Goal: Task Accomplishment & Management: Complete application form

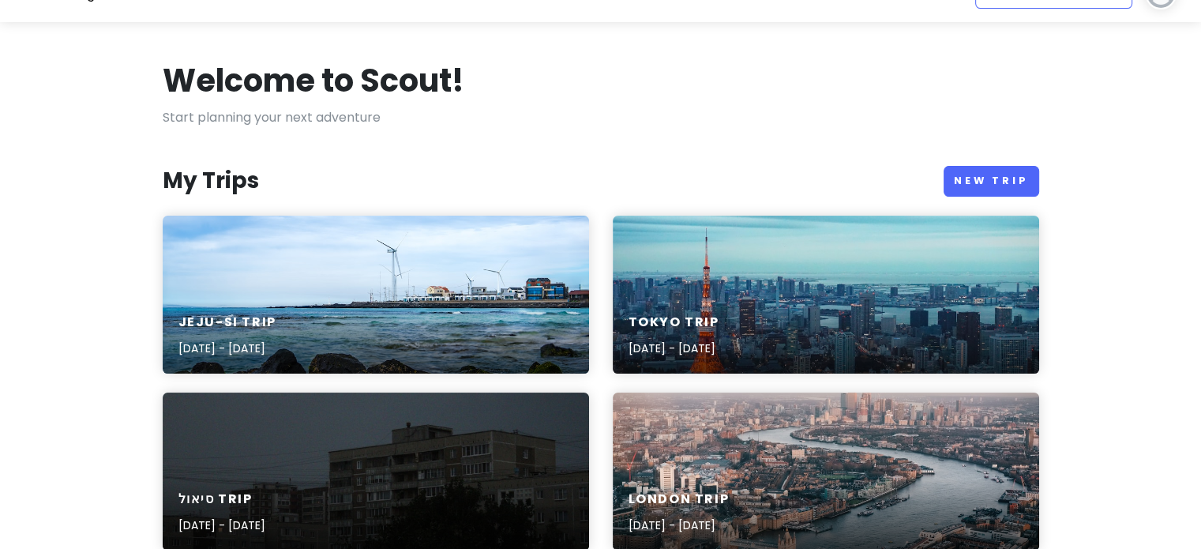
scroll to position [79, 0]
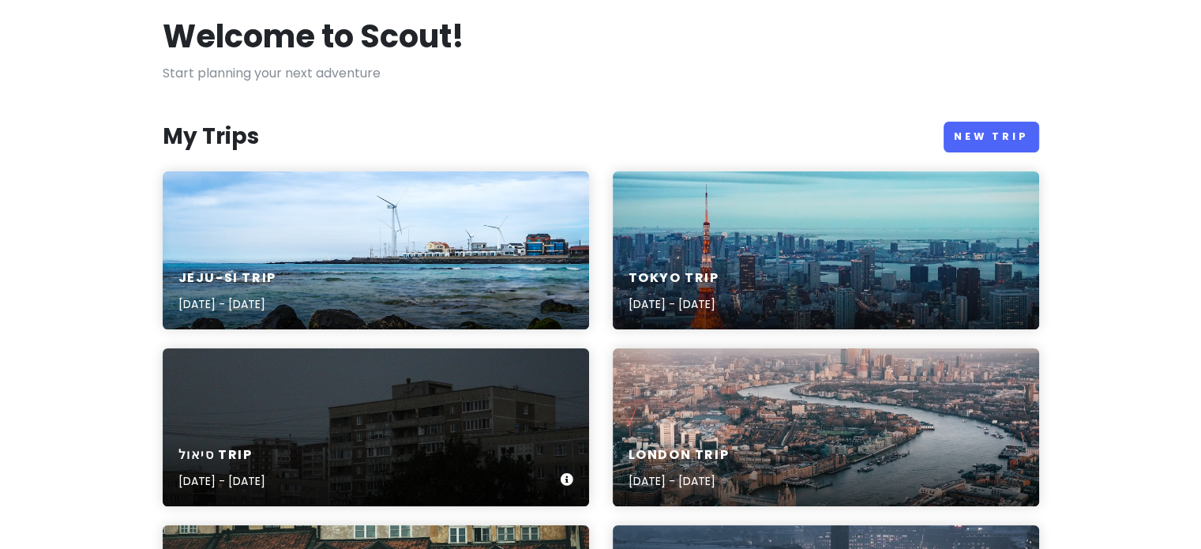
click at [265, 448] on h6 "סיאול Trip" at bounding box center [221, 455] width 87 height 17
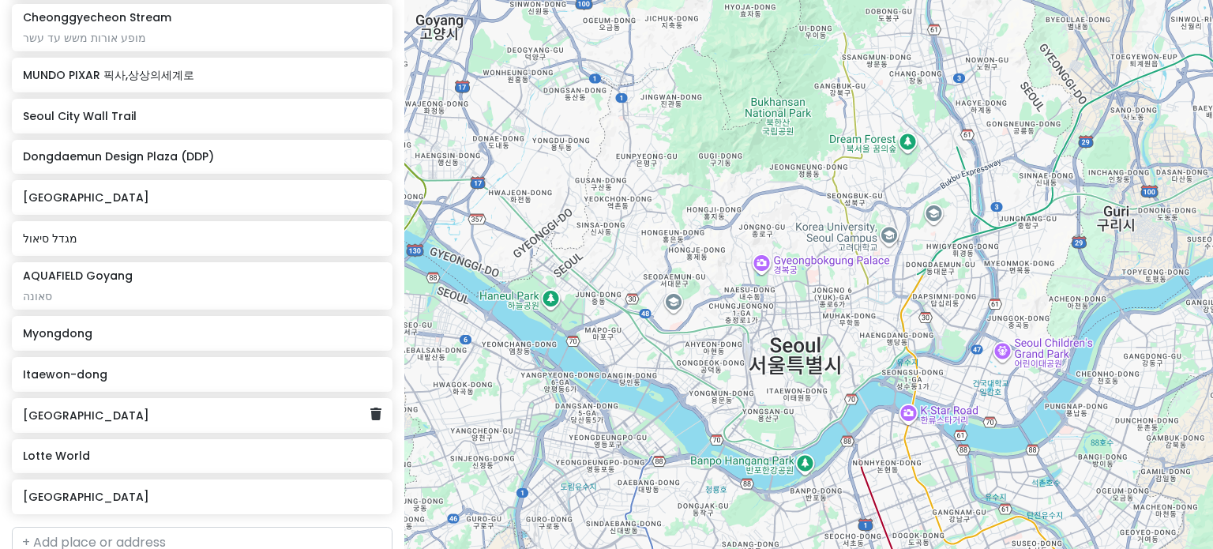
scroll to position [689, 0]
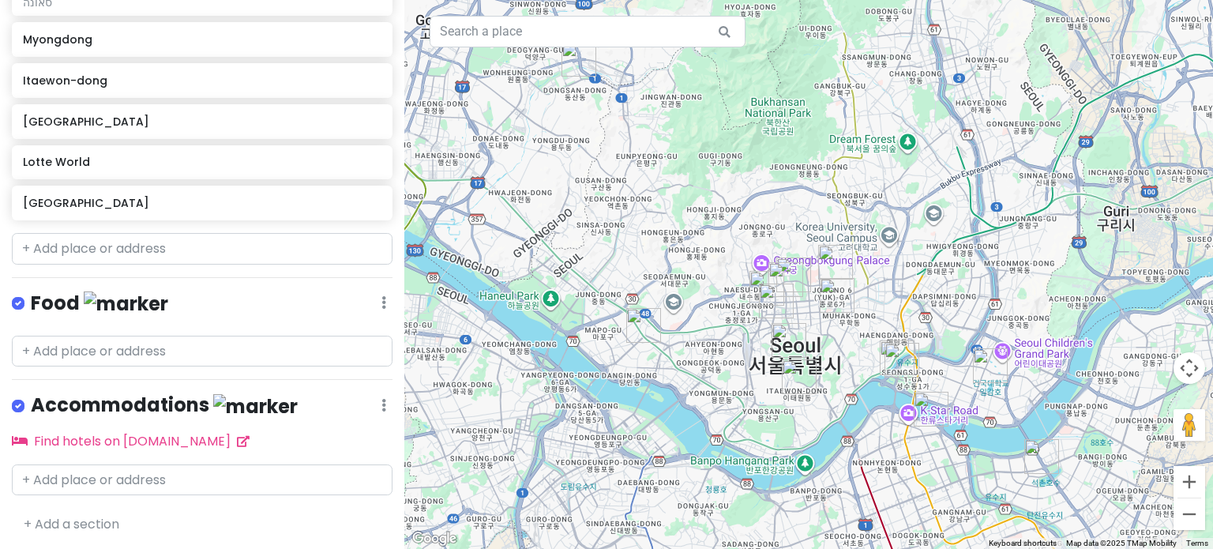
click at [577, 63] on img "AQUAFIELD Goyang" at bounding box center [579, 59] width 35 height 35
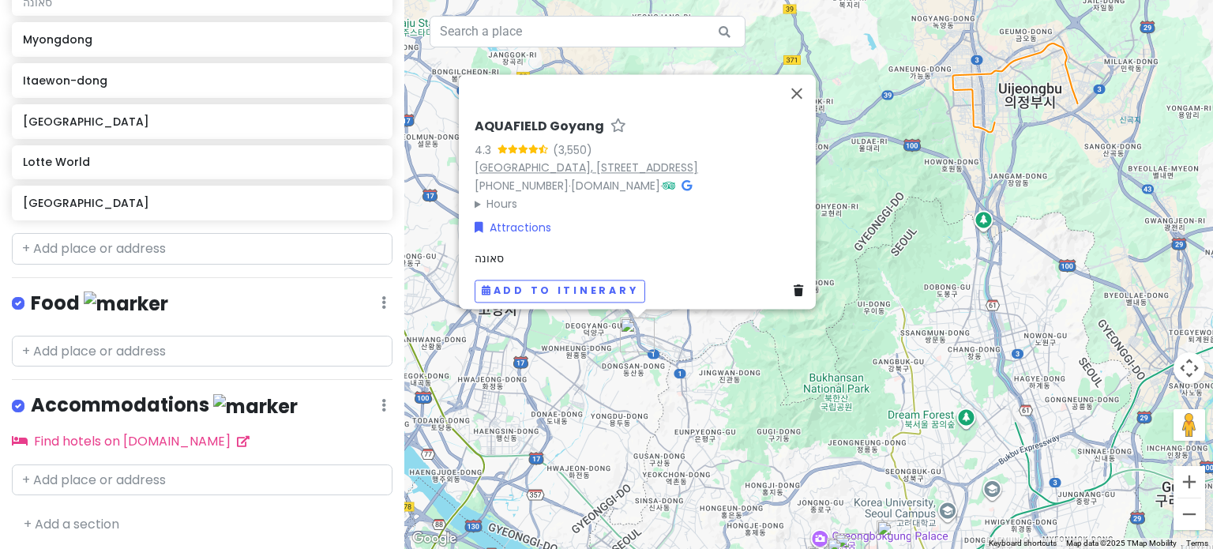
click at [533, 160] on link "[GEOGRAPHIC_DATA], [STREET_ADDRESS]" at bounding box center [587, 168] width 224 height 16
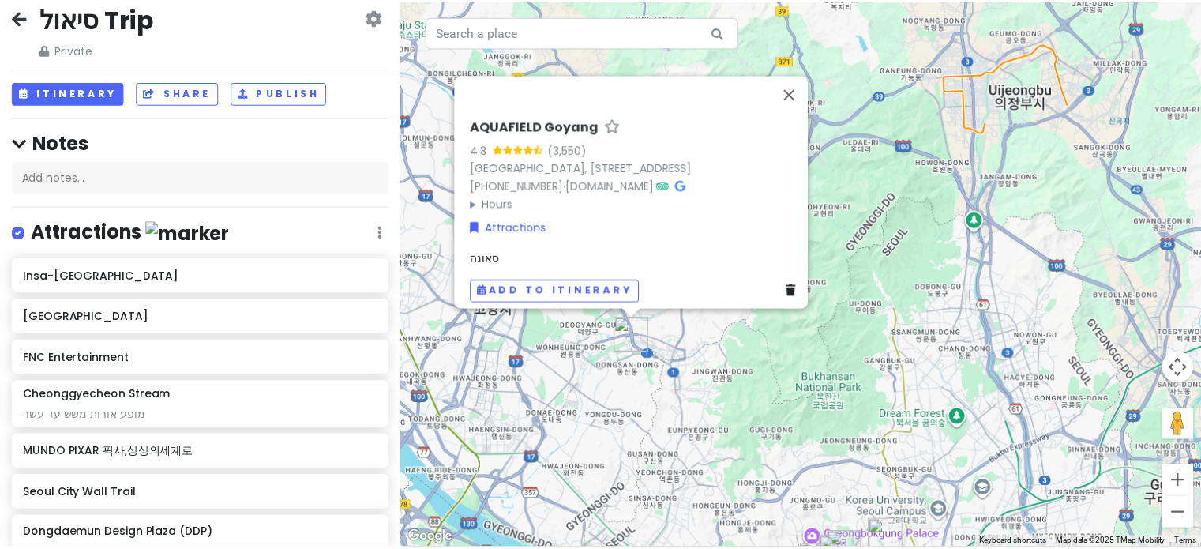
scroll to position [0, 0]
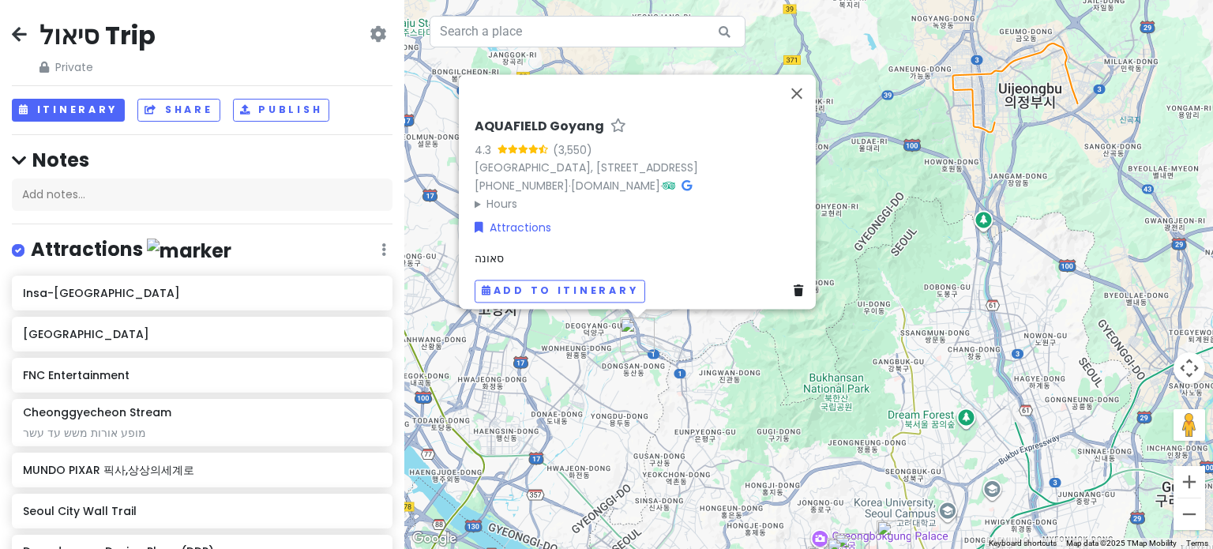
click at [13, 32] on icon at bounding box center [19, 34] width 15 height 13
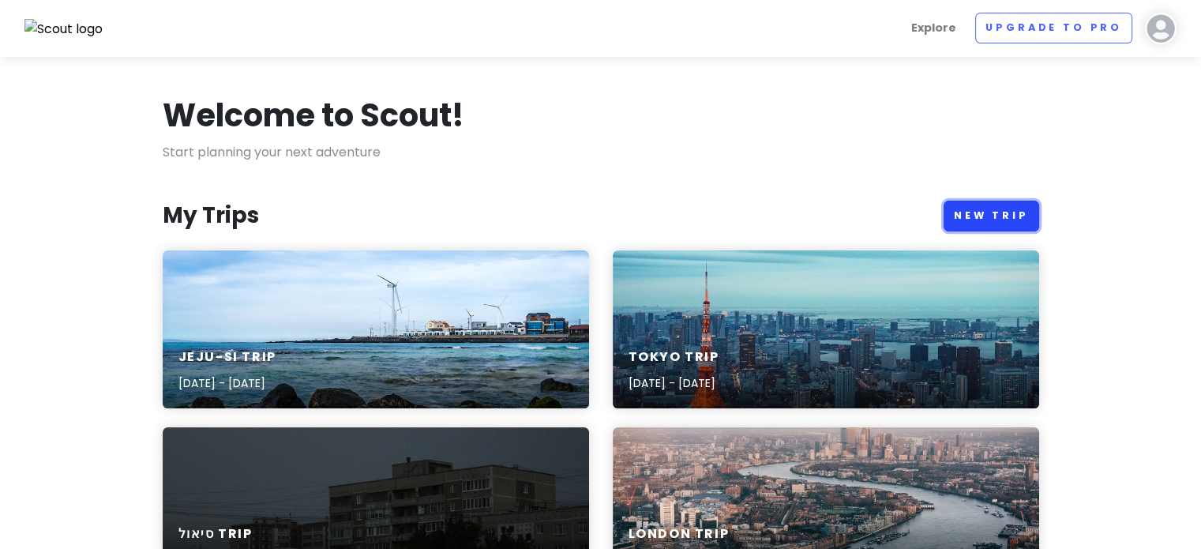
click at [1024, 212] on link "New Trip" at bounding box center [992, 216] width 96 height 31
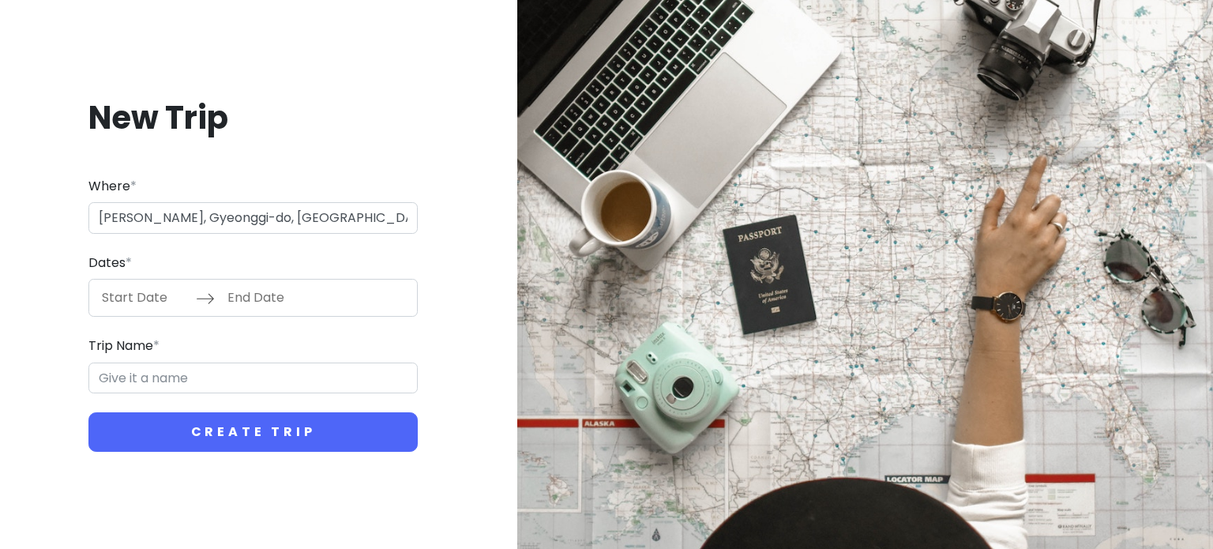
type input "Suwon-si, Gyeonggi-do, [GEOGRAPHIC_DATA]"
type input "Suwon-si Trip"
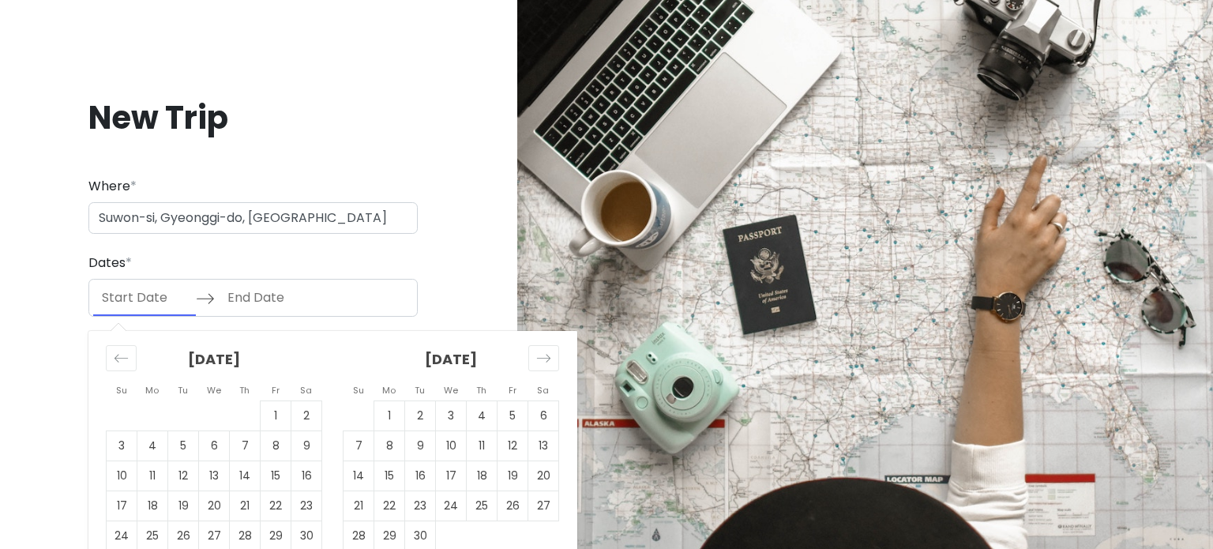
click at [153, 299] on input "Start Date" at bounding box center [144, 298] width 103 height 36
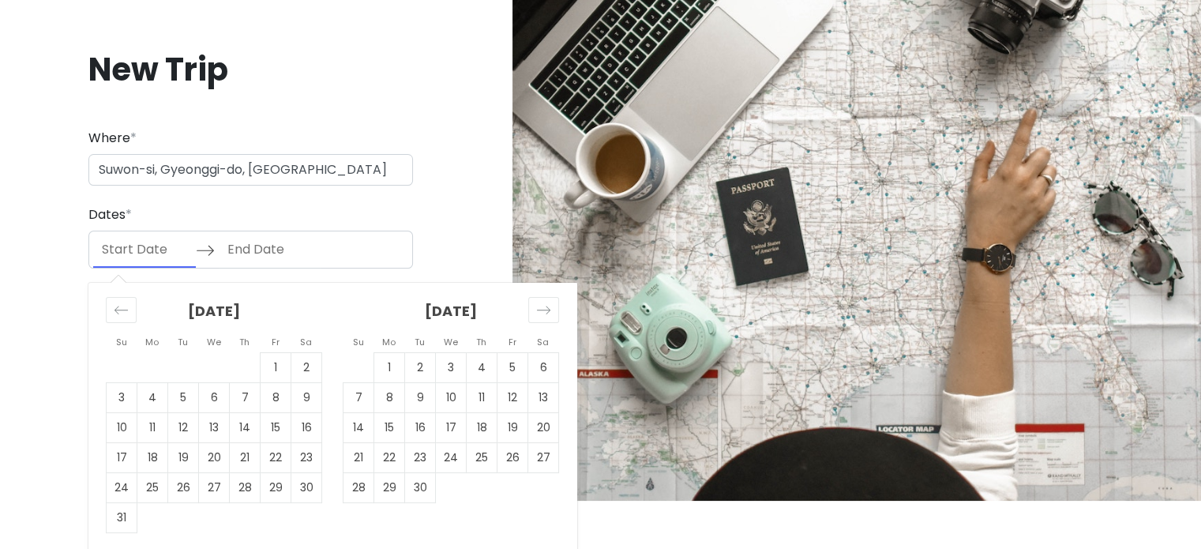
scroll to position [51, 0]
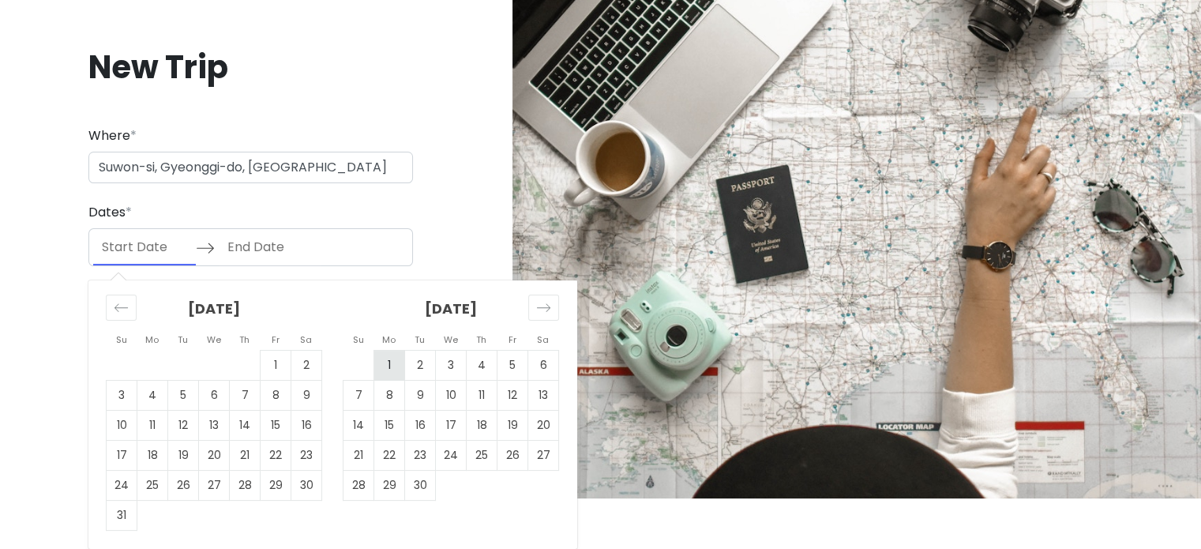
click at [393, 359] on td "1" at bounding box center [389, 366] width 31 height 30
type input "[DATE]"
click at [389, 362] on td "1" at bounding box center [389, 366] width 31 height 30
type input "[DATE]"
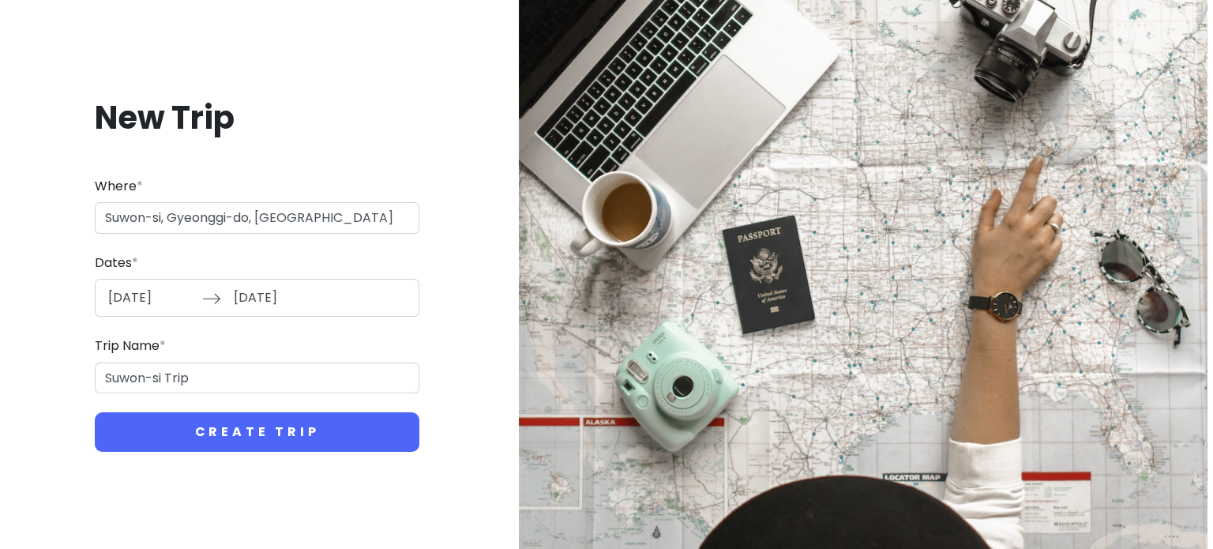
scroll to position [0, 0]
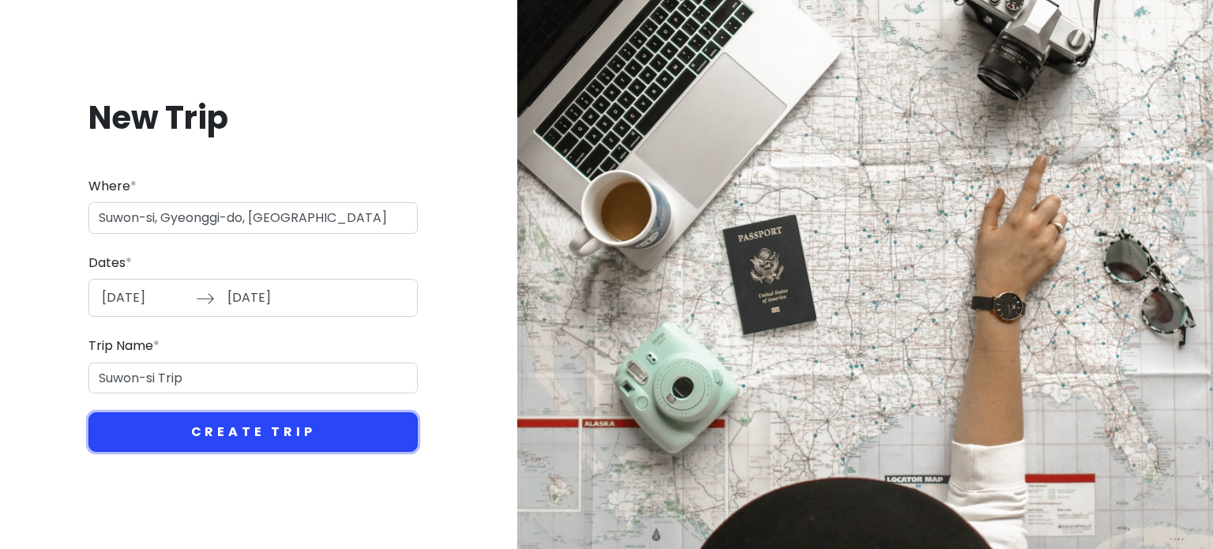
click at [320, 439] on button "Create Trip" at bounding box center [252, 431] width 329 height 39
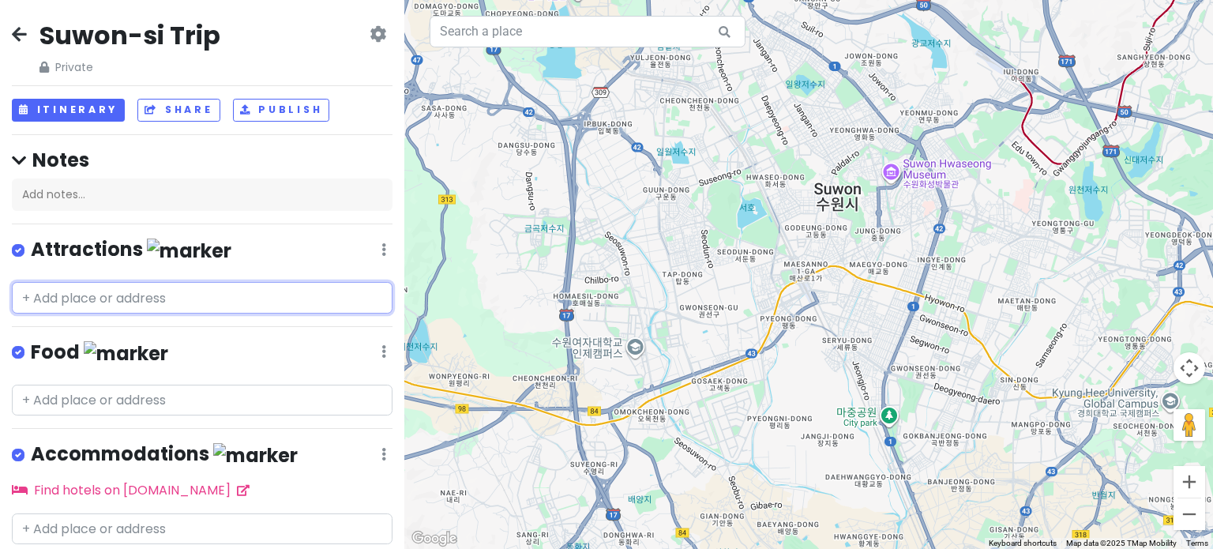
click at [132, 304] on input "text" at bounding box center [202, 298] width 381 height 32
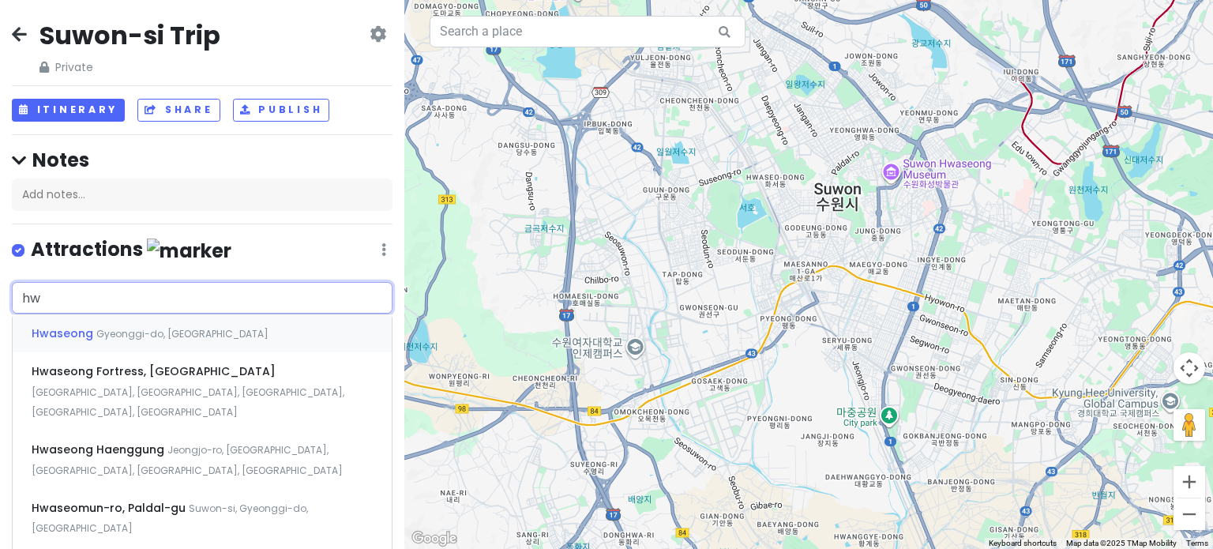
type input "hwa"
click at [152, 370] on span "Hwaseong Fortress, [GEOGRAPHIC_DATA]" at bounding box center [154, 371] width 244 height 16
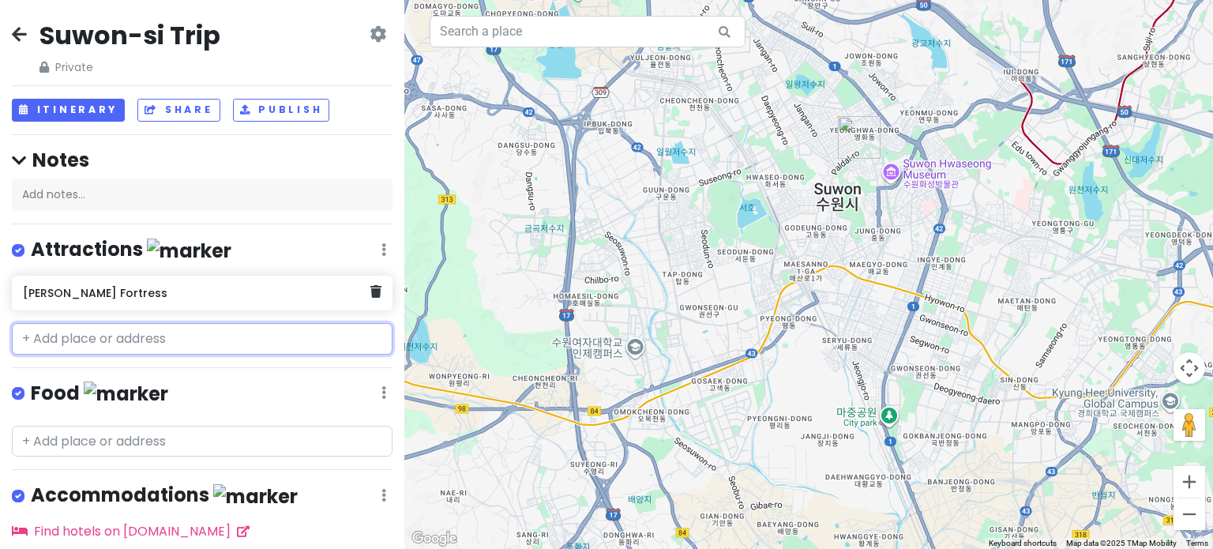
click at [165, 297] on h6 "[PERSON_NAME] Fortress" at bounding box center [196, 293] width 347 height 14
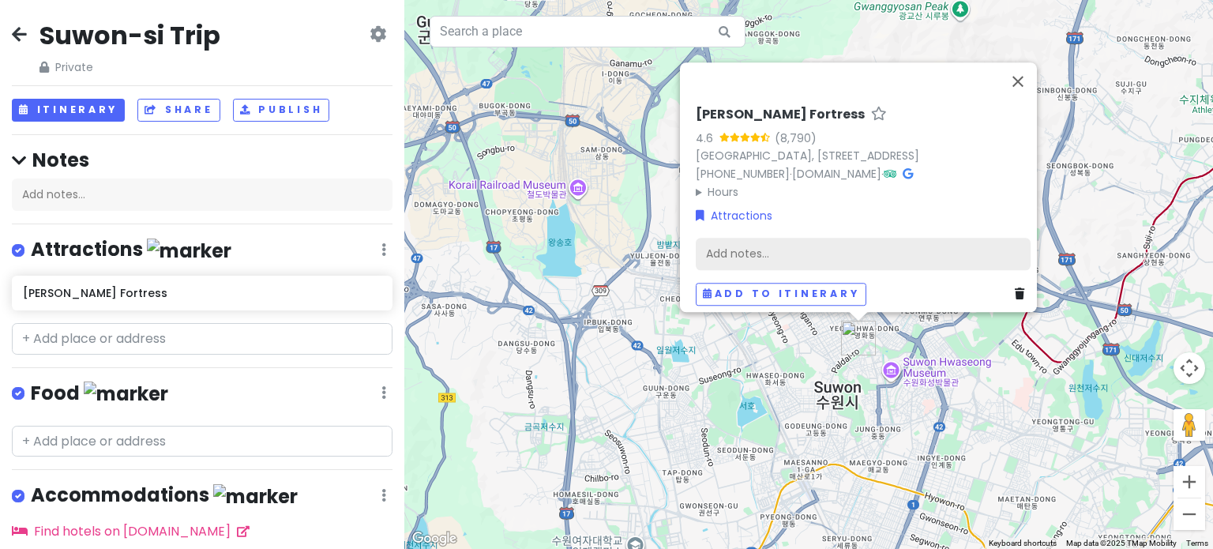
click at [808, 248] on div "Add notes..." at bounding box center [863, 253] width 335 height 33
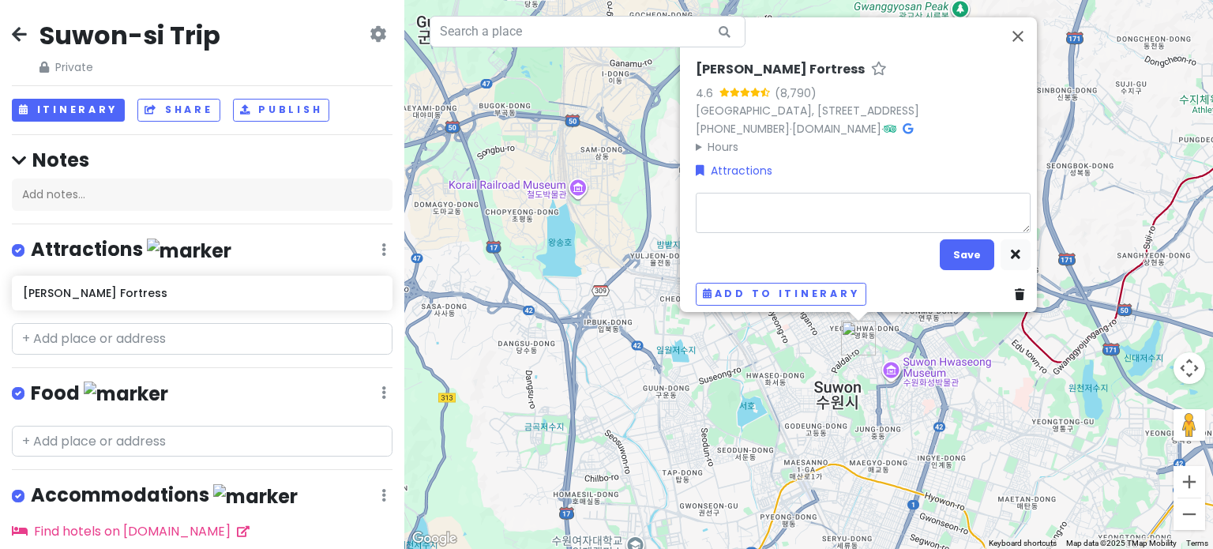
type textarea "x"
type textarea "n"
type textarea "x"
type textarea "nm"
type textarea "x"
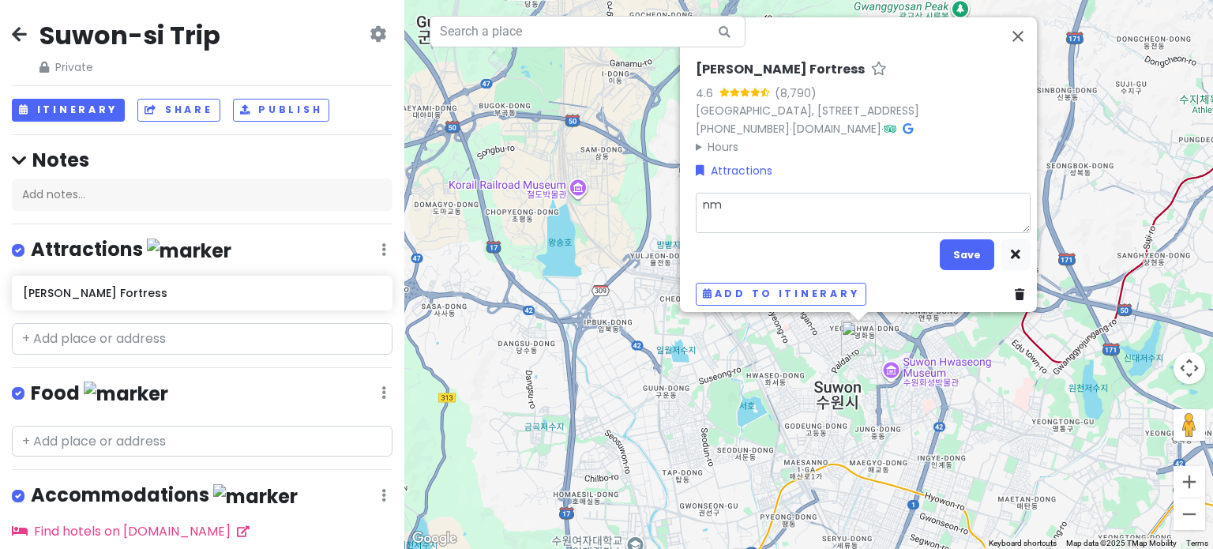
type textarea "nmu"
type textarea "x"
type textarea "nm"
type textarea "x"
type textarea "n"
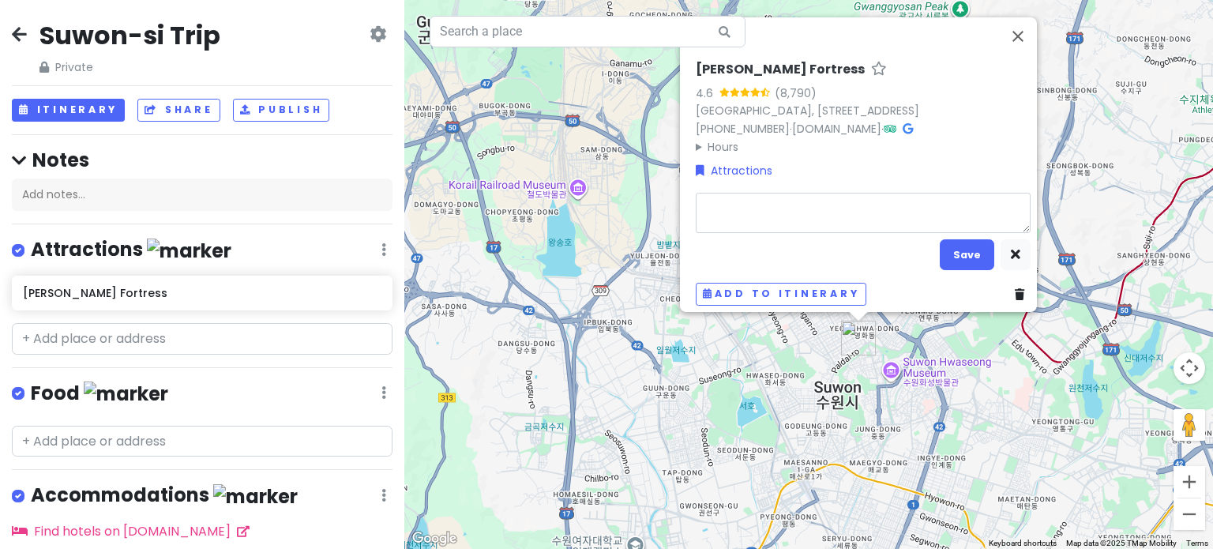
type textarea "x"
type textarea "מ"
type textarea "x"
type textarea "מצ"
type textarea "x"
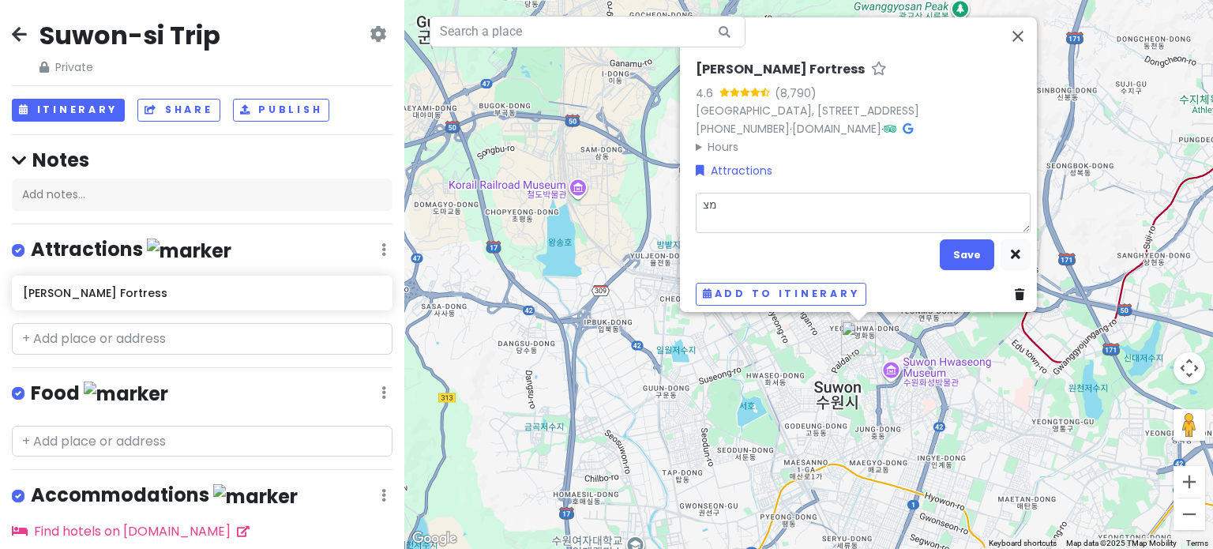
type textarea "מצו"
type textarea "x"
type textarea "מצ"
type textarea "x"
type textarea "מצו"
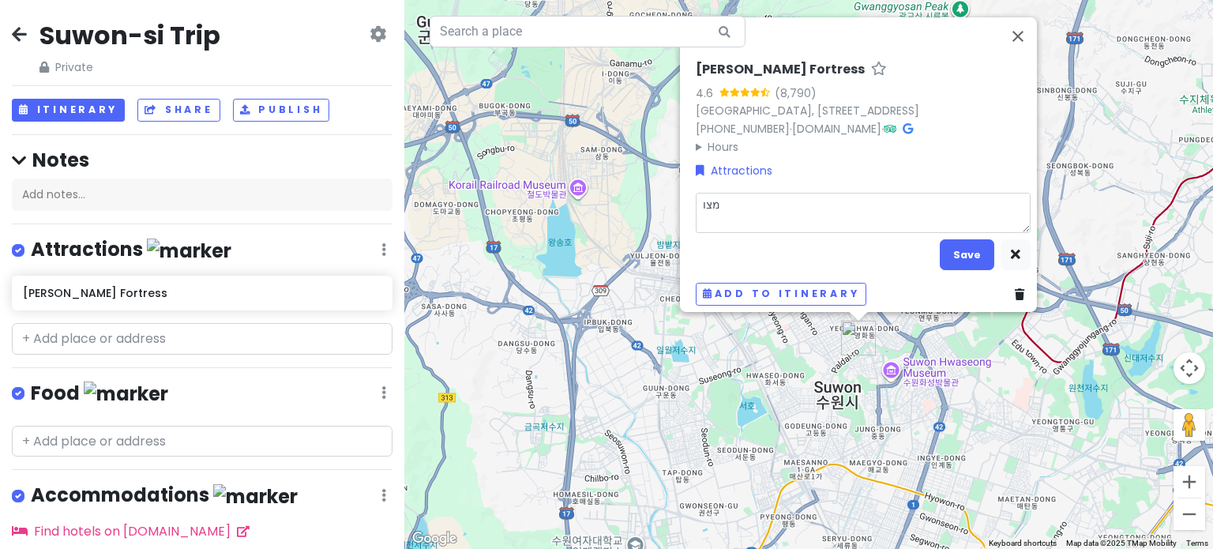
type textarea "x"
type textarea "מצוד"
type textarea "x"
type textarea "מצודה"
click at [951, 258] on button "Save" at bounding box center [967, 254] width 54 height 31
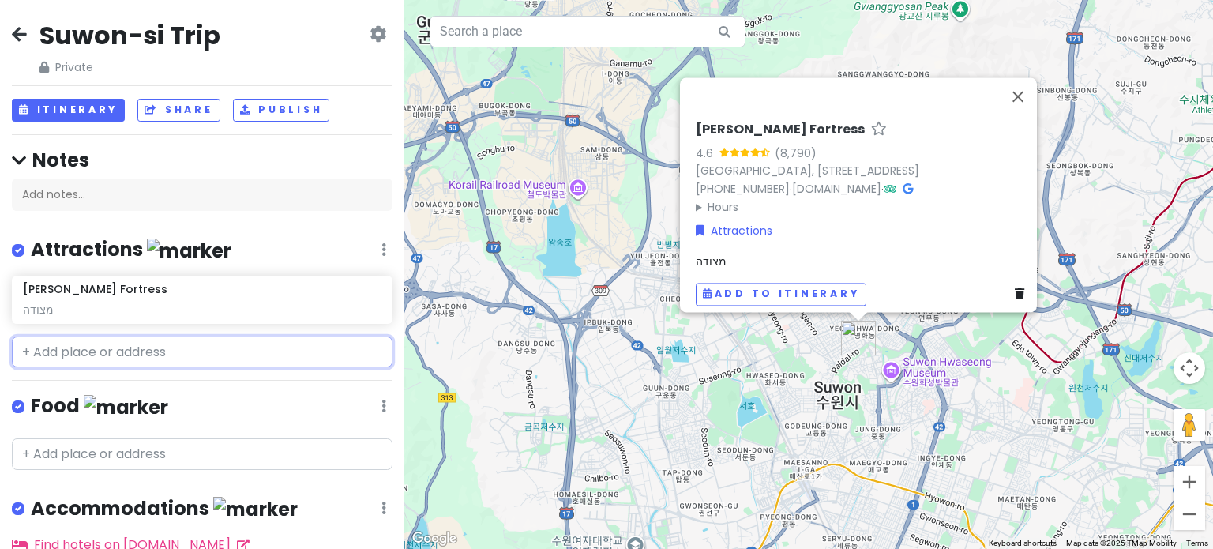
click at [255, 351] on input "text" at bounding box center [202, 352] width 381 height 32
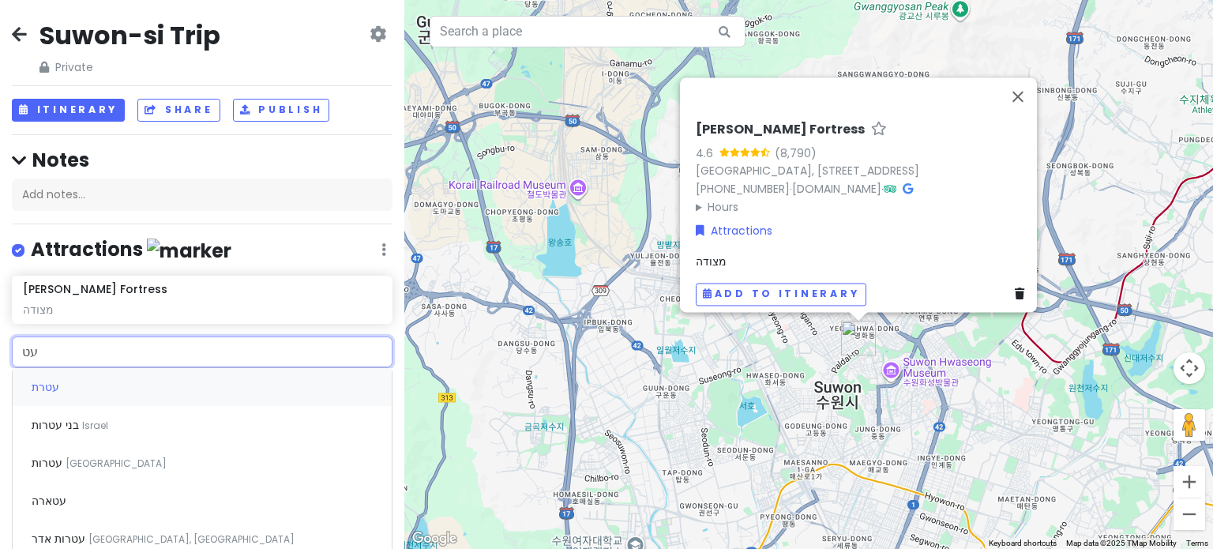
type input "ע"
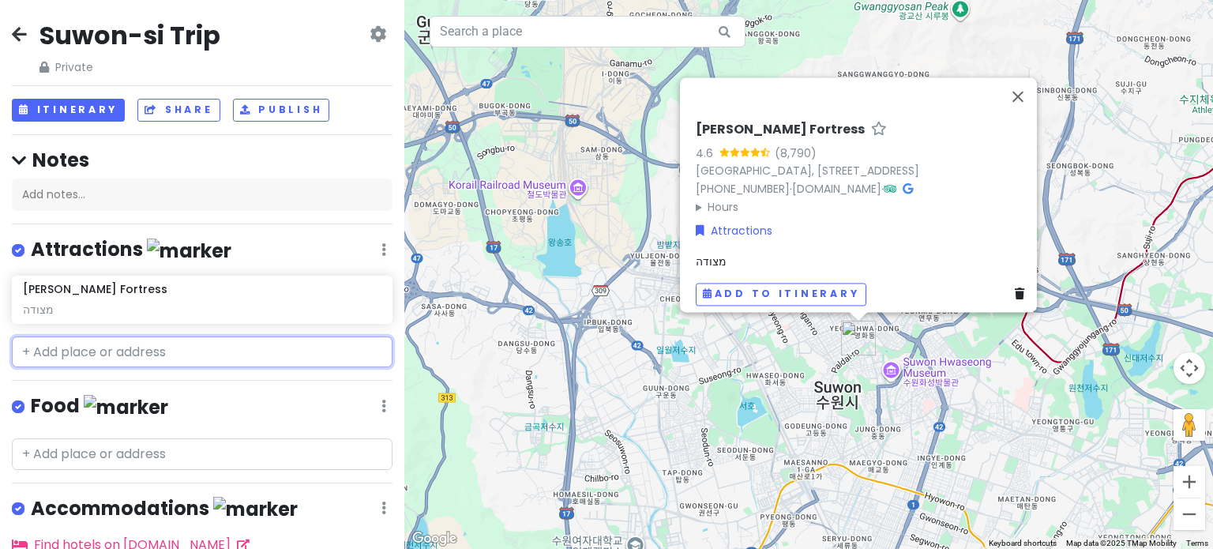
click at [91, 342] on input "text" at bounding box center [202, 352] width 381 height 32
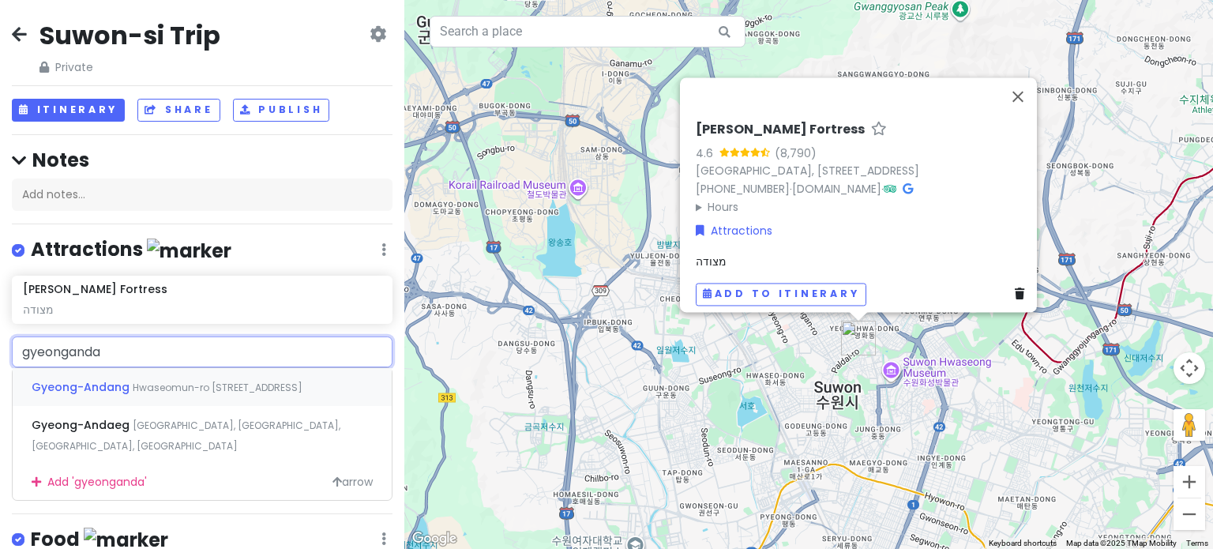
type input "gyeongandan"
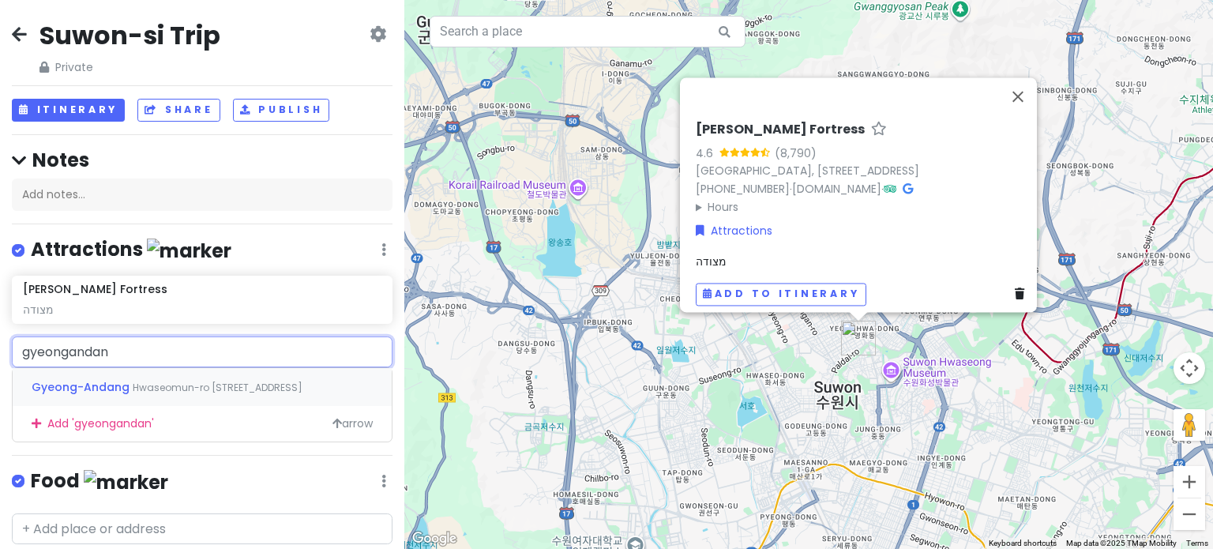
click at [57, 396] on div "Gyeong-Andang Hwaseomun-ro [STREET_ADDRESS]" at bounding box center [202, 387] width 379 height 38
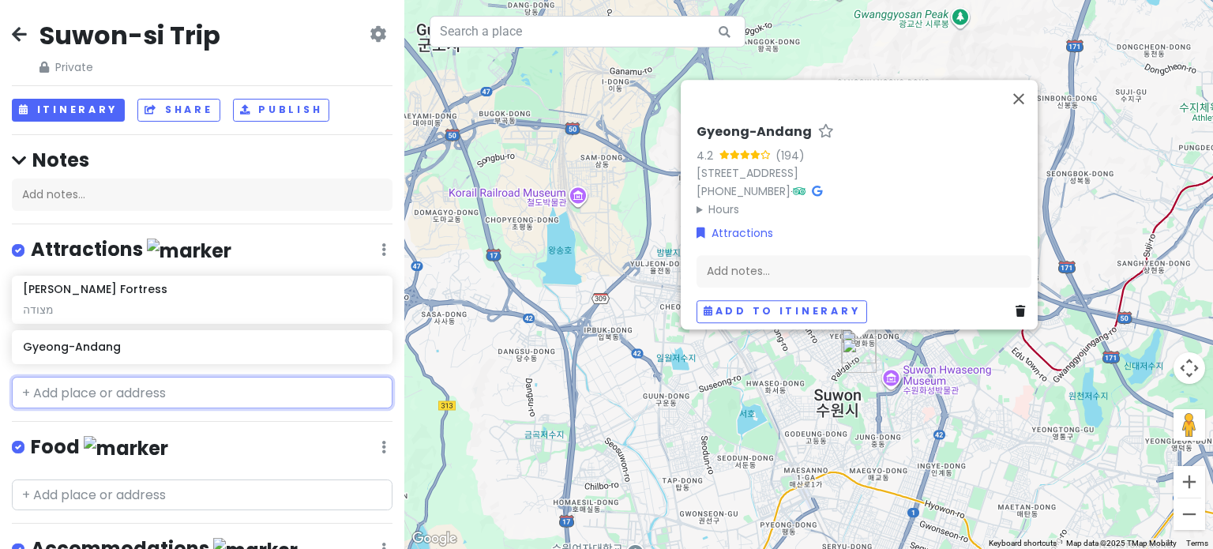
click at [121, 387] on input "text" at bounding box center [202, 393] width 381 height 32
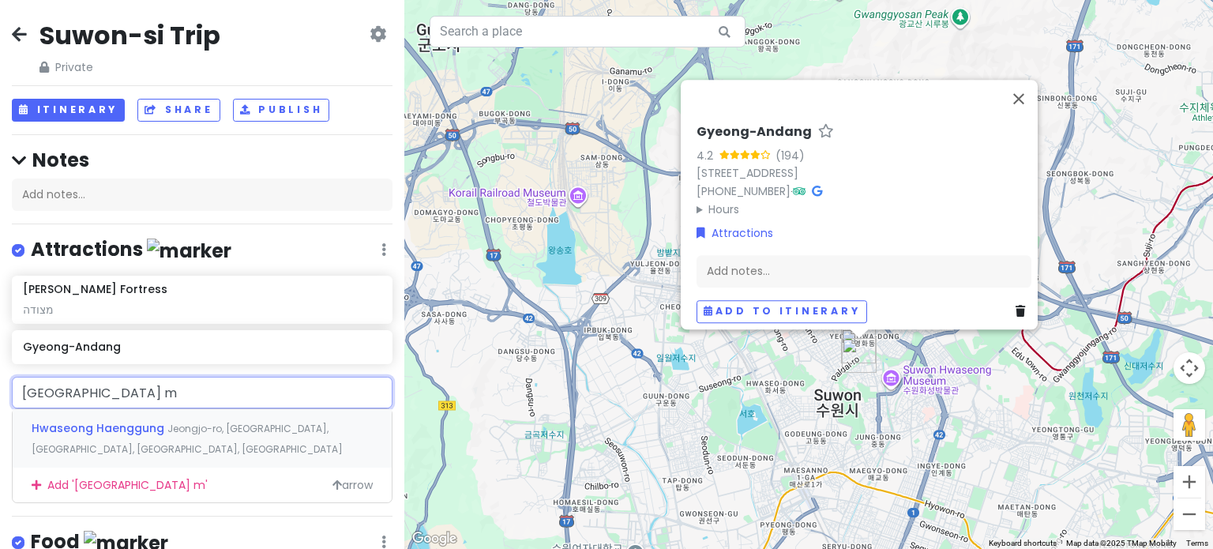
type input "[GEOGRAPHIC_DATA] ma"
click at [177, 434] on div "Hwaseong Haenggung Jeongjo-ro, [GEOGRAPHIC_DATA], [GEOGRAPHIC_DATA], [GEOGRAPHI…" at bounding box center [202, 438] width 379 height 58
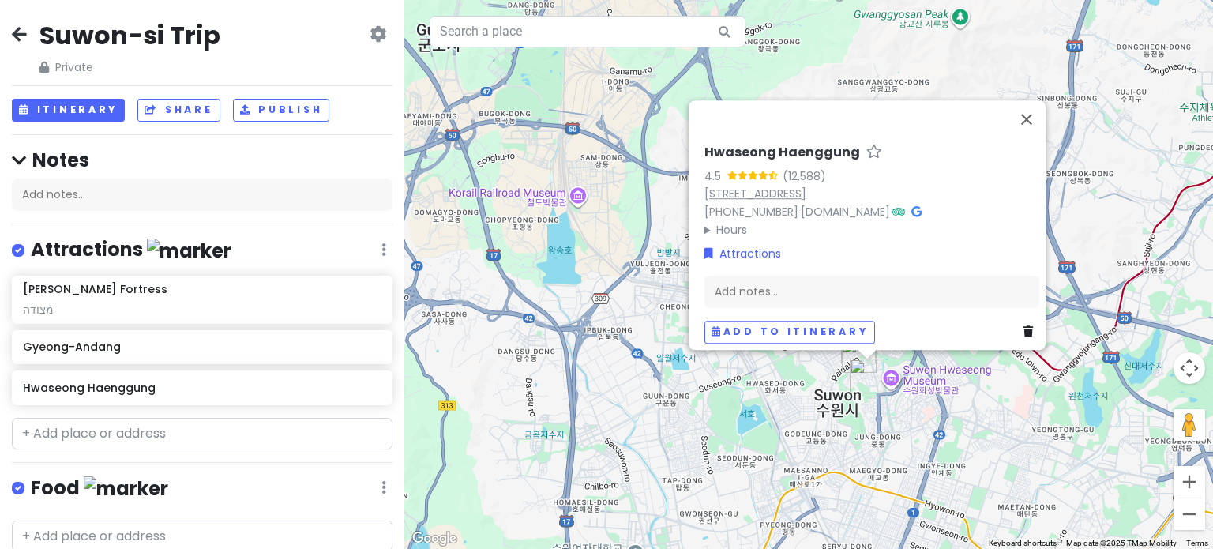
click at [799, 186] on link "[STREET_ADDRESS]" at bounding box center [755, 194] width 102 height 16
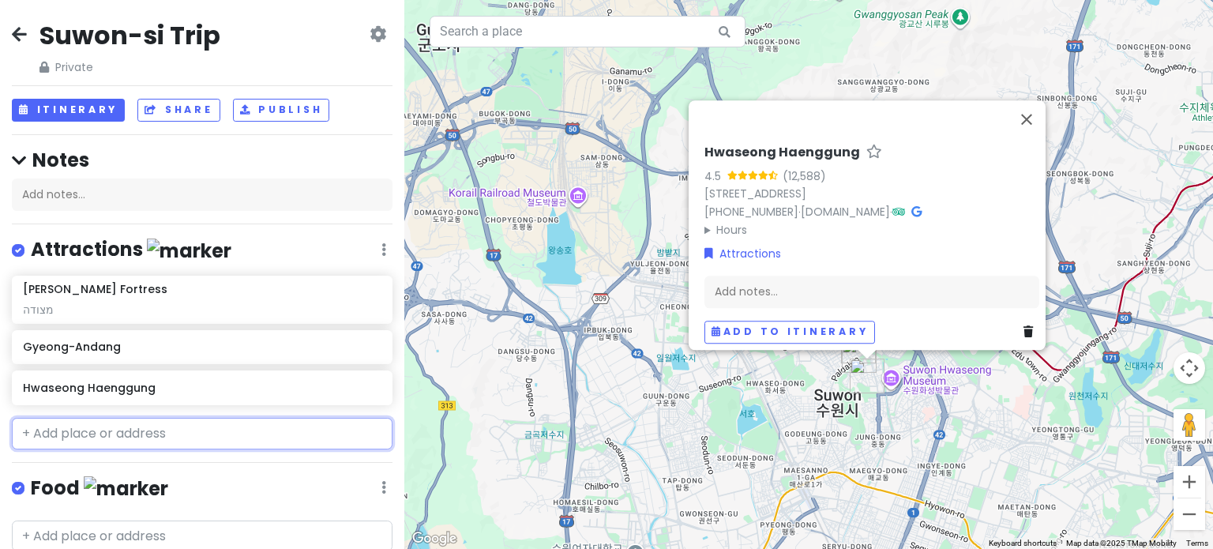
click at [211, 438] on input "text" at bounding box center [202, 434] width 381 height 32
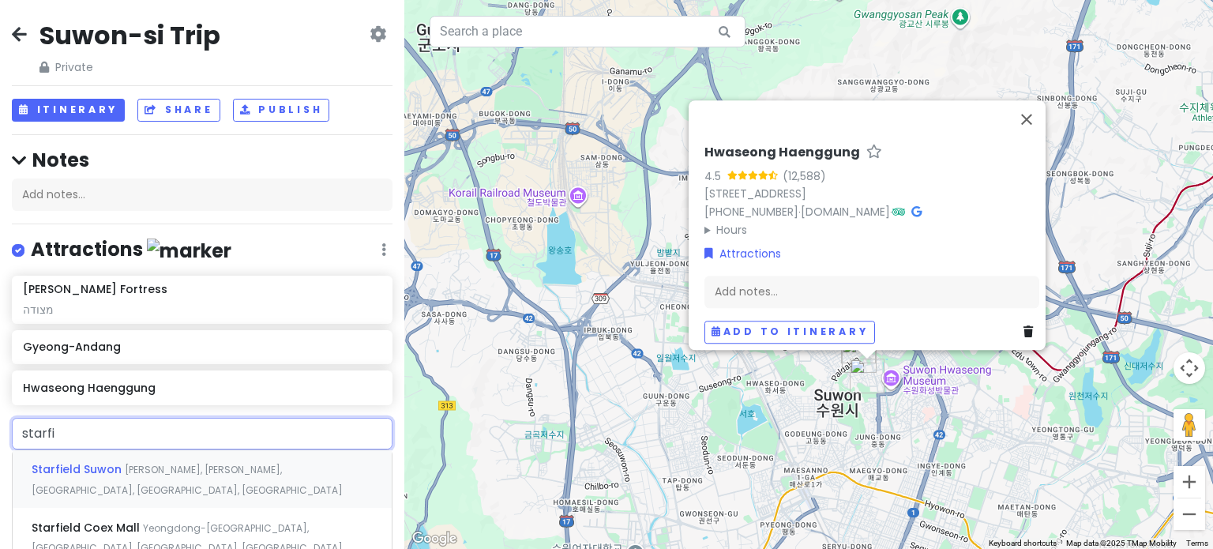
type input "starfie"
click at [224, 470] on span "[PERSON_NAME], [PERSON_NAME], [GEOGRAPHIC_DATA], [GEOGRAPHIC_DATA], [GEOGRAPHIC…" at bounding box center [187, 480] width 311 height 34
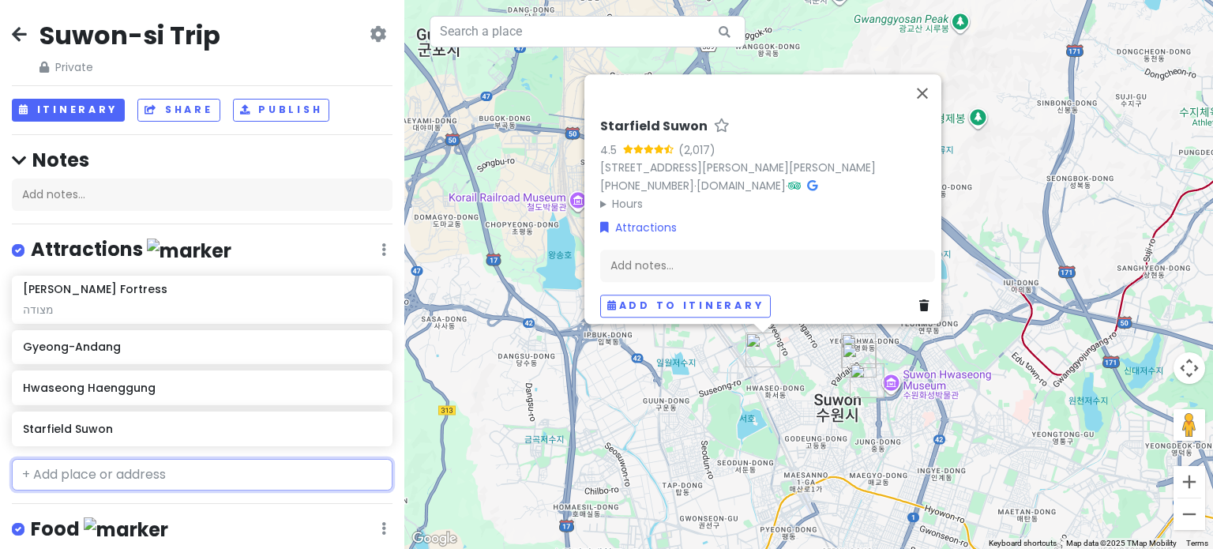
click at [81, 472] on input "text" at bounding box center [202, 475] width 381 height 32
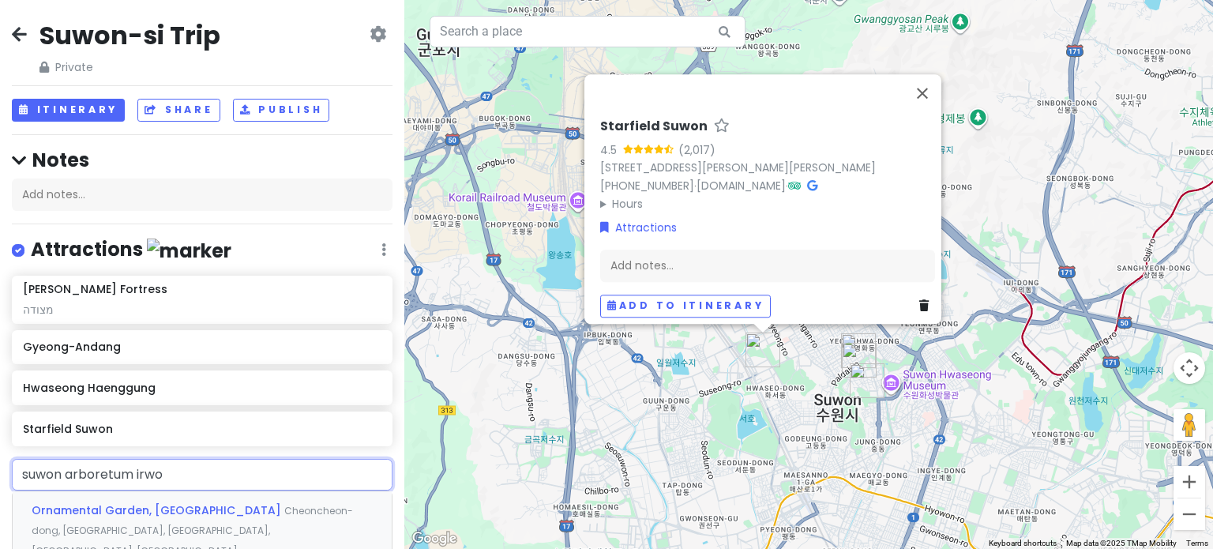
type input "suwon arboretum irwol"
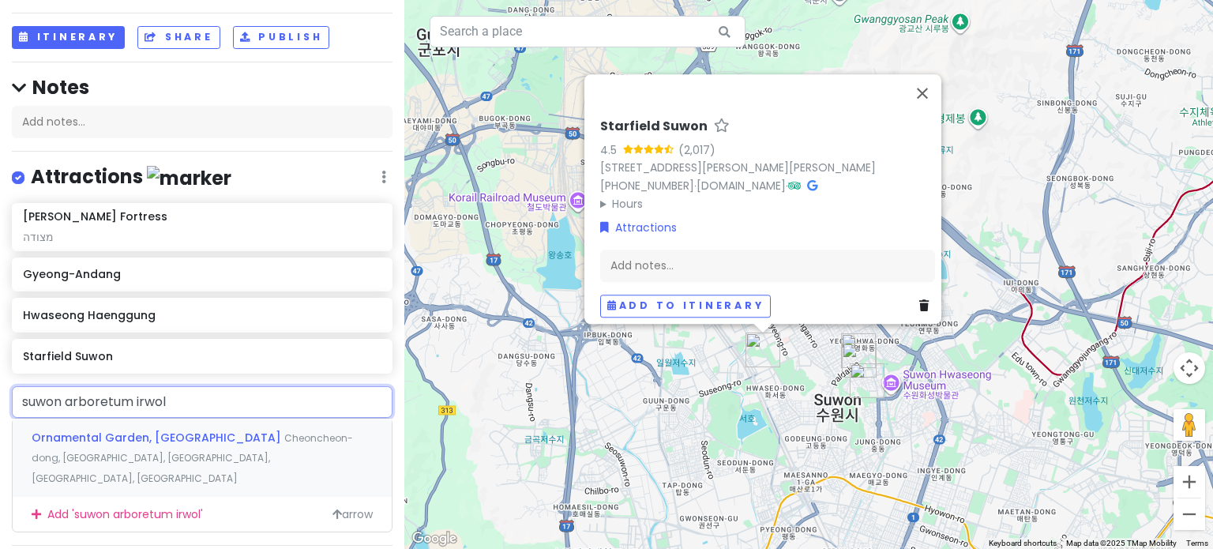
scroll to position [79, 0]
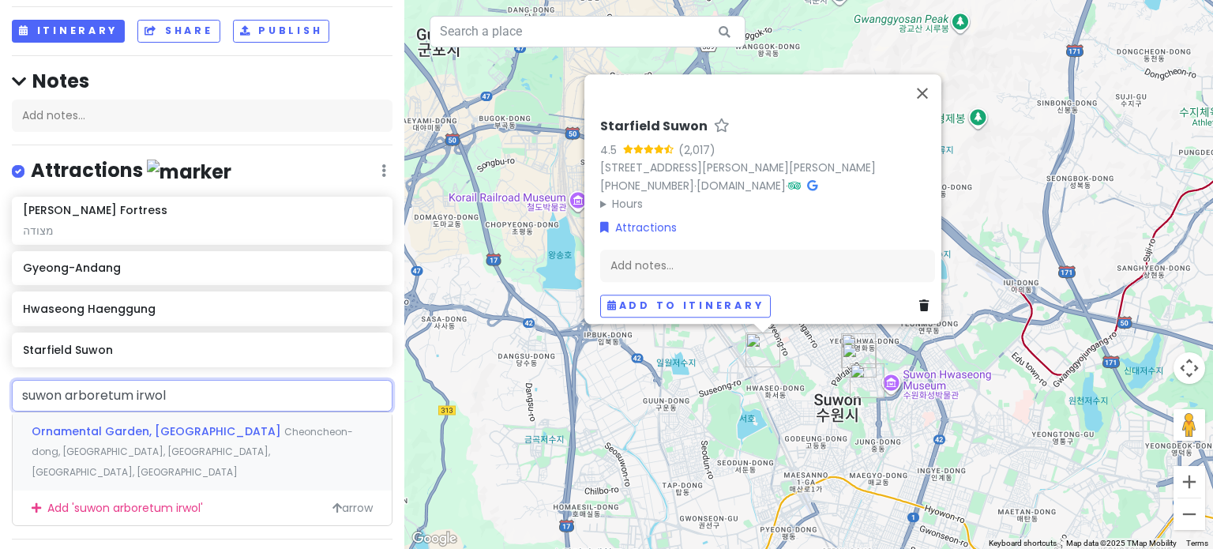
click at [193, 441] on div "Ornamental Garden, [GEOGRAPHIC_DATA], [GEOGRAPHIC_DATA], [GEOGRAPHIC_DATA], [GE…" at bounding box center [202, 451] width 379 height 78
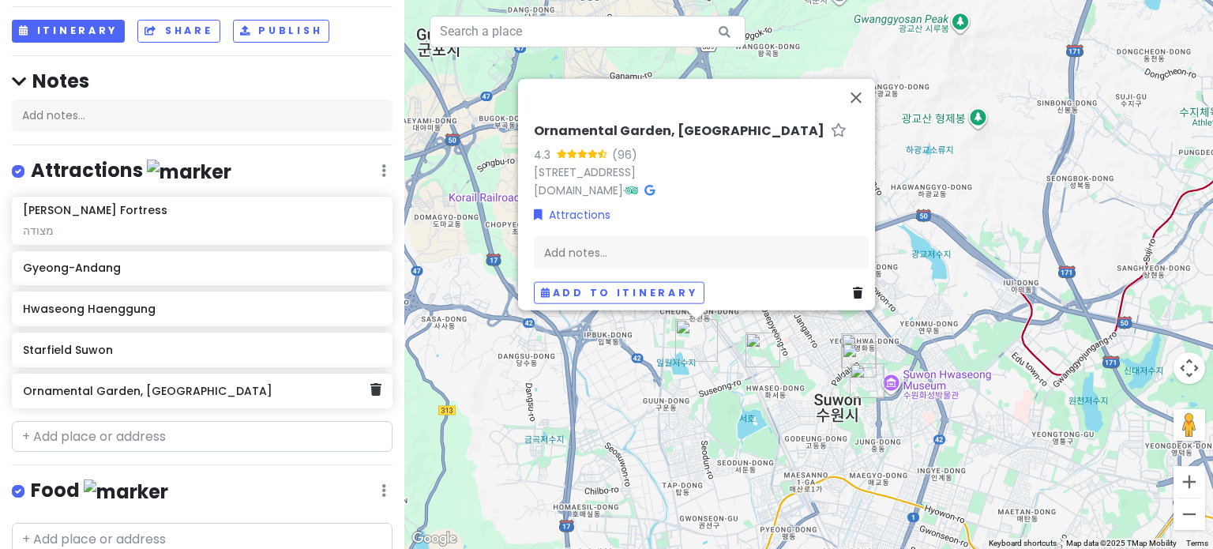
click at [193, 388] on h6 "Ornamental Garden, [GEOGRAPHIC_DATA]" at bounding box center [196, 391] width 347 height 14
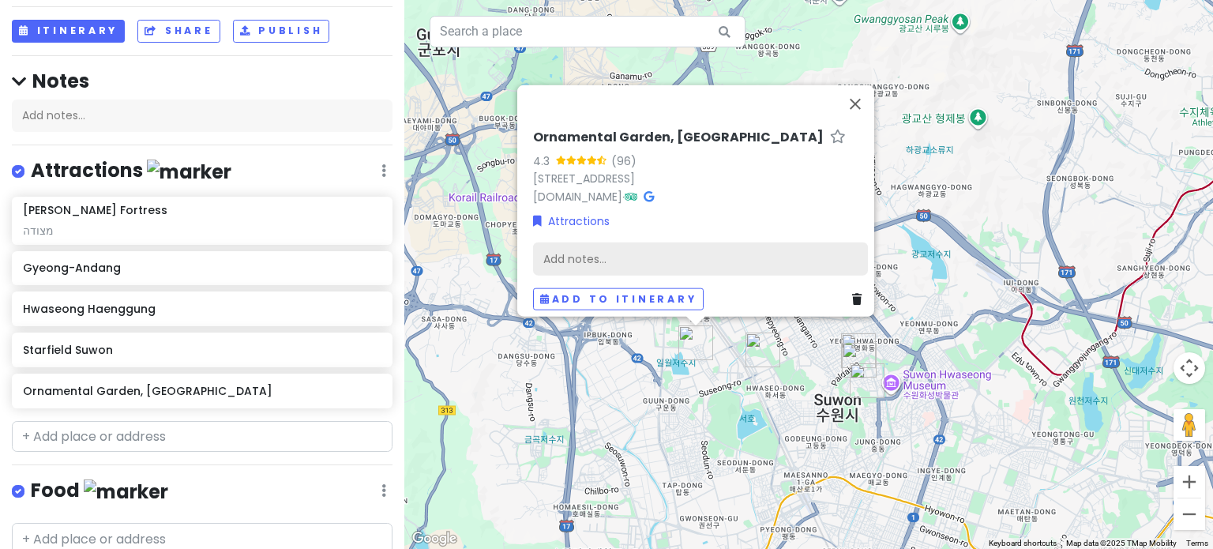
click at [687, 247] on div "Add notes..." at bounding box center [700, 258] width 335 height 33
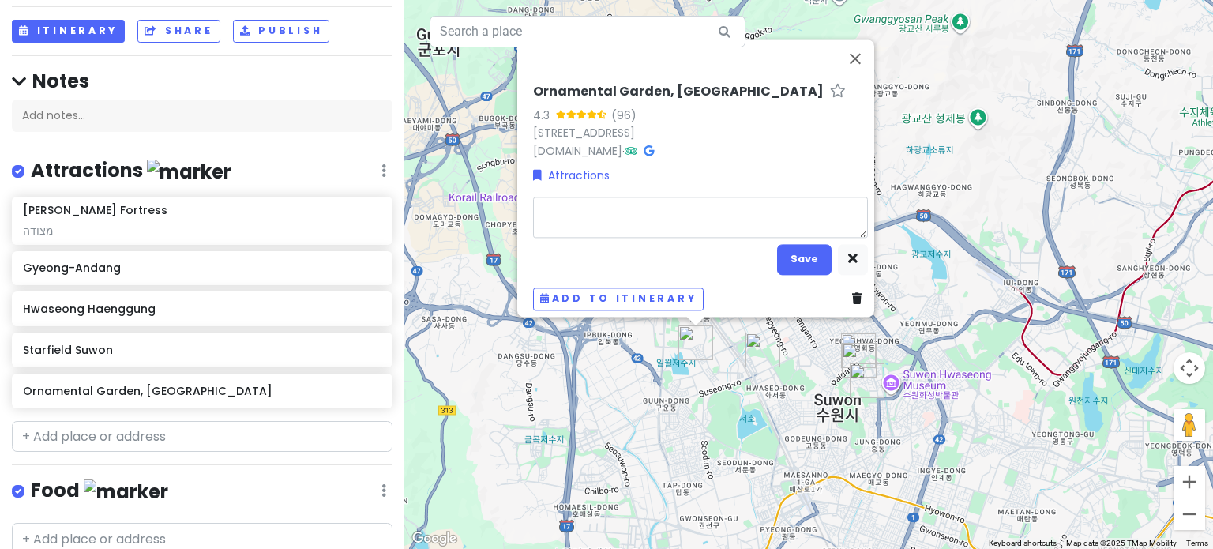
type textarea "x"
type textarea "e"
type textarea "x"
type textarea "q"
type textarea "x"
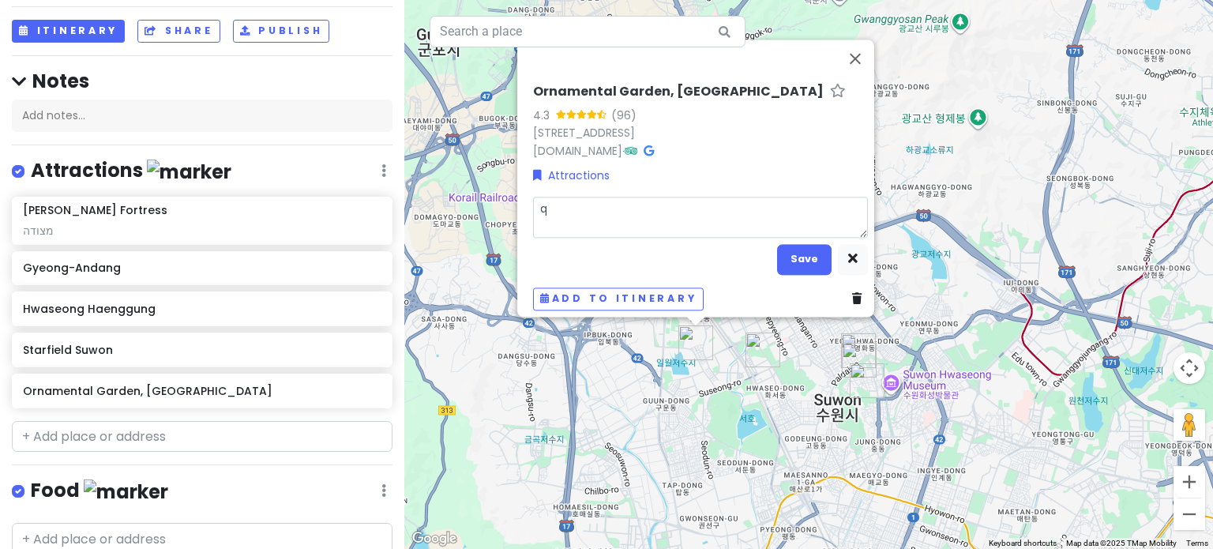
type textarea "qu"
type textarea "x"
type textarea "que"
type textarea "x"
type textarea "quee"
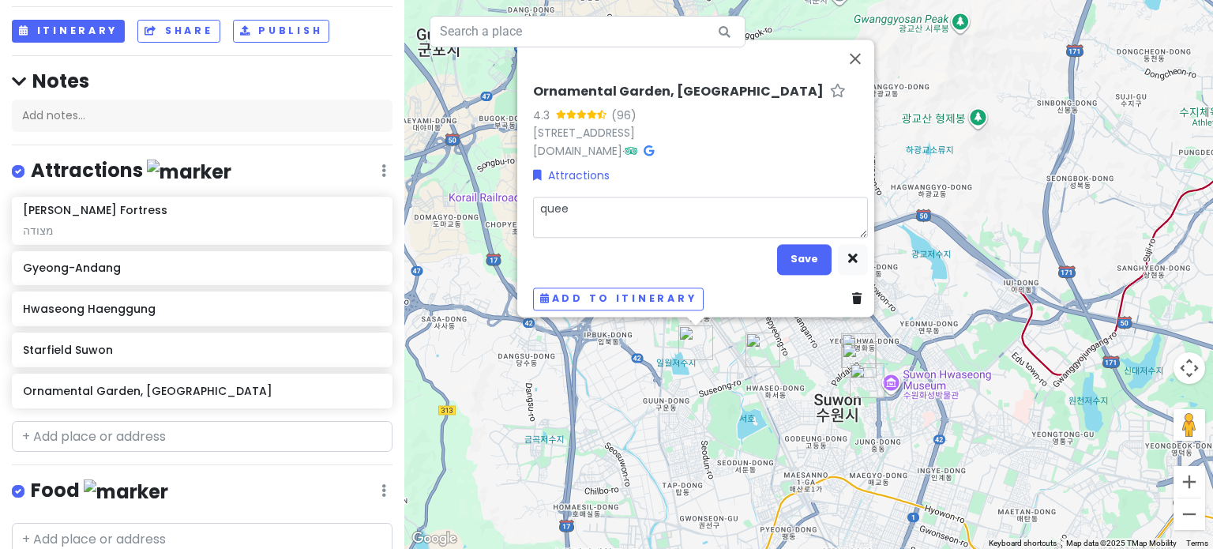
type textarea "x"
type textarea "queen"
type textarea "x"
type textarea "queen"
type textarea "x"
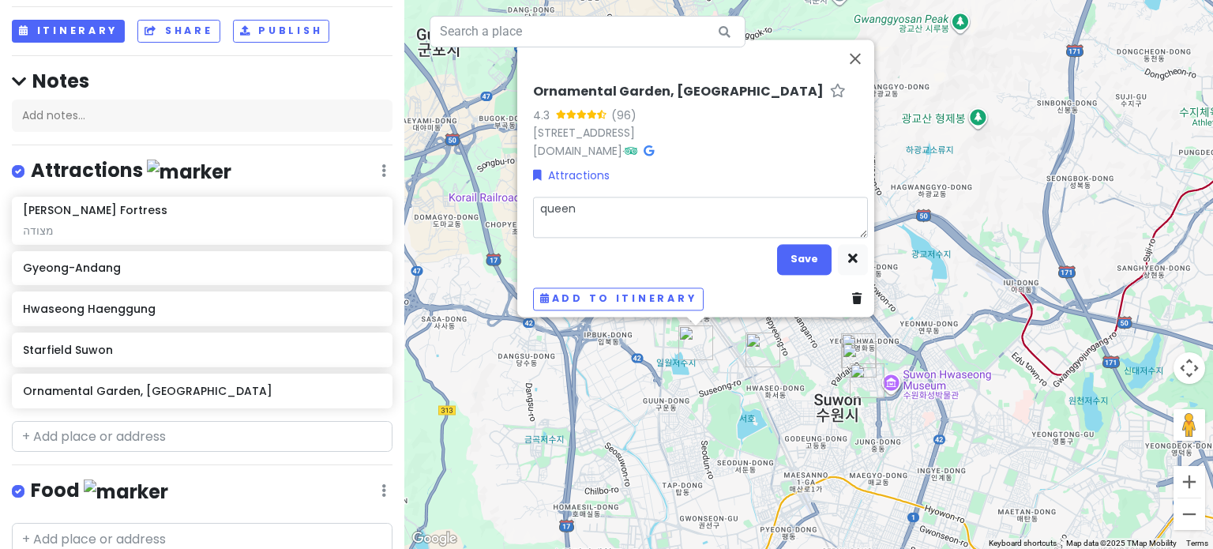
type textarea "queen o"
type textarea "x"
type textarea "queen of"
type textarea "x"
type textarea "queen of"
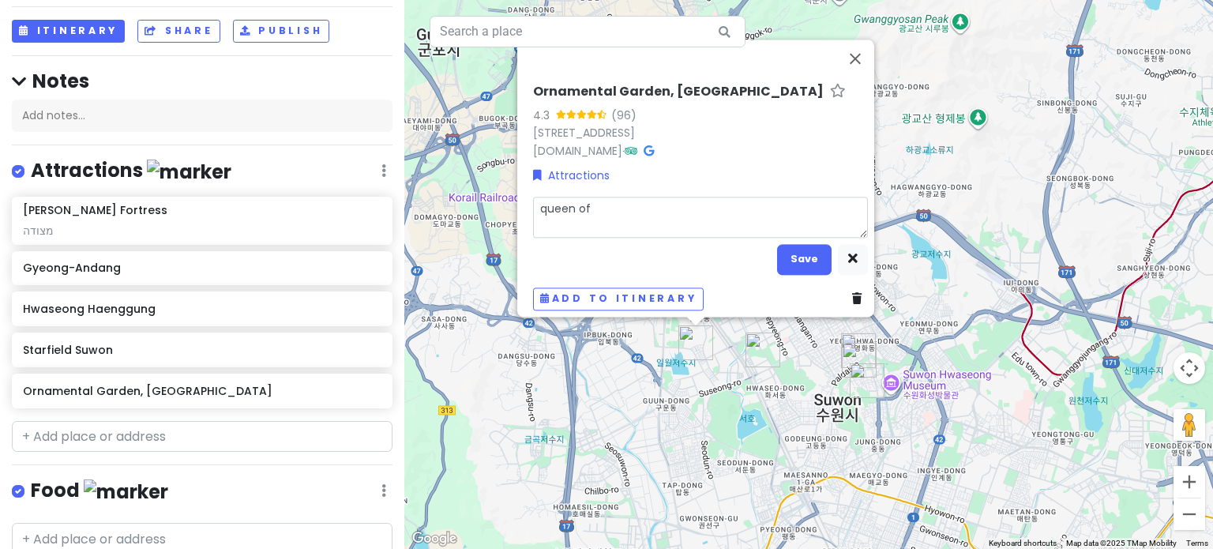
type textarea "x"
type textarea "queen of t"
type textarea "x"
type textarea "queen of te"
type textarea "x"
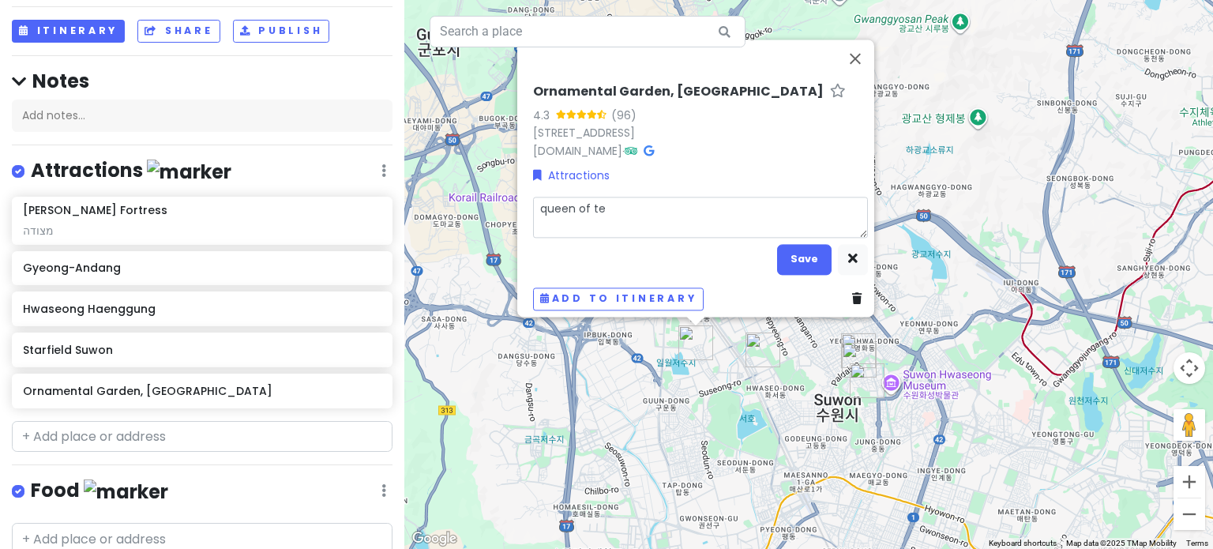
type textarea "queen of tea"
type textarea "x"
type textarea "queen of tear"
type textarea "x"
type textarea "queen of tears"
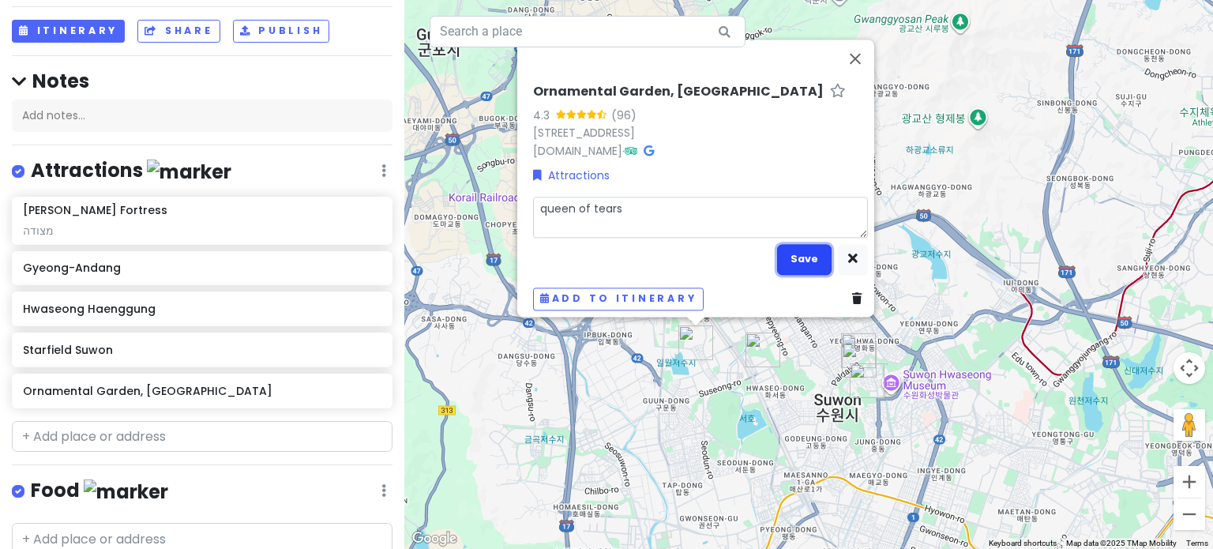
click at [802, 244] on button "Save" at bounding box center [804, 259] width 54 height 31
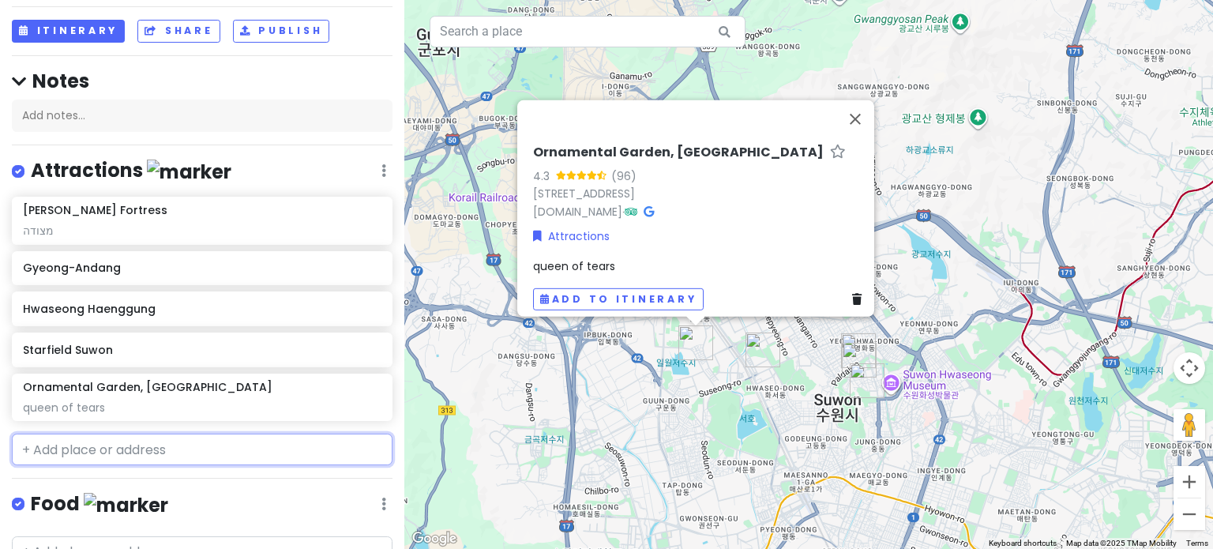
click at [107, 441] on input "text" at bounding box center [202, 450] width 381 height 32
paste input "[STREET_ADDRESS]"
type input "[STREET_ADDRESS]"
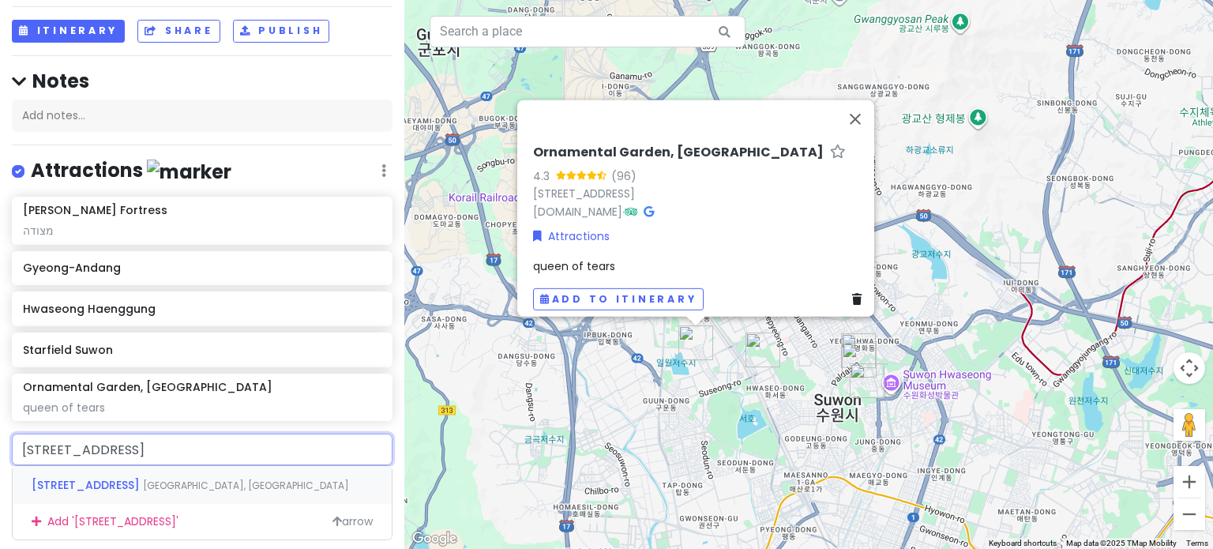
click at [268, 486] on span "[GEOGRAPHIC_DATA], [GEOGRAPHIC_DATA]" at bounding box center [246, 485] width 206 height 13
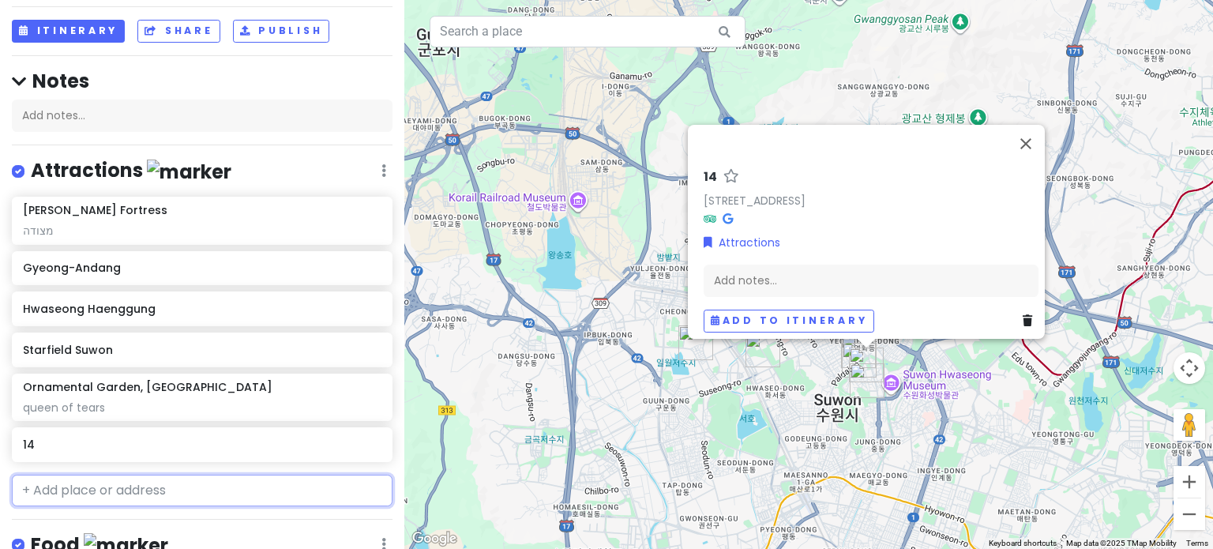
click at [130, 489] on input "text" at bounding box center [202, 491] width 381 height 32
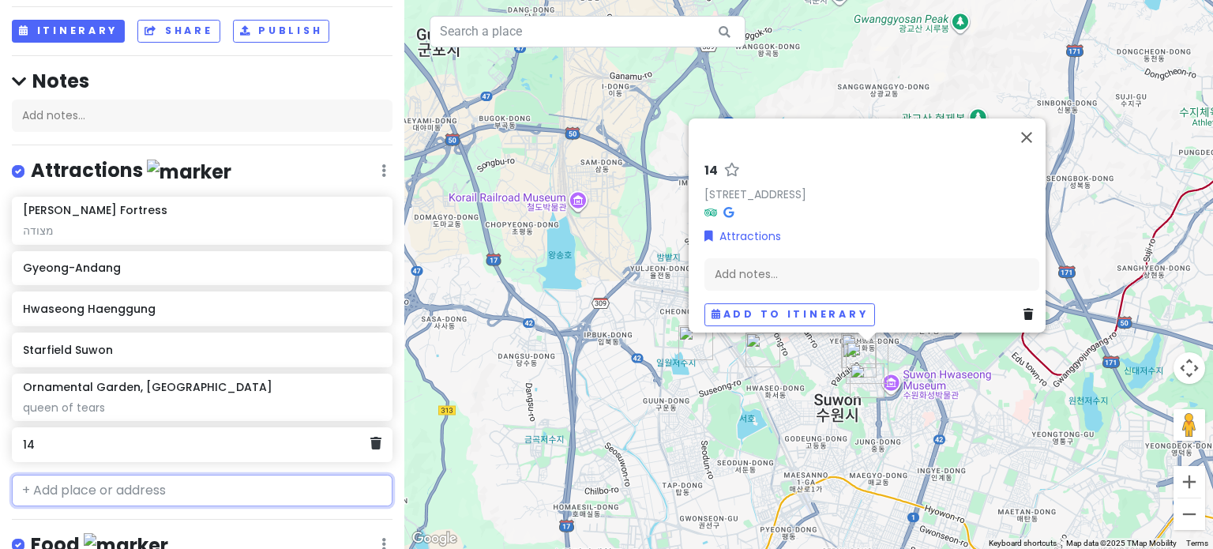
click at [292, 451] on div "14" at bounding box center [196, 445] width 347 height 22
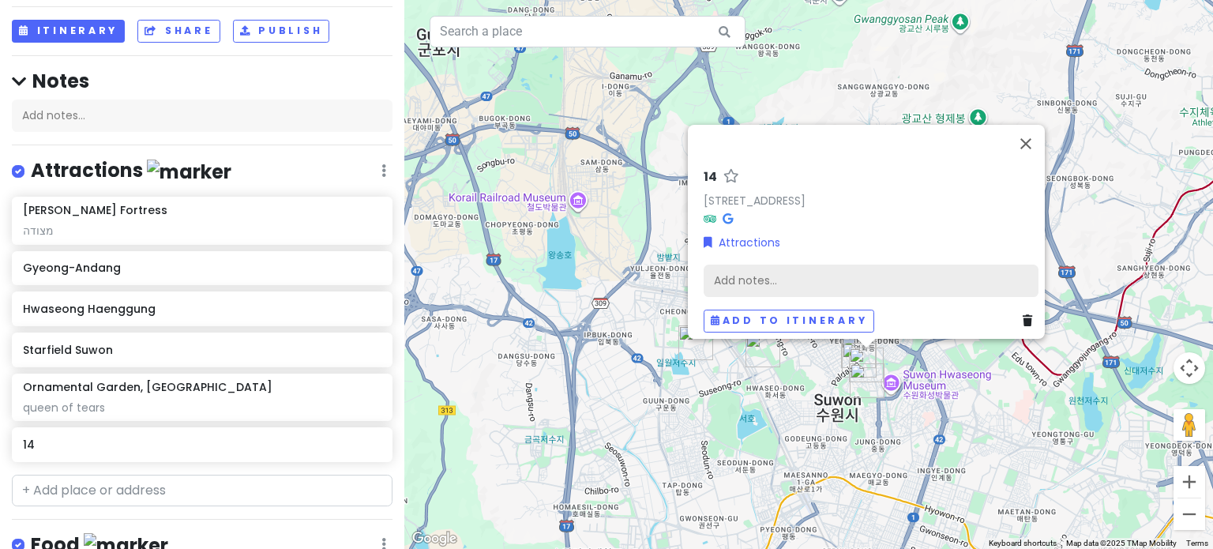
click at [870, 264] on div "Add notes..." at bounding box center [871, 280] width 335 height 33
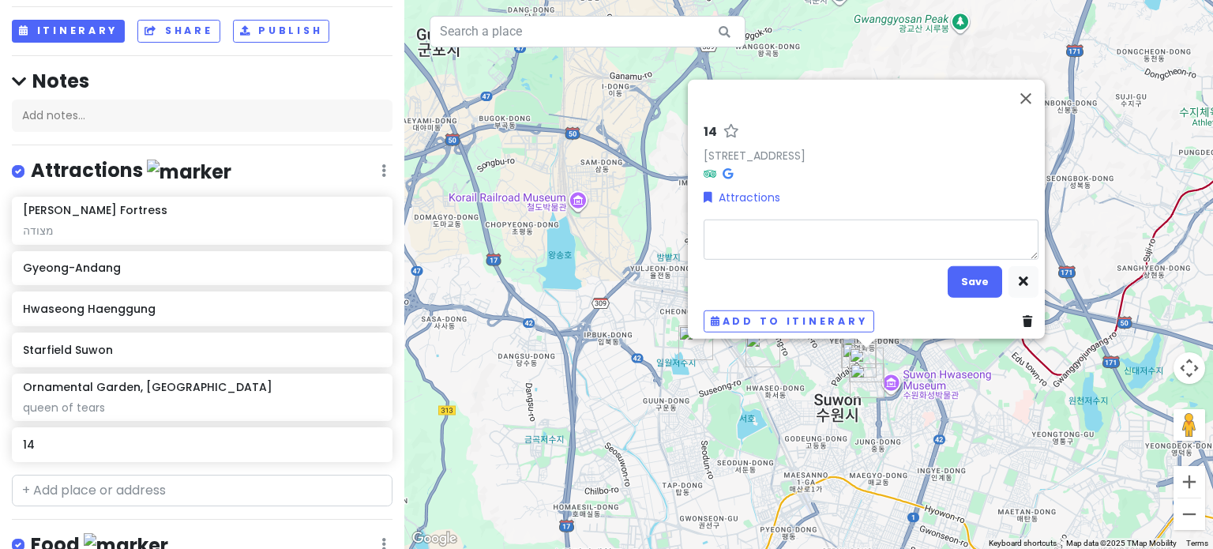
type textarea "x"
type textarea "l"
type textarea "x"
type textarea "lo"
type textarea "x"
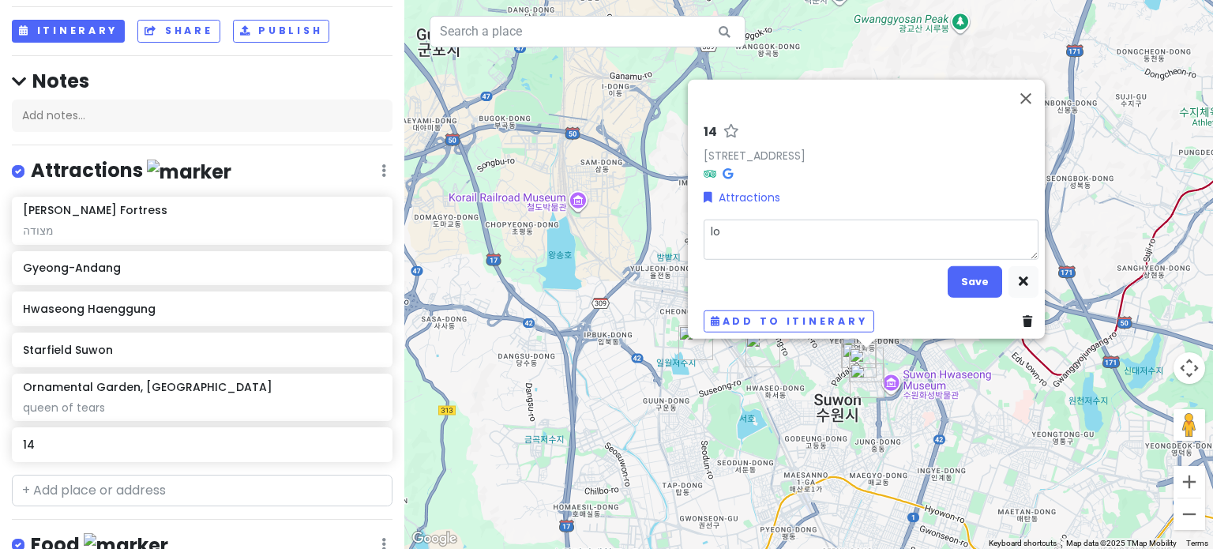
type textarea "lov"
type textarea "x"
type textarea "love"
type textarea "x"
type textarea "lovel"
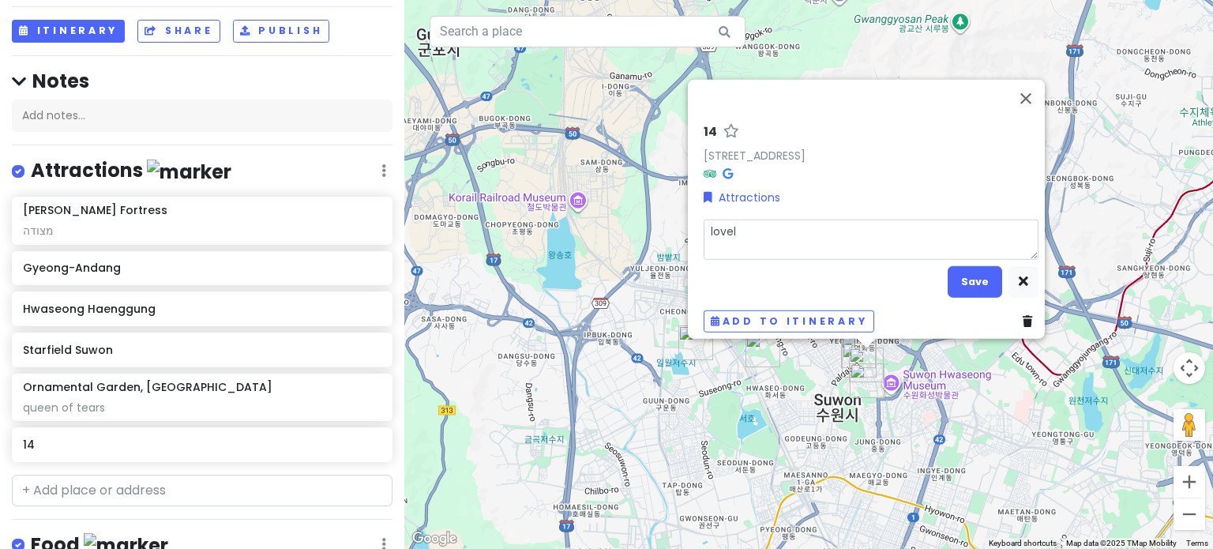
type textarea "x"
type textarea "lovelu"
type textarea "x"
type textarea "lovel"
type textarea "x"
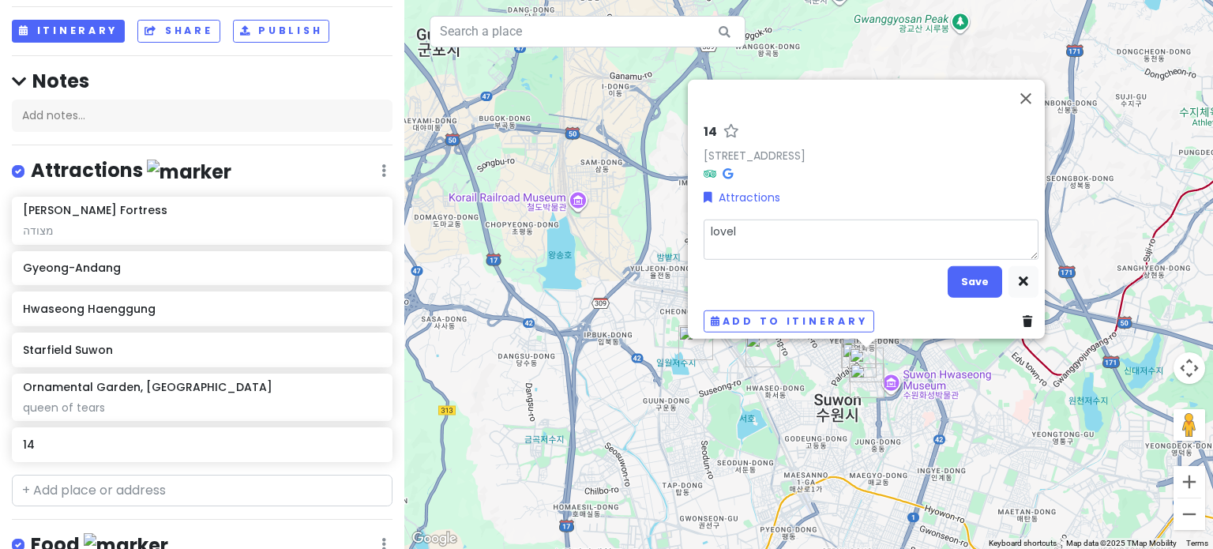
type textarea "lovelt"
type textarea "x"
type textarea "lovelt"
type textarea "x"
type textarea "lovelt r"
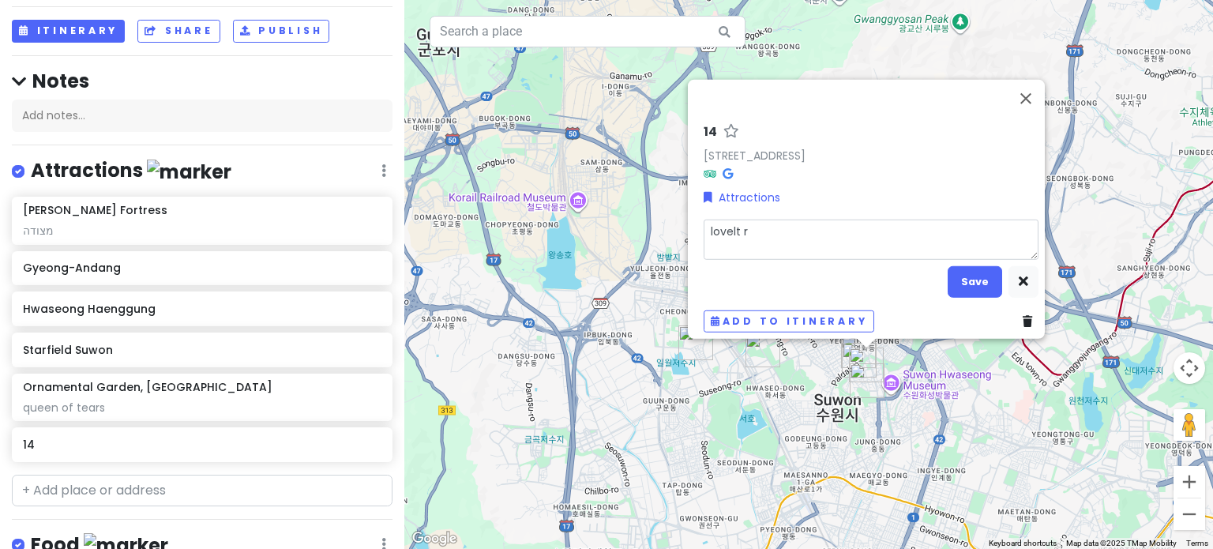
type textarea "x"
type textarea "lovelt ru"
type textarea "x"
type textarea "lovelt run"
type textarea "x"
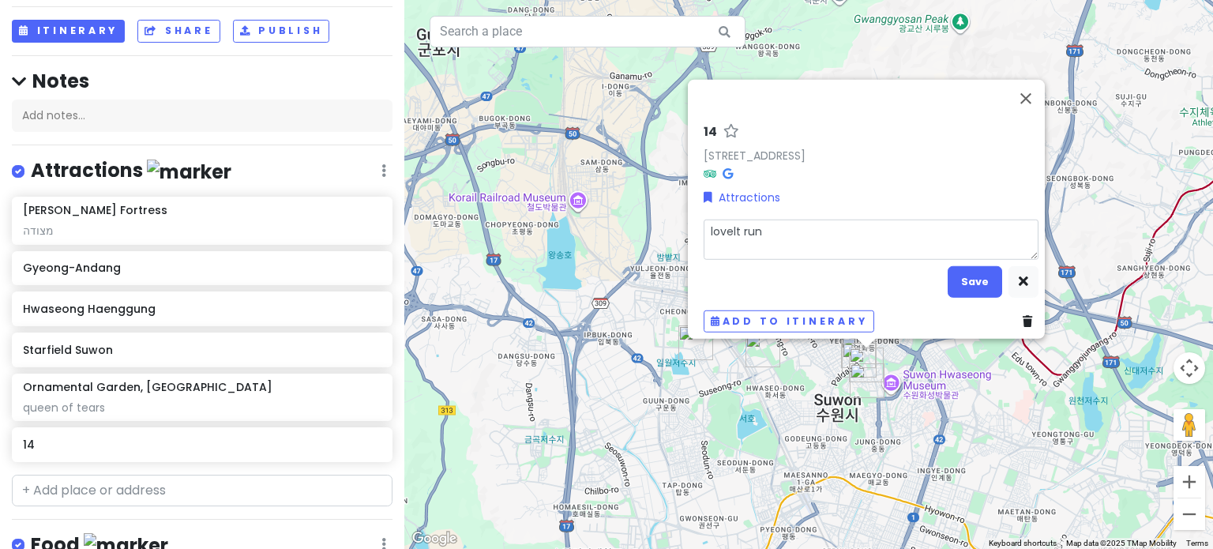
type textarea "lovelt runn"
type textarea "x"
type textarea "[PERSON_NAME]"
type textarea "x"
type textarea "lovelt runner"
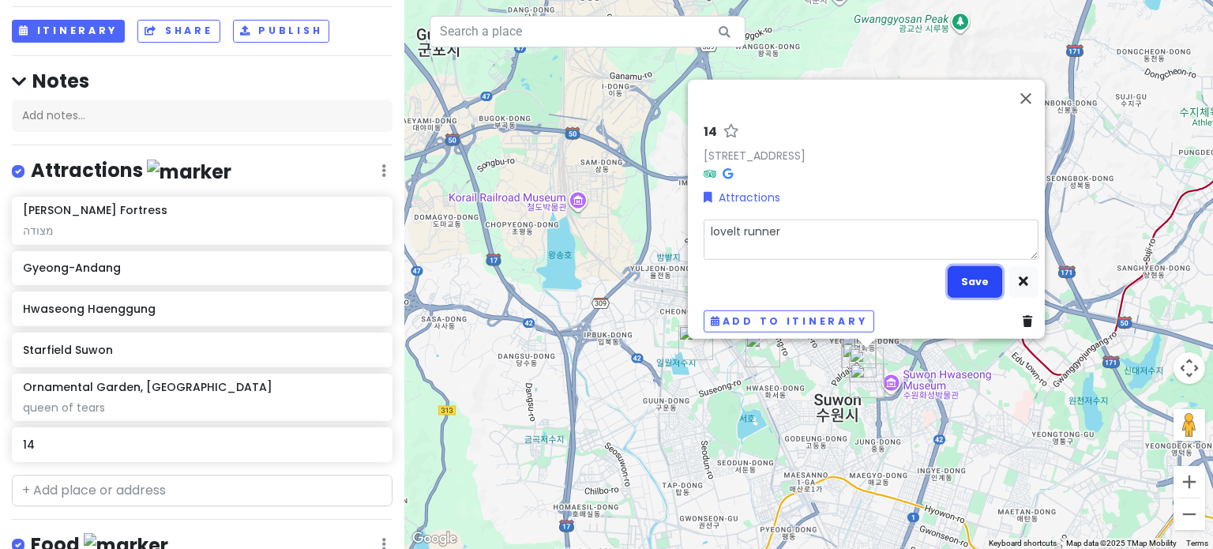
click at [971, 281] on button "Save" at bounding box center [975, 281] width 54 height 31
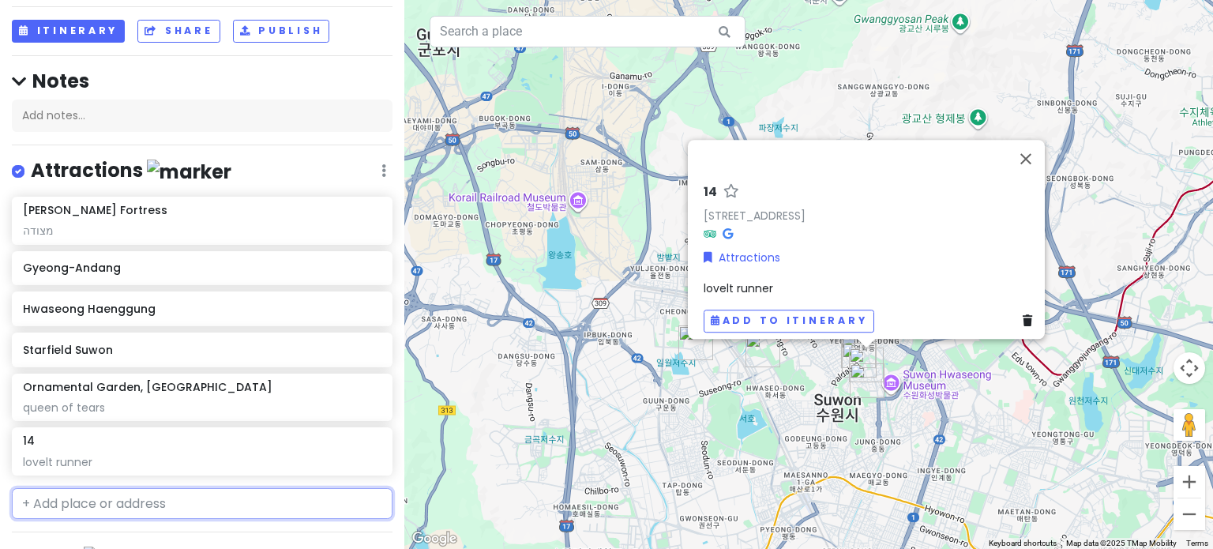
click at [33, 508] on input "text" at bounding box center [202, 504] width 381 height 32
type input "haenggung dong mur"
click at [115, 532] on span "Haenggung-[GEOGRAPHIC_DATA]" at bounding box center [134, 540] width 204 height 16
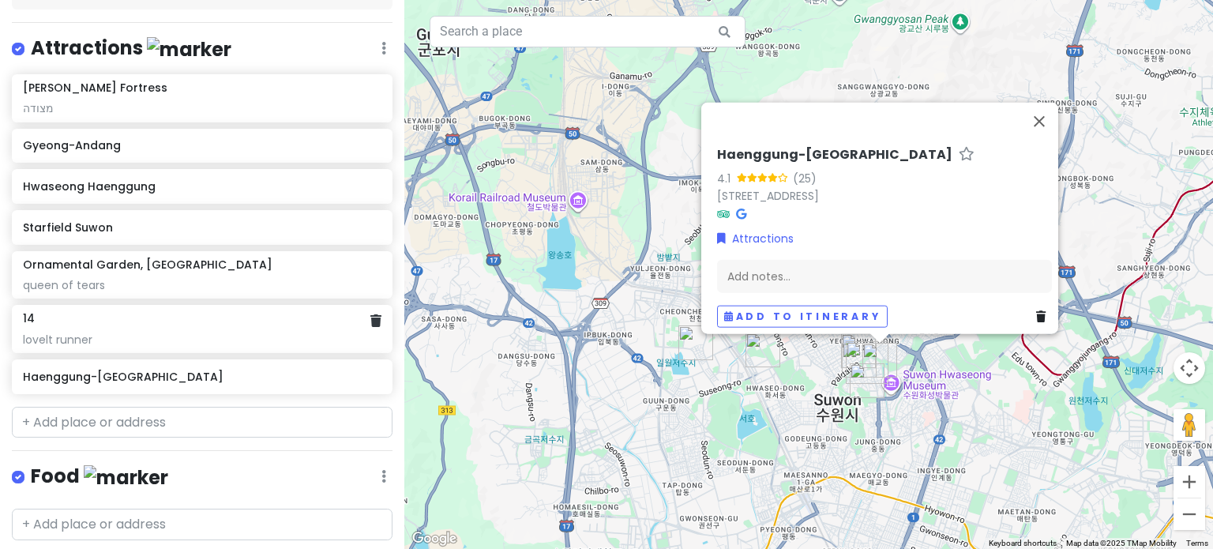
scroll to position [237, 0]
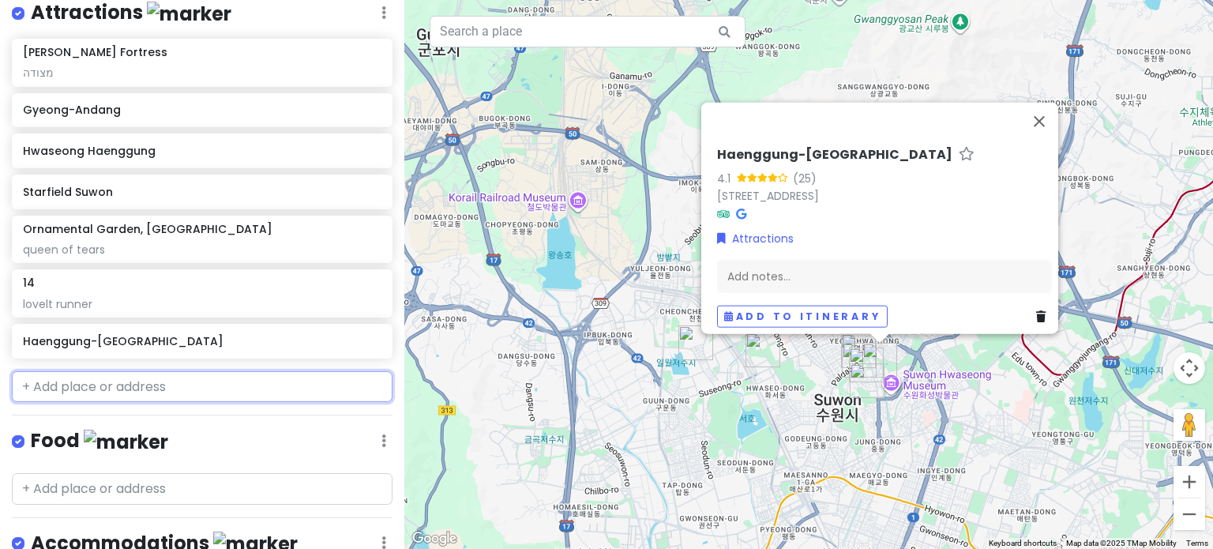
click at [141, 396] on input "text" at bounding box center [202, 387] width 381 height 32
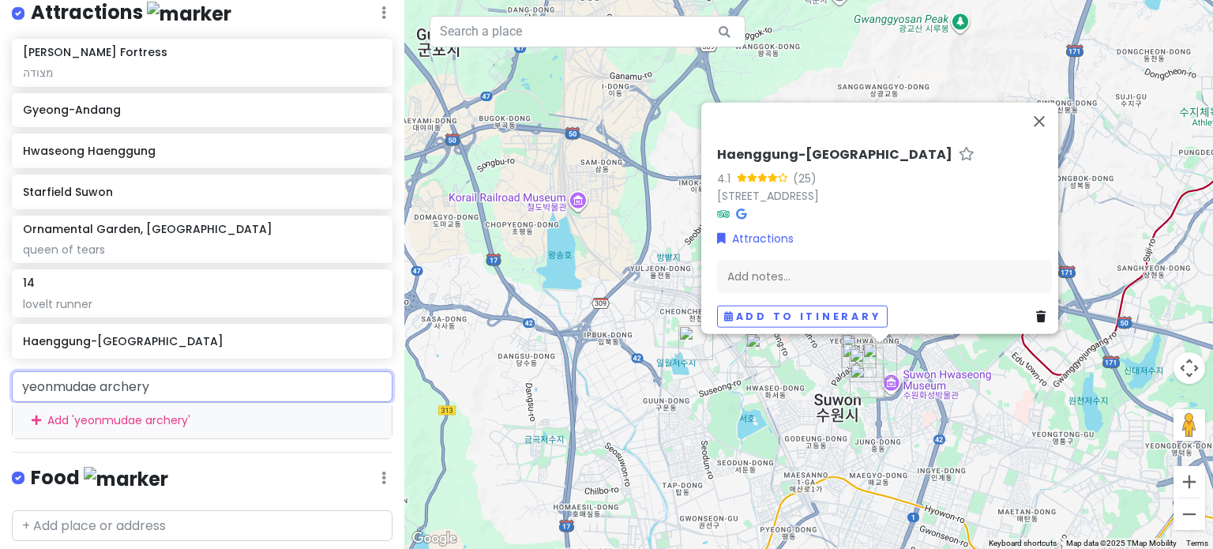
drag, startPoint x: 164, startPoint y: 388, endPoint x: 0, endPoint y: 400, distance: 164.7
click at [0, 400] on div "yeonmudae archery Add ' yeonmudae archery '" at bounding box center [202, 405] width 404 height 68
click at [231, 385] on input "yeonmudae archery" at bounding box center [202, 387] width 381 height 32
drag, startPoint x: 167, startPoint y: 385, endPoint x: 96, endPoint y: 389, distance: 71.2
click at [96, 389] on input "yeonmudae archery" at bounding box center [202, 387] width 381 height 32
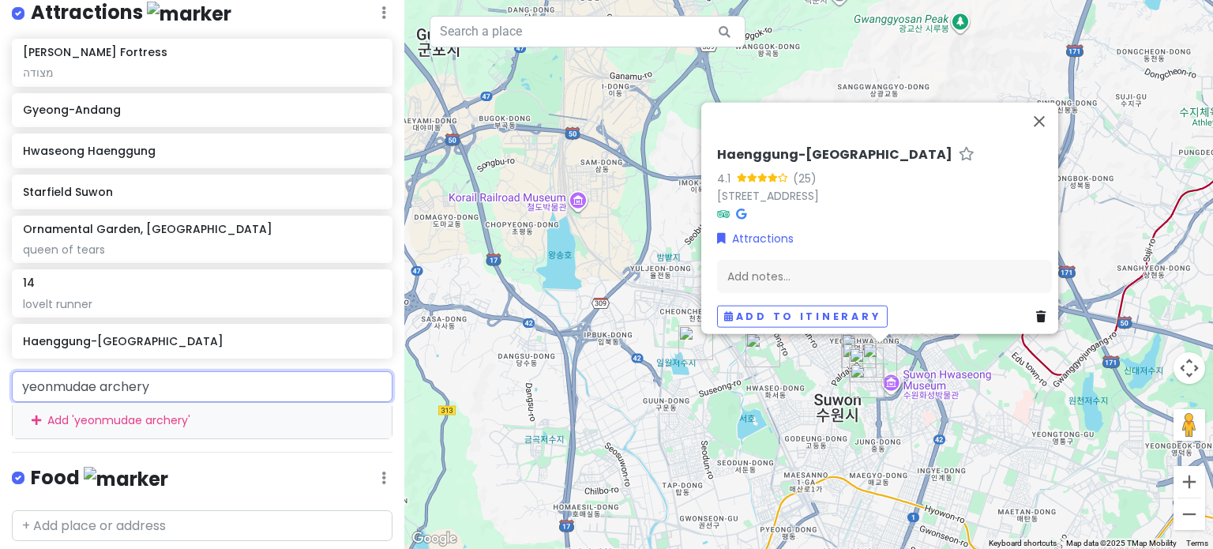
type input "yeonmudae"
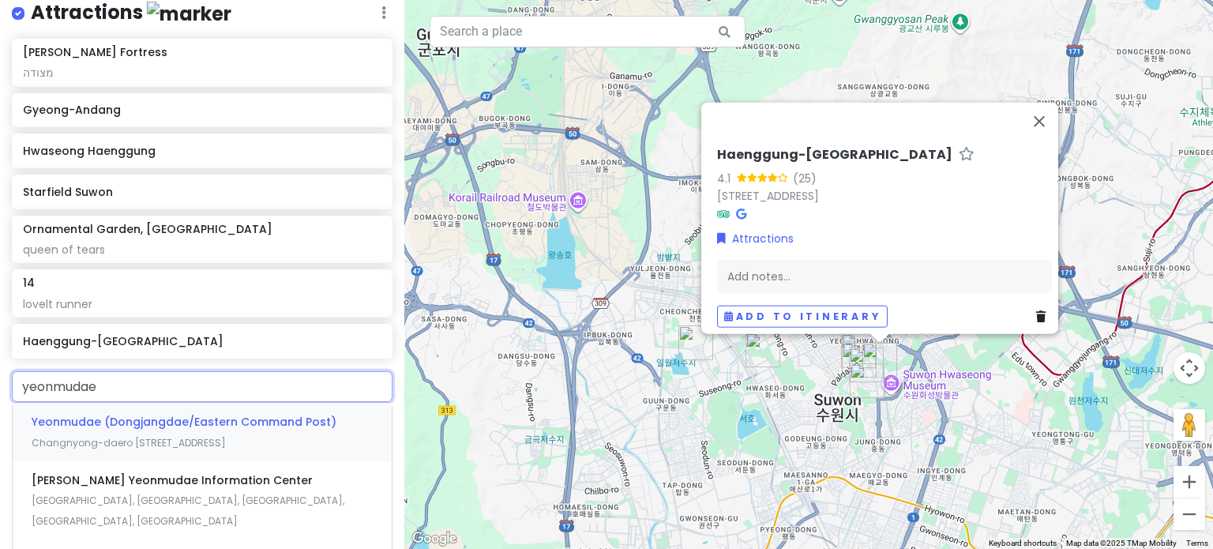
click at [241, 452] on div "Yeonmudae (Dongjangdae/Eastern Command Post) [GEOGRAPHIC_DATA]-daero [STREET_AD…" at bounding box center [202, 432] width 379 height 58
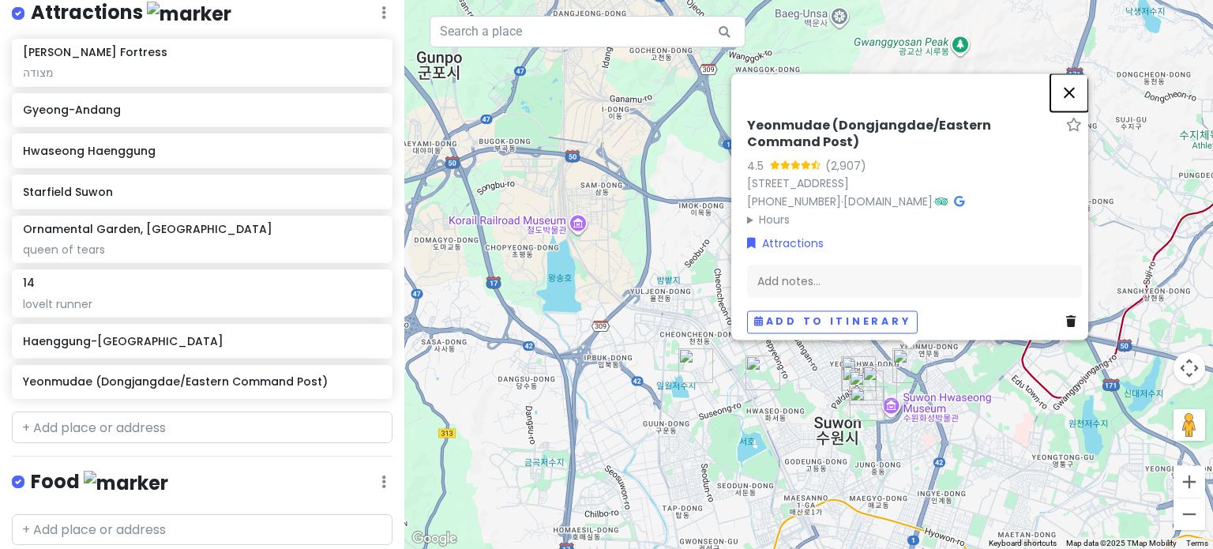
click at [1071, 73] on button "Close" at bounding box center [1069, 92] width 38 height 38
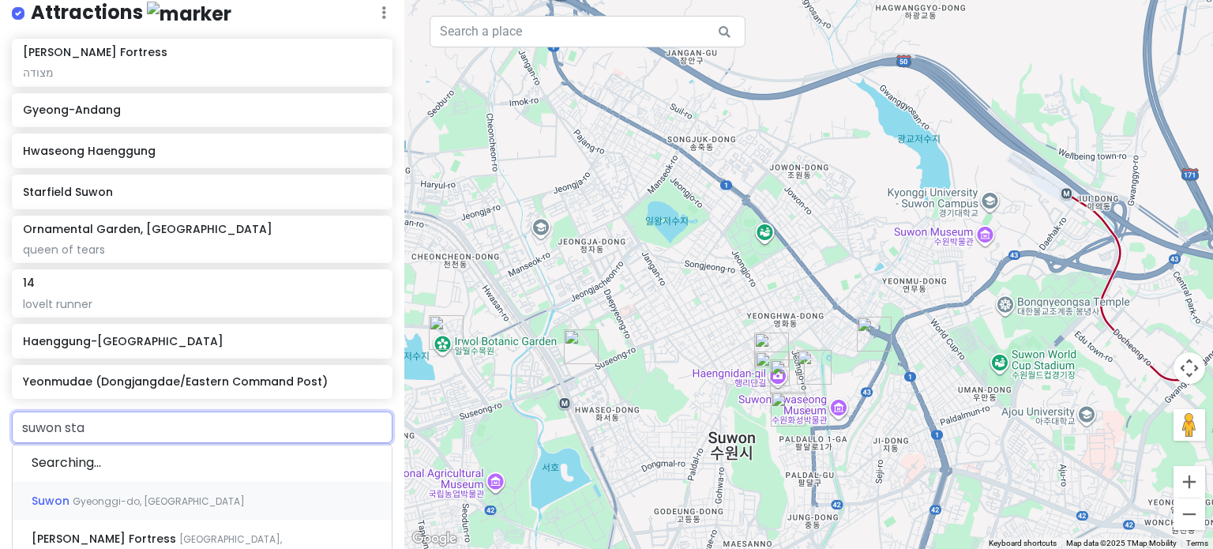
type input "suwon stat"
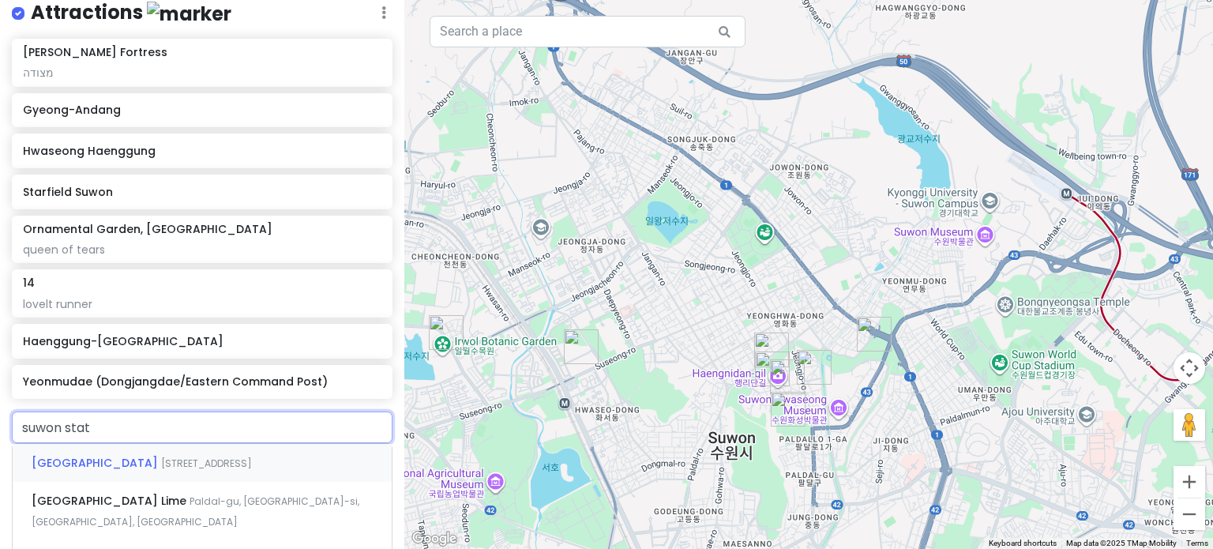
click at [241, 470] on span "[STREET_ADDRESS]" at bounding box center [206, 462] width 91 height 13
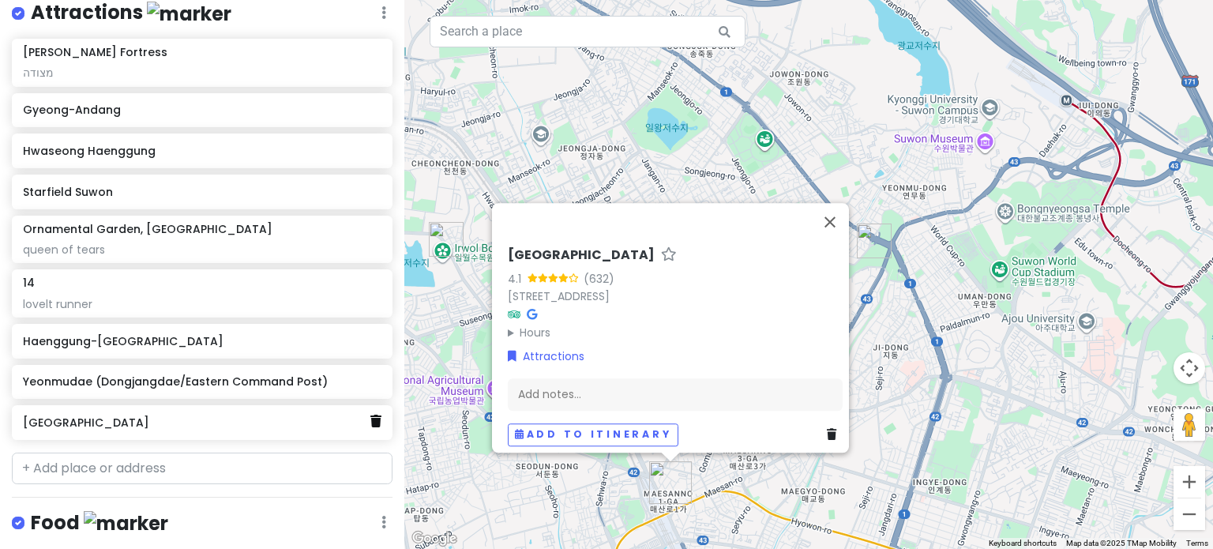
click at [370, 422] on icon at bounding box center [375, 421] width 11 height 13
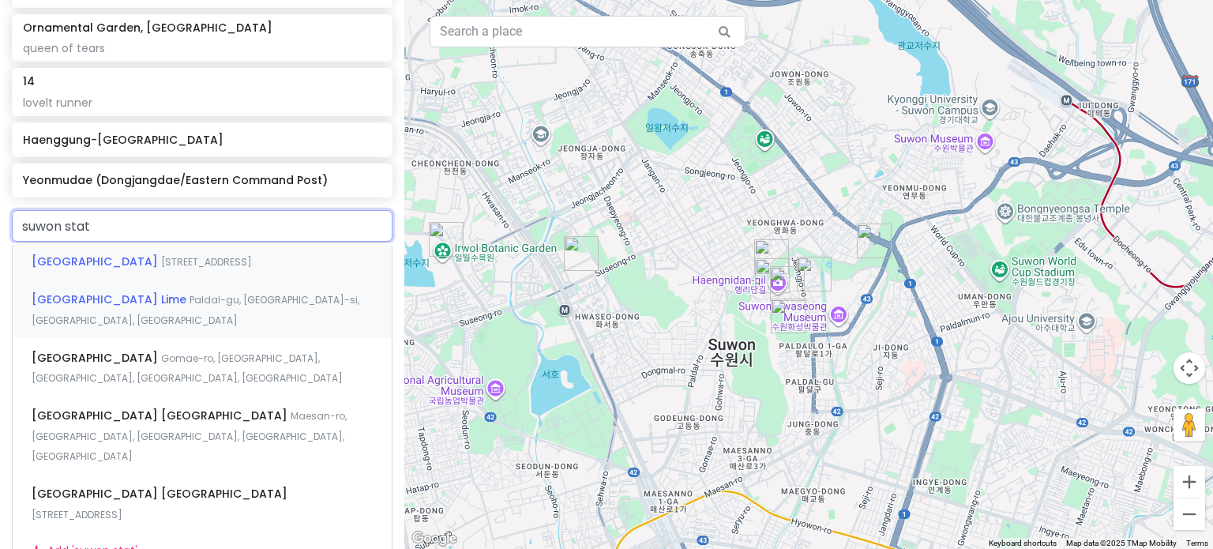
scroll to position [474, 0]
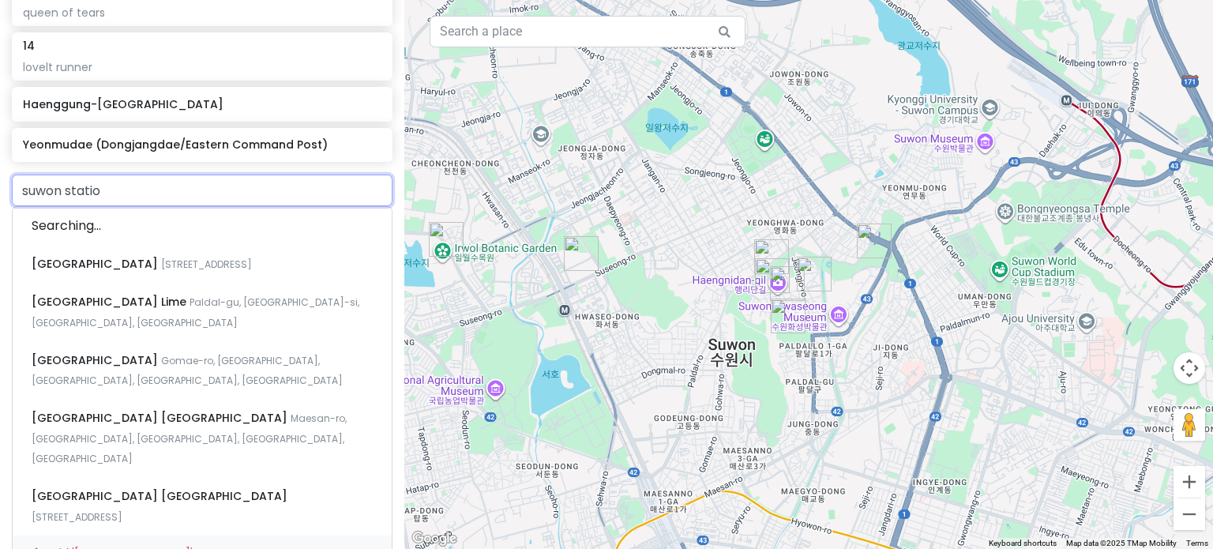
type input "[GEOGRAPHIC_DATA]"
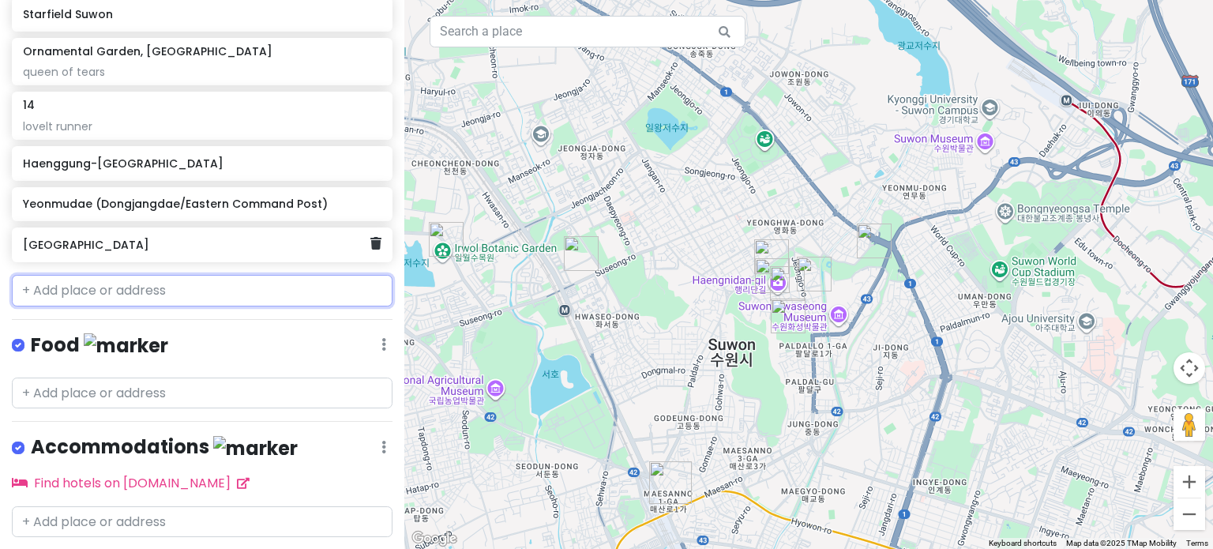
scroll to position [456, 0]
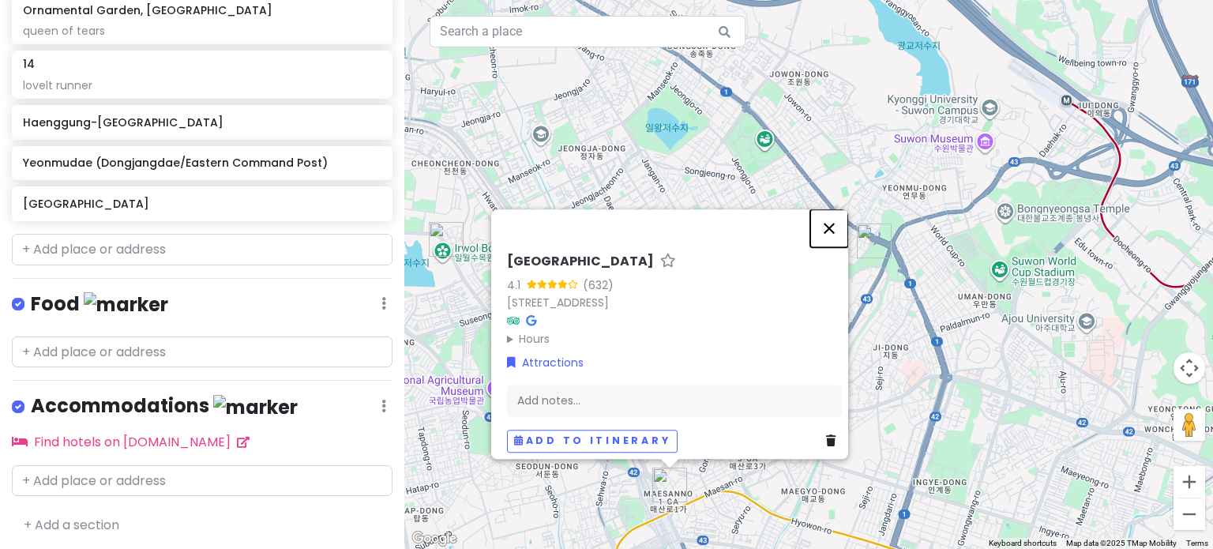
click at [832, 209] on button "Close" at bounding box center [829, 228] width 38 height 38
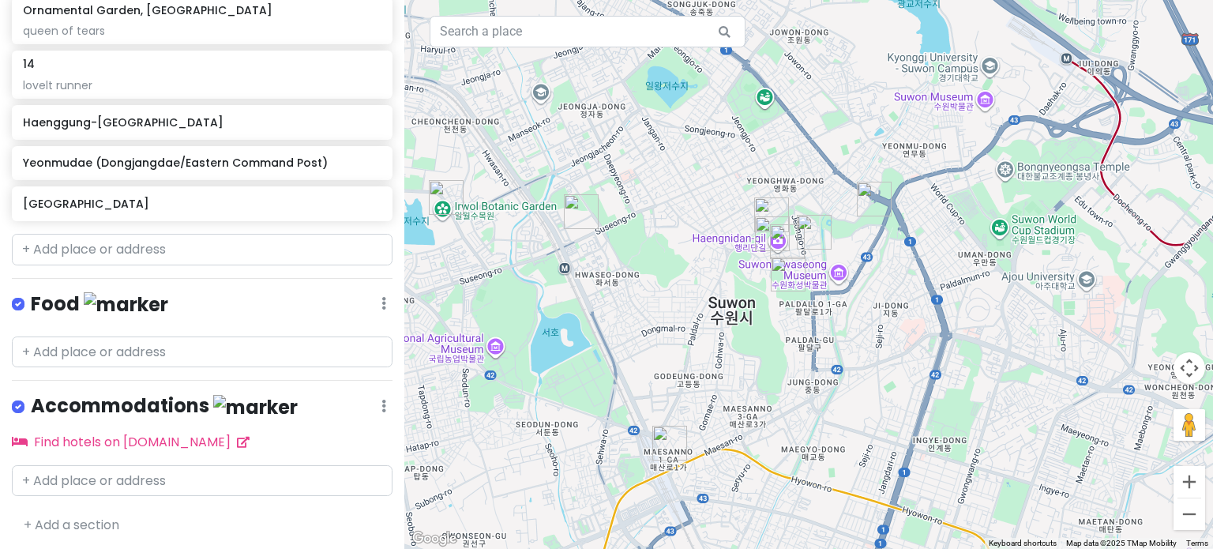
drag, startPoint x: 791, startPoint y: 386, endPoint x: 790, endPoint y: 333, distance: 52.9
click at [790, 333] on div at bounding box center [808, 274] width 809 height 549
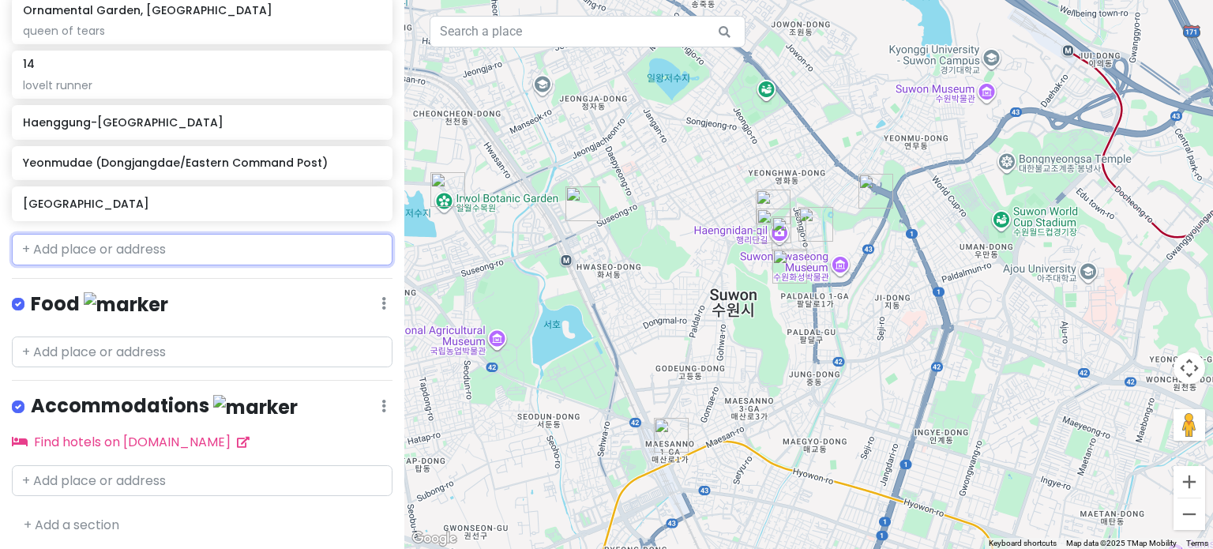
click at [151, 242] on input "text" at bounding box center [202, 250] width 381 height 32
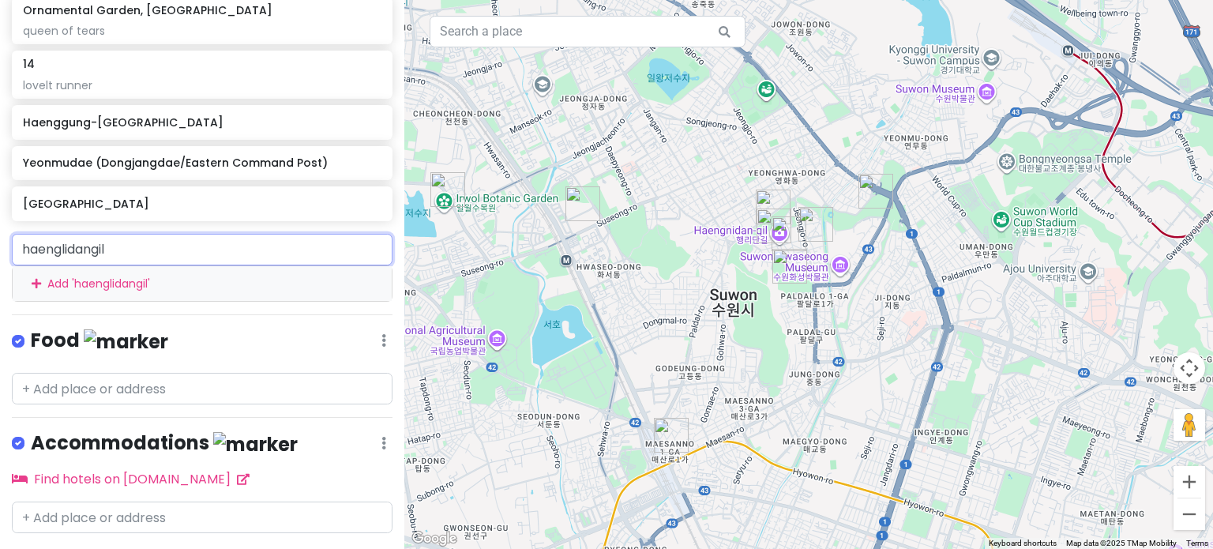
drag, startPoint x: 149, startPoint y: 243, endPoint x: 0, endPoint y: 258, distance: 150.0
click at [0, 258] on div "haenglidangil Add ' haenglidangil '" at bounding box center [202, 268] width 404 height 68
click at [161, 249] on input "haenglidangil" at bounding box center [202, 250] width 381 height 32
drag, startPoint x: 161, startPoint y: 249, endPoint x: 73, endPoint y: 259, distance: 89.0
click at [73, 259] on input "haenglidangil" at bounding box center [202, 250] width 381 height 32
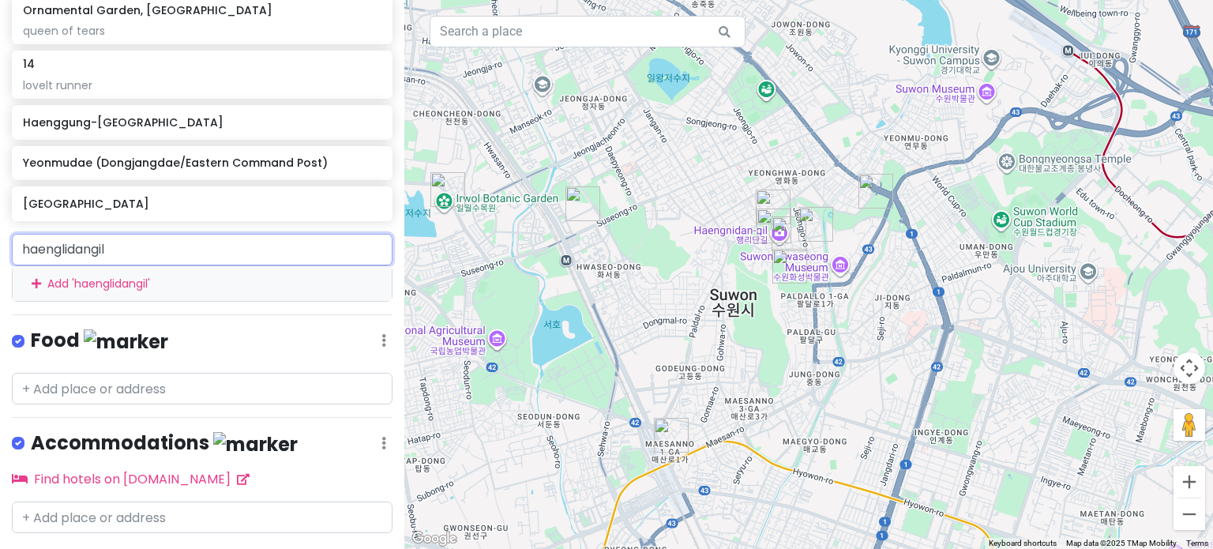
paste input "Haengnidan-"
type input "Haengnidan-gil"
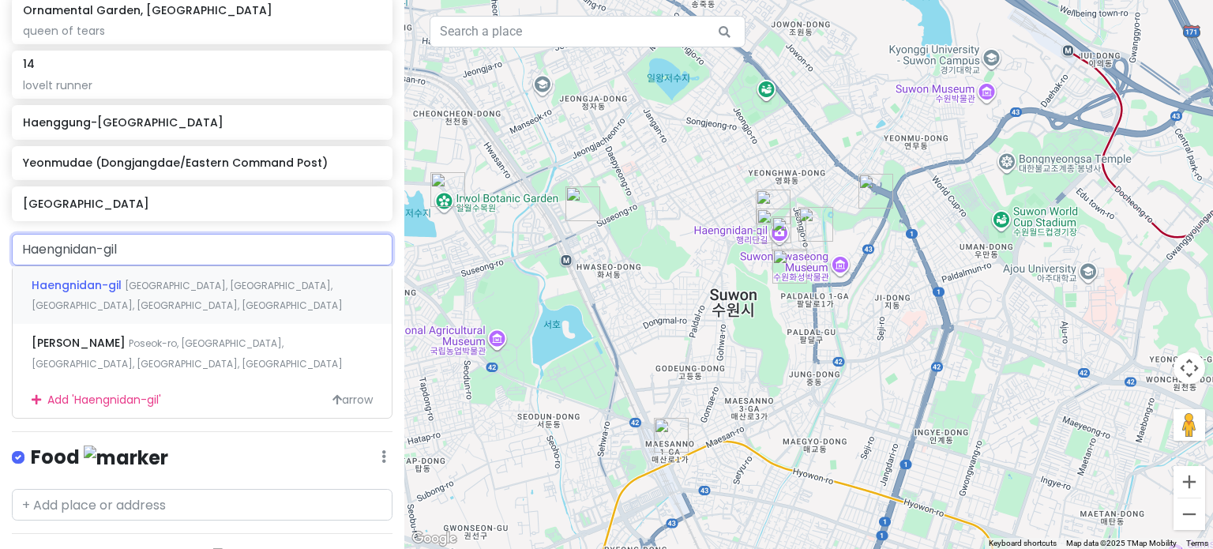
click at [155, 290] on span "[GEOGRAPHIC_DATA], [GEOGRAPHIC_DATA], [GEOGRAPHIC_DATA], [GEOGRAPHIC_DATA], [GE…" at bounding box center [187, 296] width 311 height 34
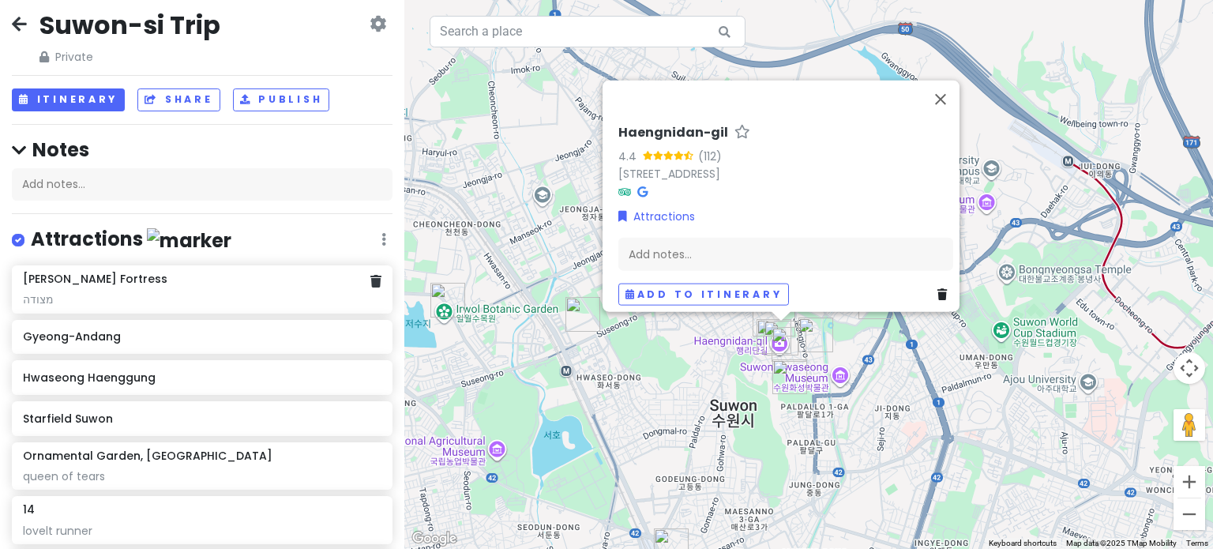
scroll to position [0, 0]
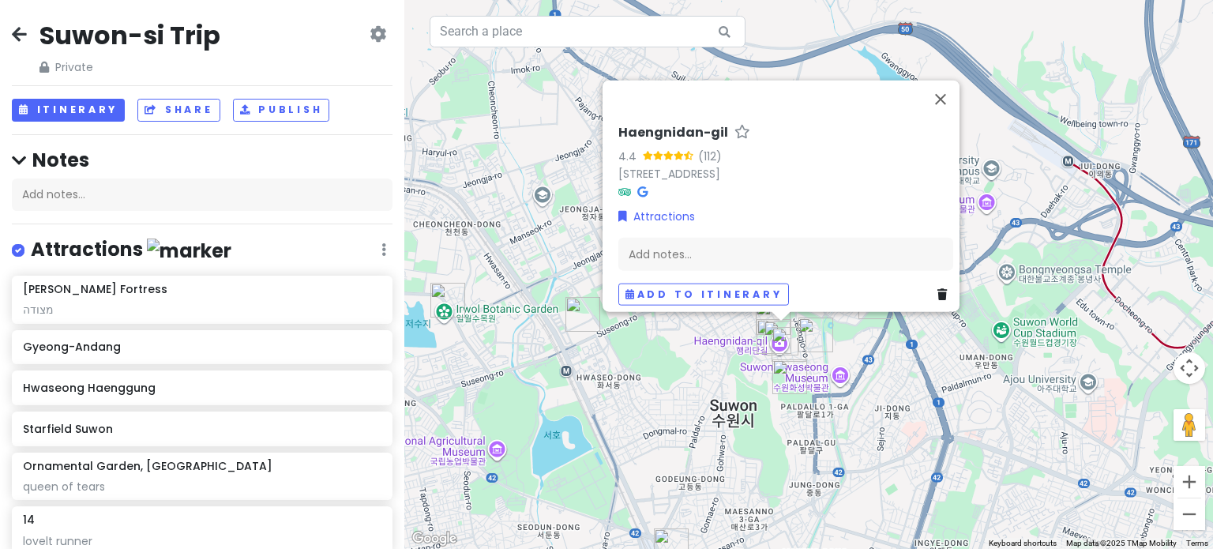
click at [581, 315] on img "Starfield Suwon" at bounding box center [582, 314] width 35 height 35
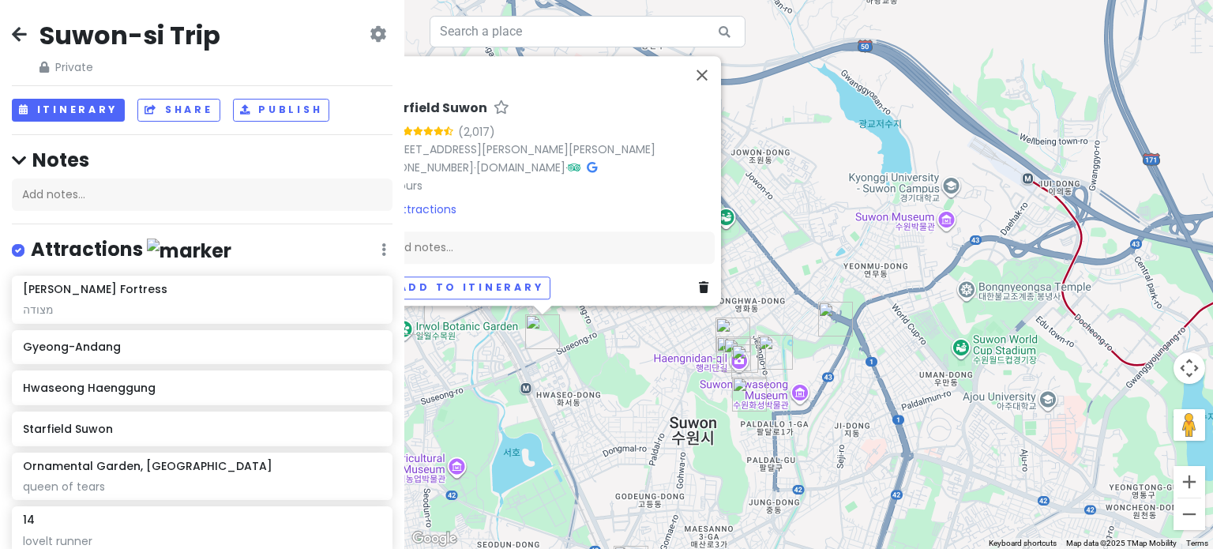
click at [745, 394] on img "Hwaseong Haenggung" at bounding box center [749, 394] width 35 height 35
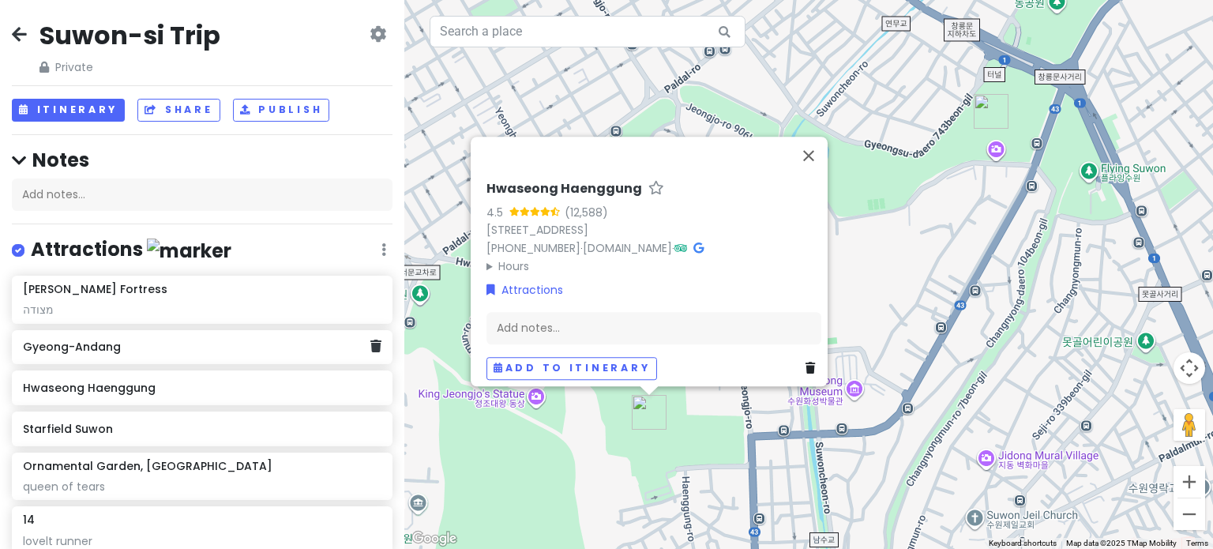
click at [197, 344] on h6 "Gyeong-Andang" at bounding box center [196, 347] width 347 height 14
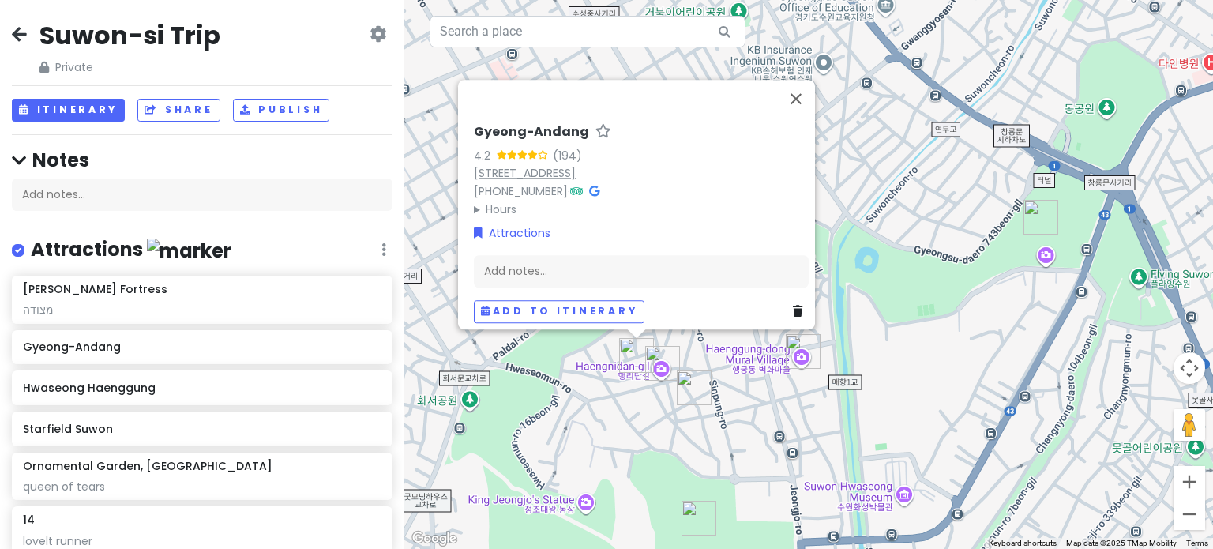
click at [568, 165] on link "[STREET_ADDRESS]" at bounding box center [525, 173] width 102 height 16
click at [802, 80] on button "Close" at bounding box center [796, 99] width 38 height 38
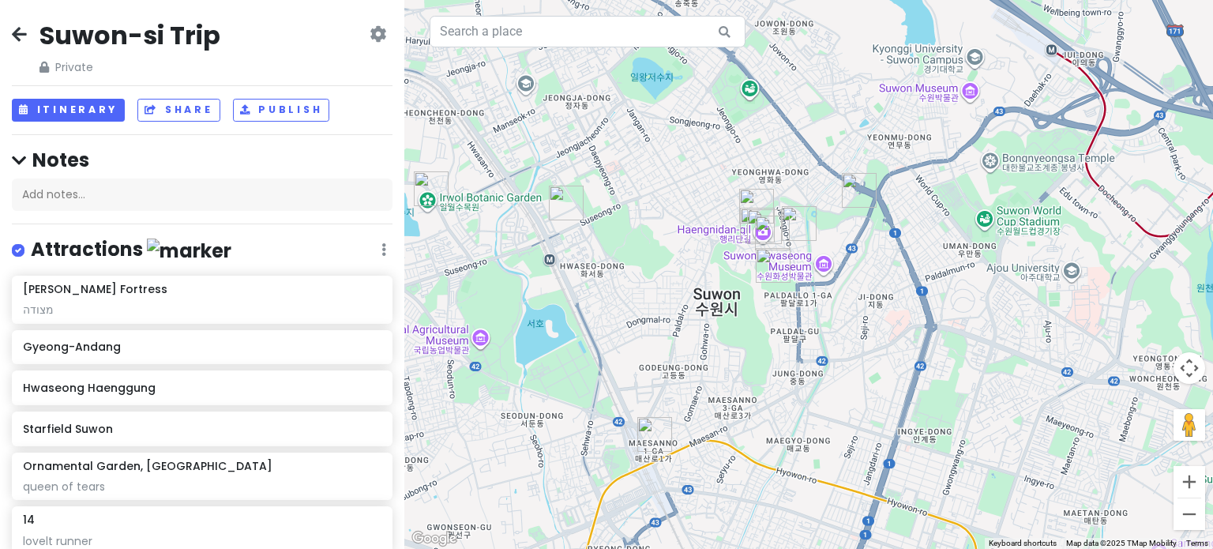
drag, startPoint x: 814, startPoint y: 441, endPoint x: 794, endPoint y: 318, distance: 124.1
click at [794, 318] on div at bounding box center [808, 274] width 809 height 549
click at [768, 258] on img "Hwaseong Haenggung" at bounding box center [773, 265] width 35 height 35
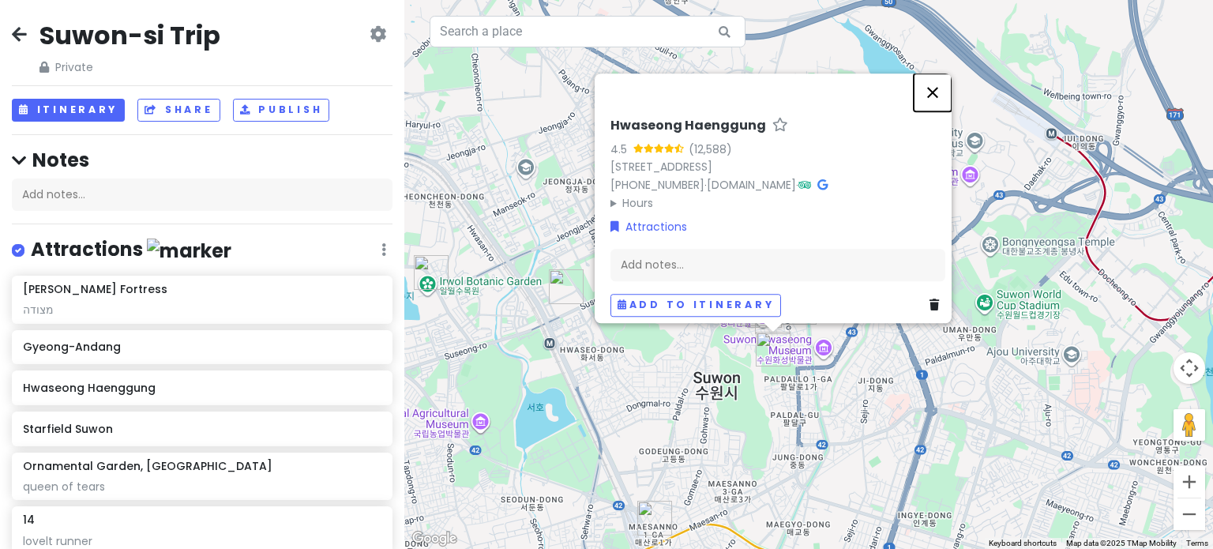
click at [945, 73] on button "Close" at bounding box center [933, 92] width 38 height 38
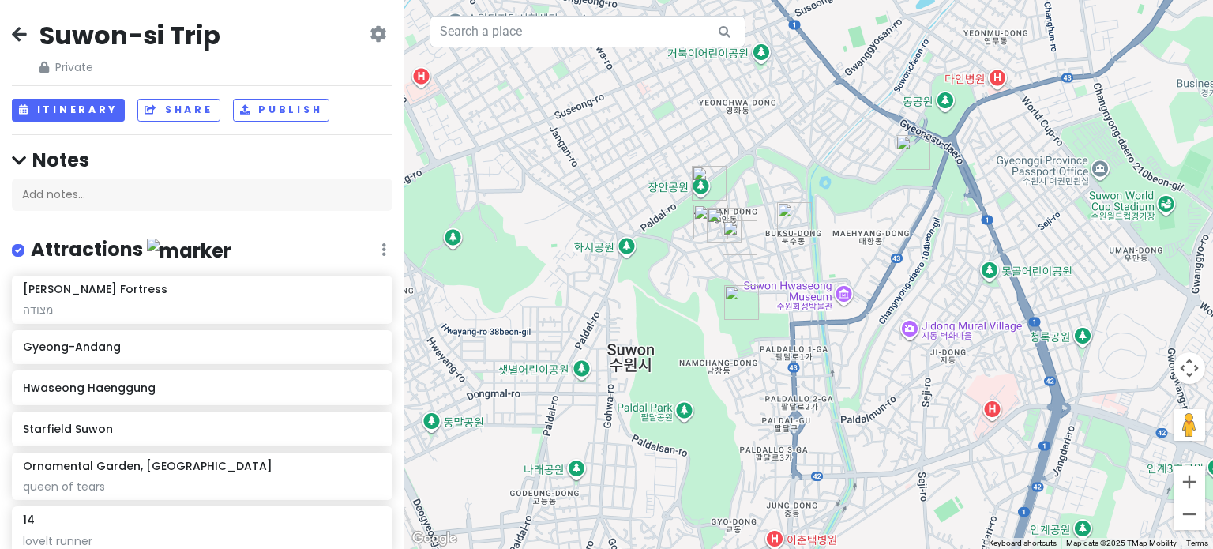
click at [734, 236] on img "14" at bounding box center [740, 237] width 35 height 35
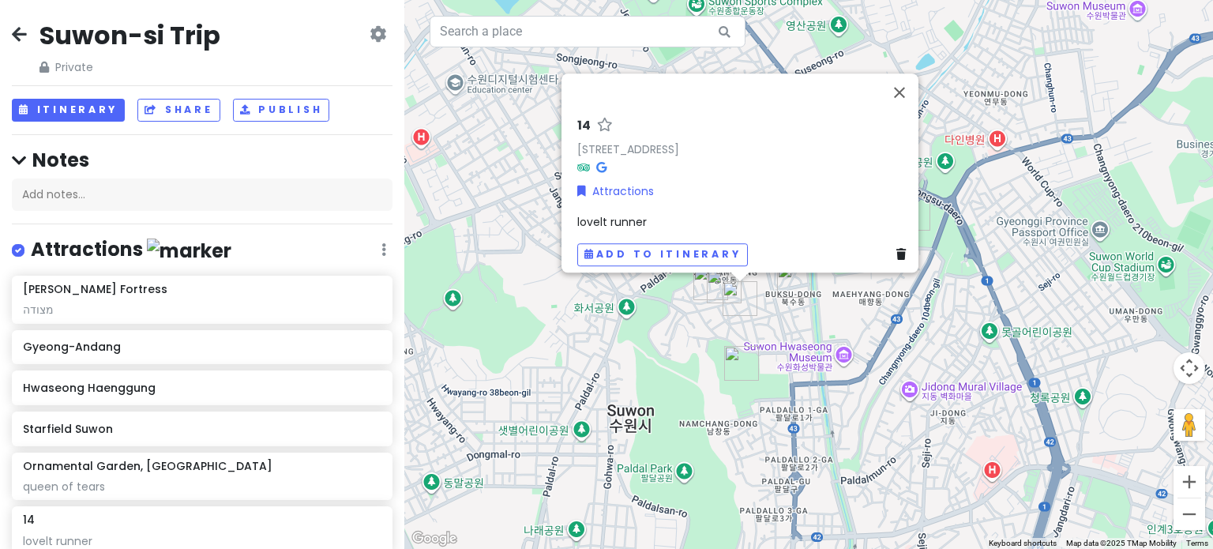
click at [714, 284] on img "Haengnidan-gil" at bounding box center [724, 286] width 35 height 35
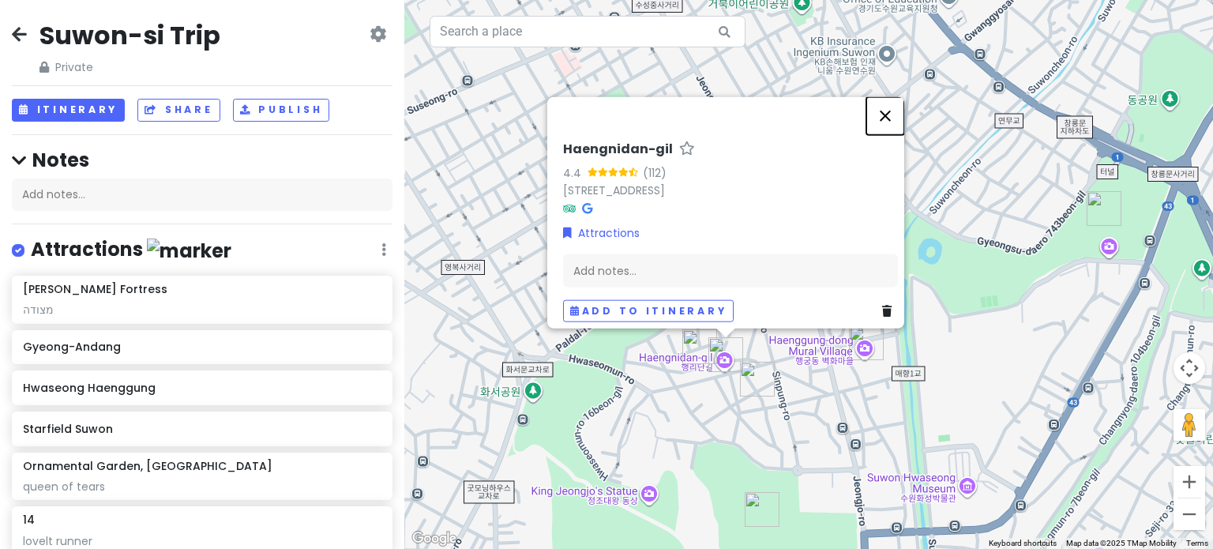
click at [895, 96] on button "Close" at bounding box center [885, 115] width 38 height 38
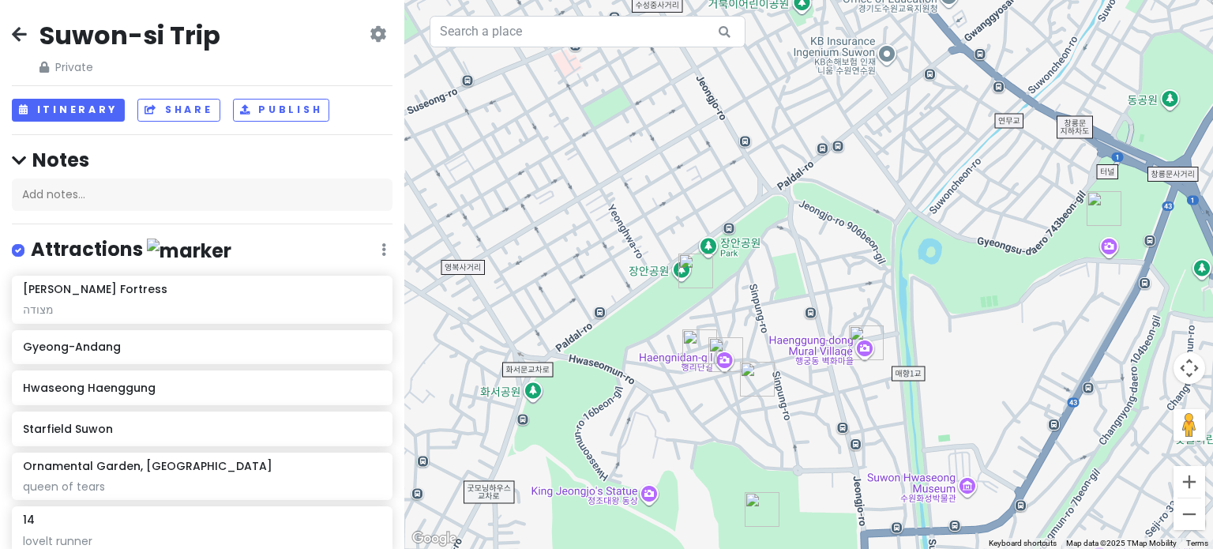
click at [694, 341] on img "Gyeong-Andang" at bounding box center [699, 346] width 35 height 35
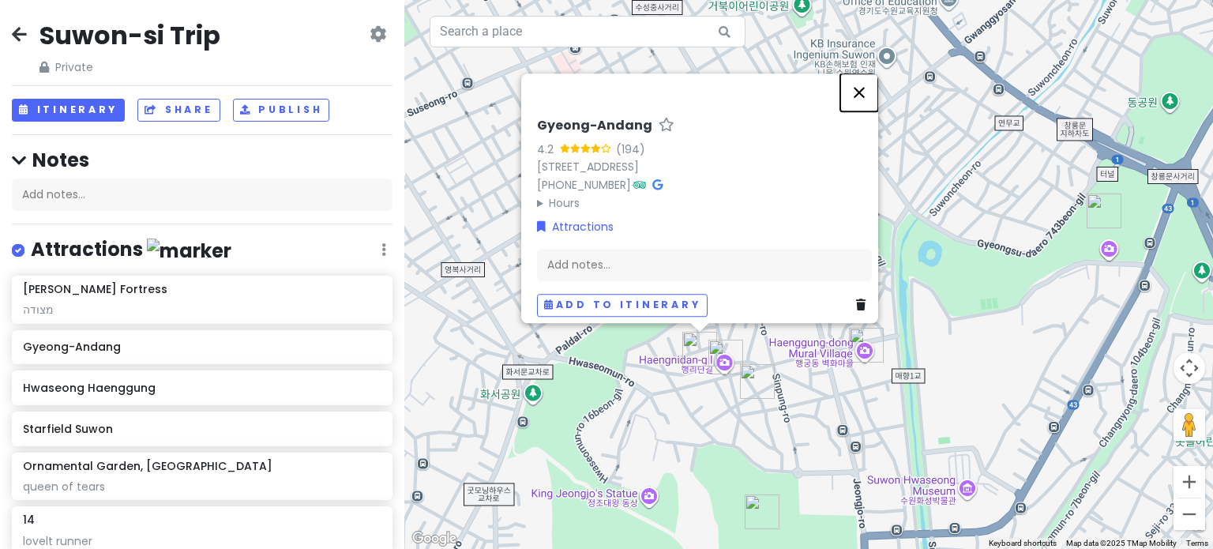
click at [869, 73] on button "Close" at bounding box center [859, 92] width 38 height 38
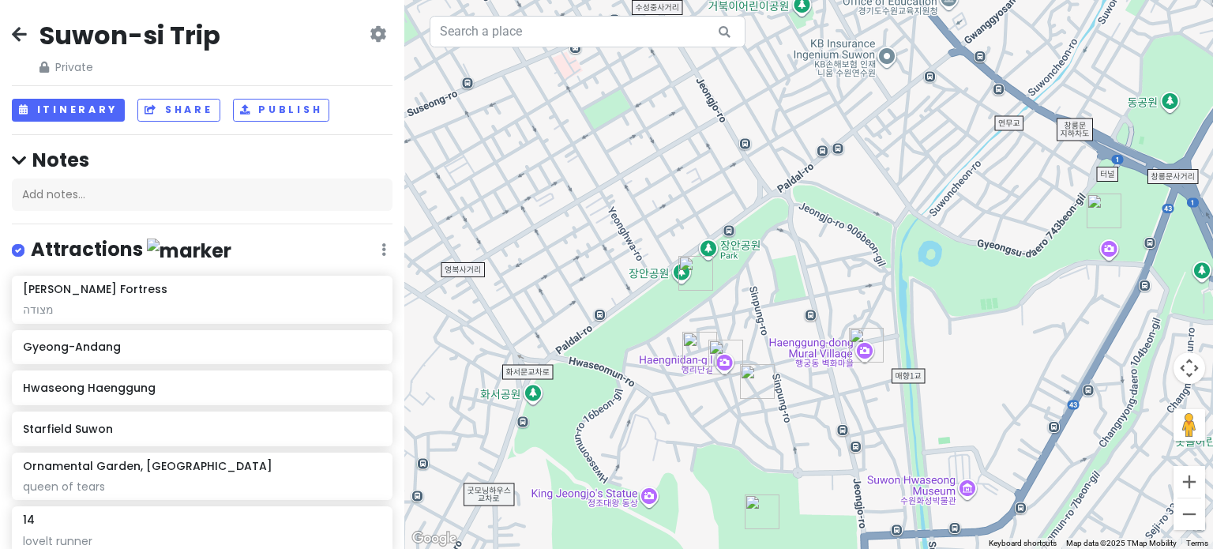
click at [690, 265] on img "Suwon Hwaseong Fortress" at bounding box center [695, 273] width 35 height 35
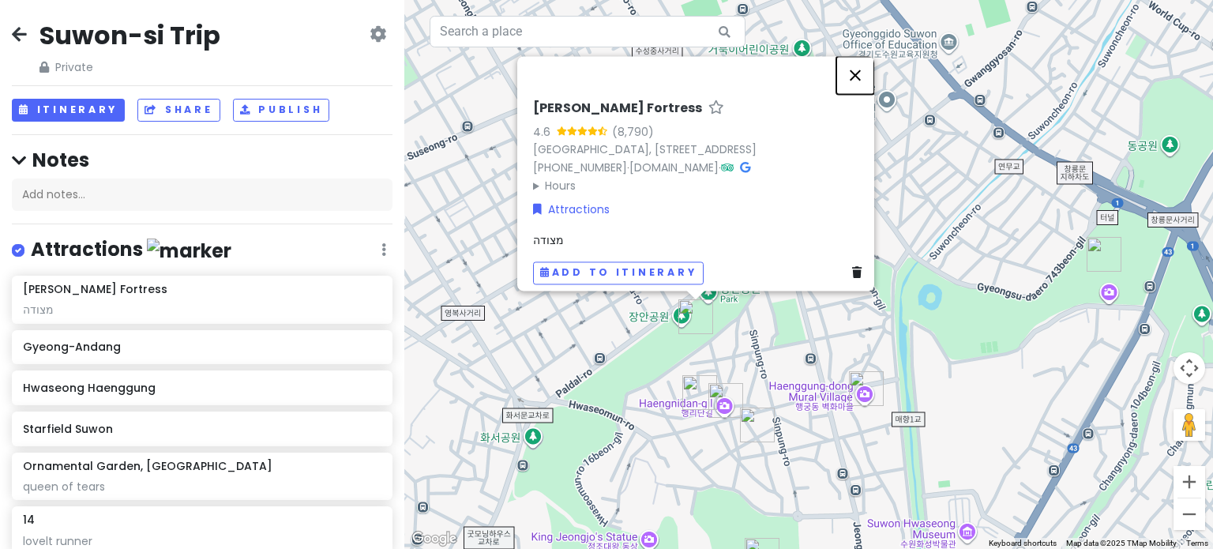
click at [863, 65] on button "Close" at bounding box center [855, 75] width 38 height 38
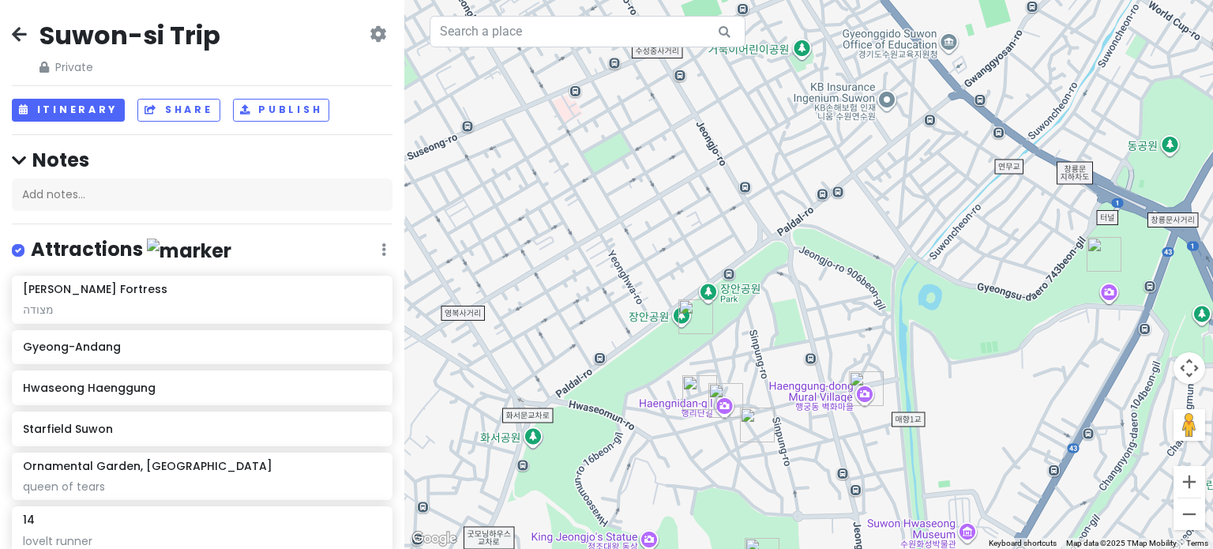
click at [1110, 265] on img "Yeonmudae (Dongjangdae/Eastern Command Post)" at bounding box center [1104, 254] width 35 height 35
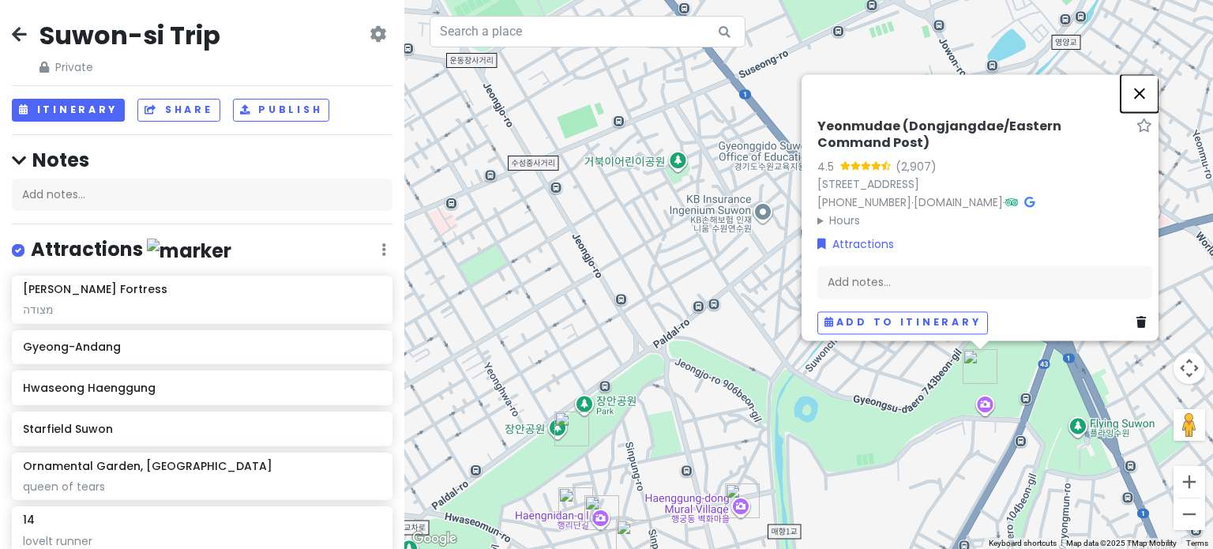
click at [1141, 74] on button "Close" at bounding box center [1140, 93] width 38 height 38
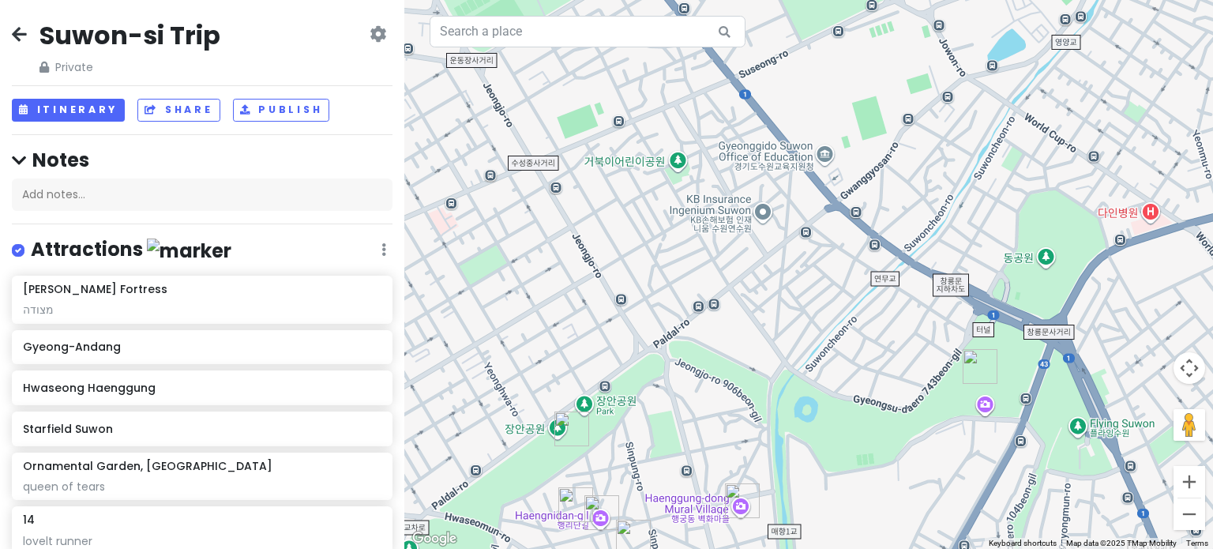
click at [750, 498] on img "Haenggung-dong Mural Village" at bounding box center [742, 500] width 35 height 35
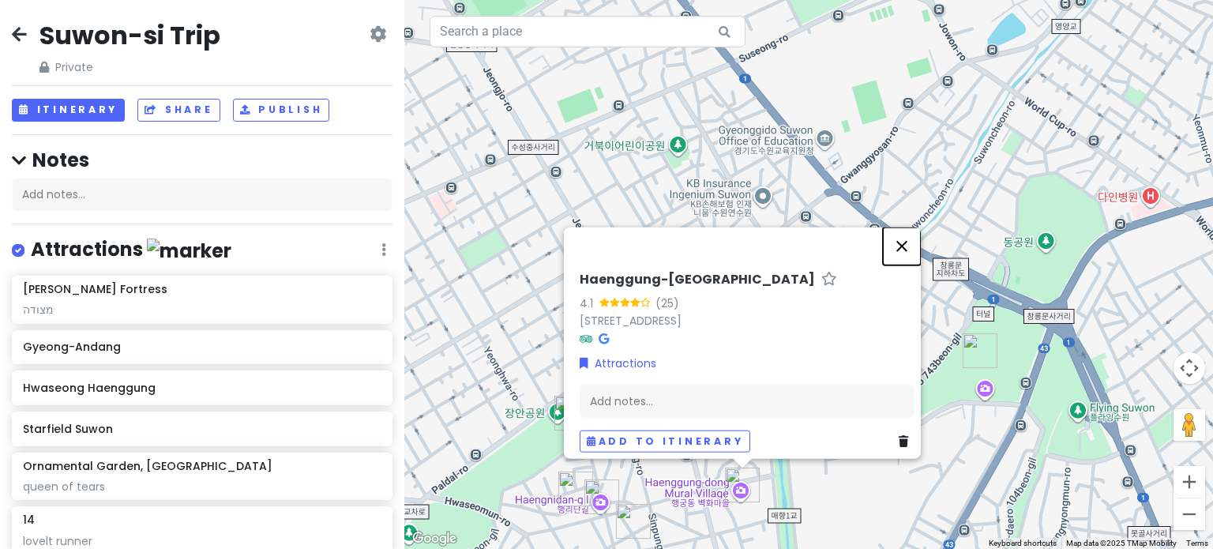
click at [912, 227] on button "Close" at bounding box center [902, 246] width 38 height 38
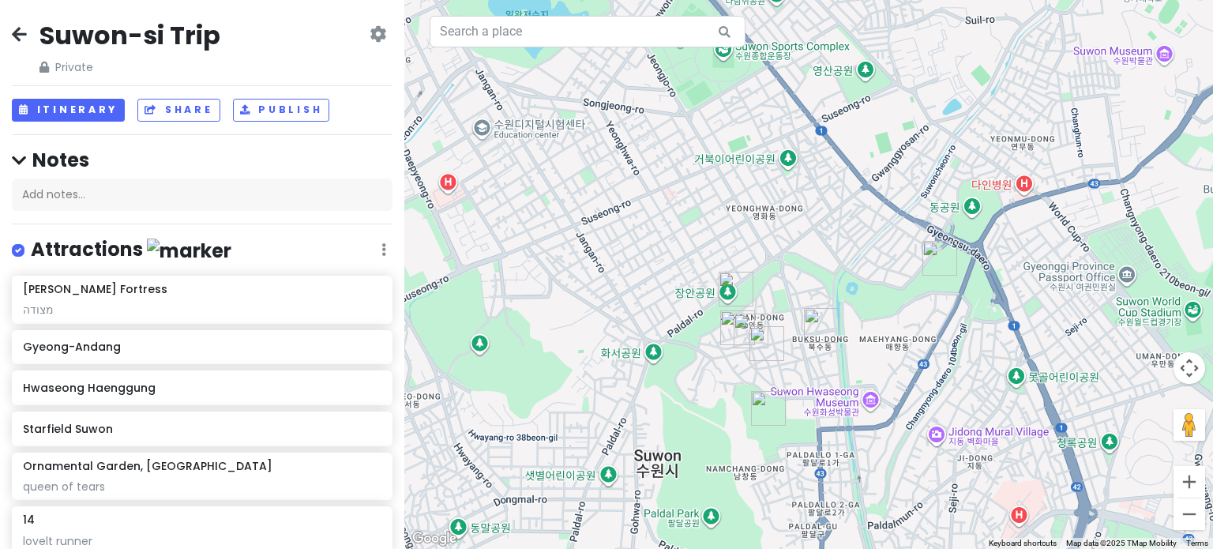
drag, startPoint x: 851, startPoint y: 476, endPoint x: 851, endPoint y: 327, distance: 149.3
click at [851, 328] on div at bounding box center [808, 274] width 809 height 549
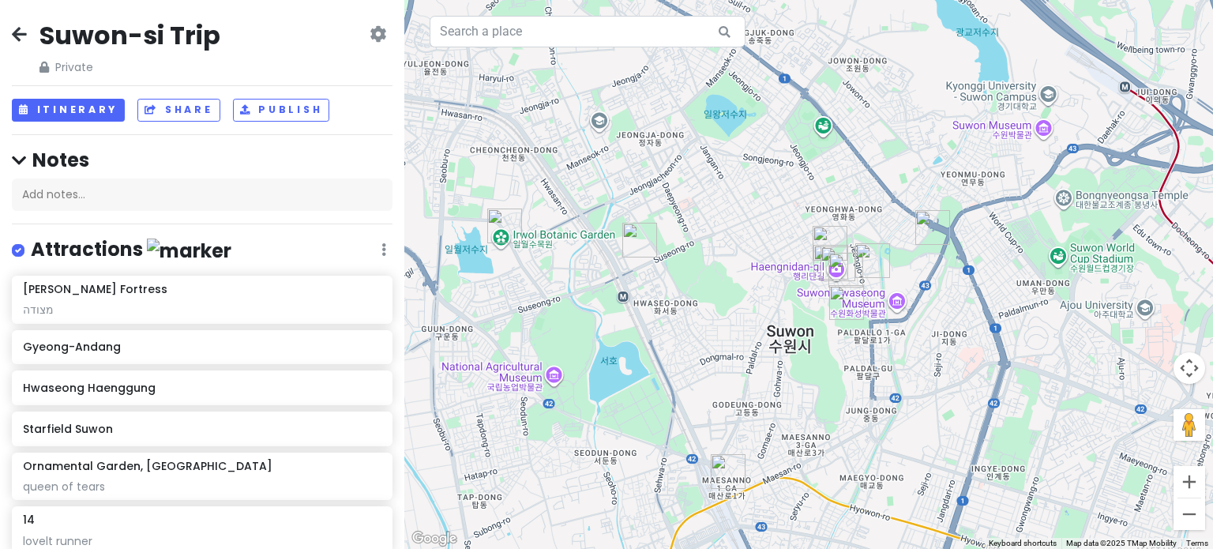
click at [641, 230] on img "Starfield Suwon" at bounding box center [639, 240] width 35 height 35
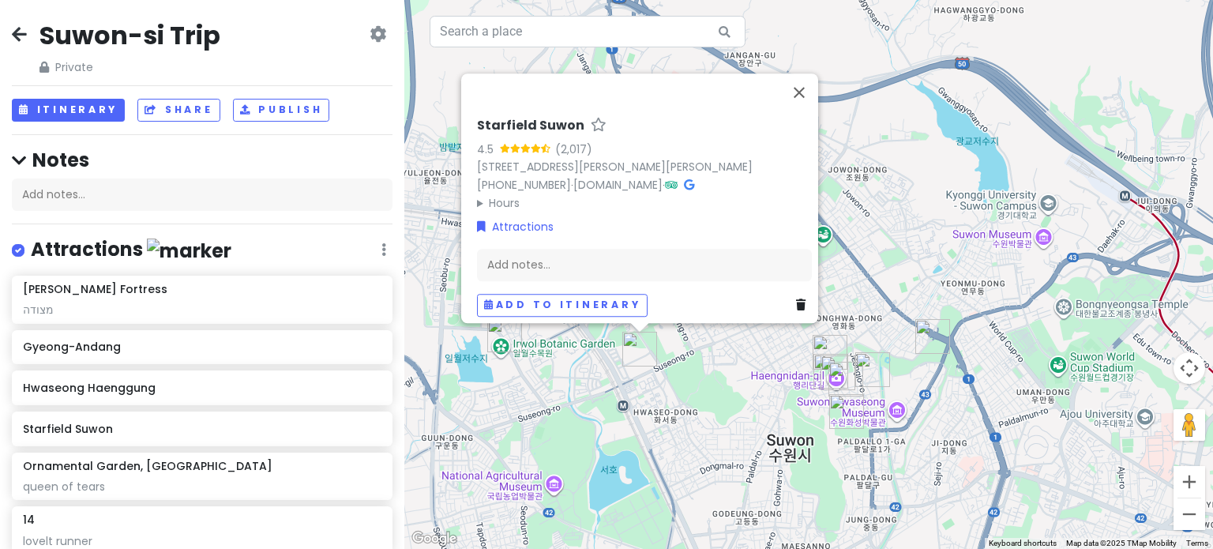
click at [498, 338] on img "Ornamental Garden, Ilwol Arboretum" at bounding box center [504, 334] width 35 height 35
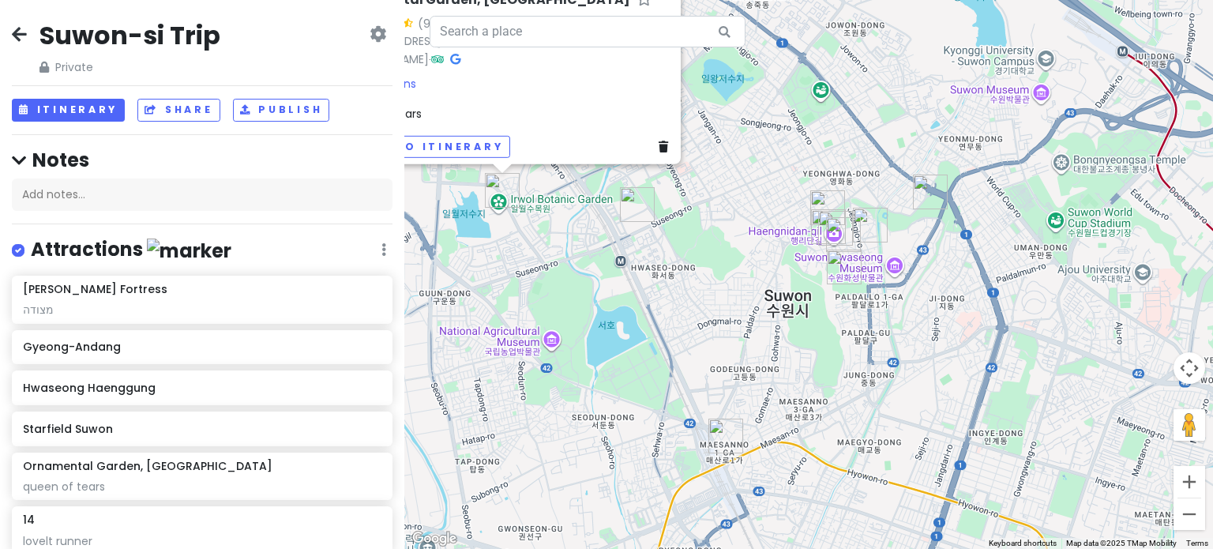
drag, startPoint x: 851, startPoint y: 416, endPoint x: 714, endPoint y: 272, distance: 198.9
click at [714, 272] on div "Ornamental Garden, [GEOGRAPHIC_DATA] 4.3 (96) 423-6 [GEOGRAPHIC_DATA], [GEOGRAP…" at bounding box center [808, 274] width 809 height 549
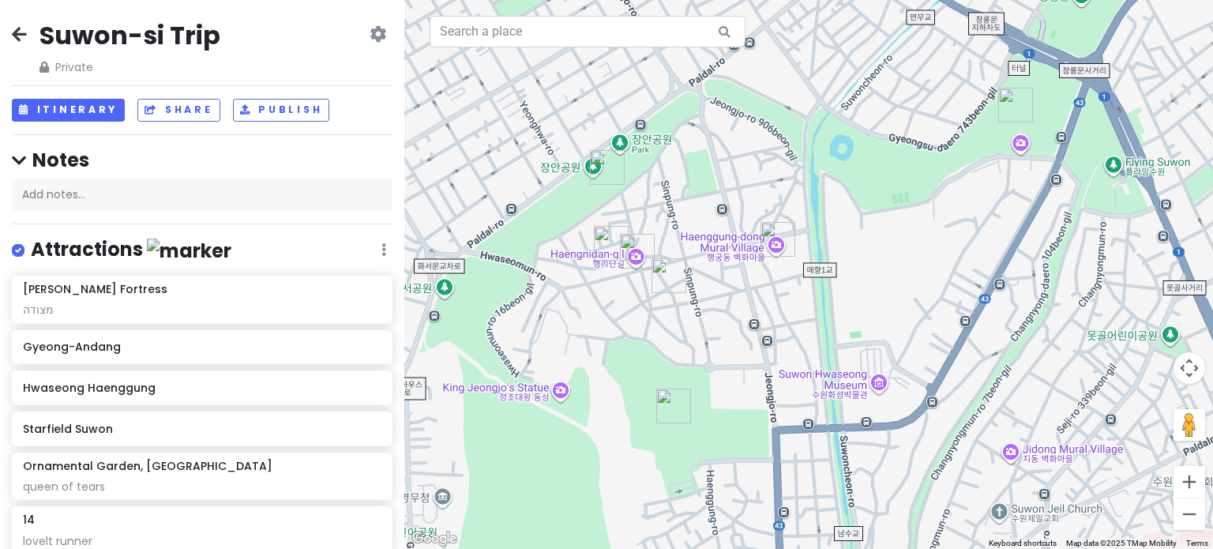
drag, startPoint x: 491, startPoint y: 381, endPoint x: 638, endPoint y: 321, distance: 158.7
click at [638, 321] on div "Ornamental Garden, [GEOGRAPHIC_DATA] 4.3 (96) 423-6 [GEOGRAPHIC_DATA], [GEOGRAP…" at bounding box center [808, 274] width 809 height 549
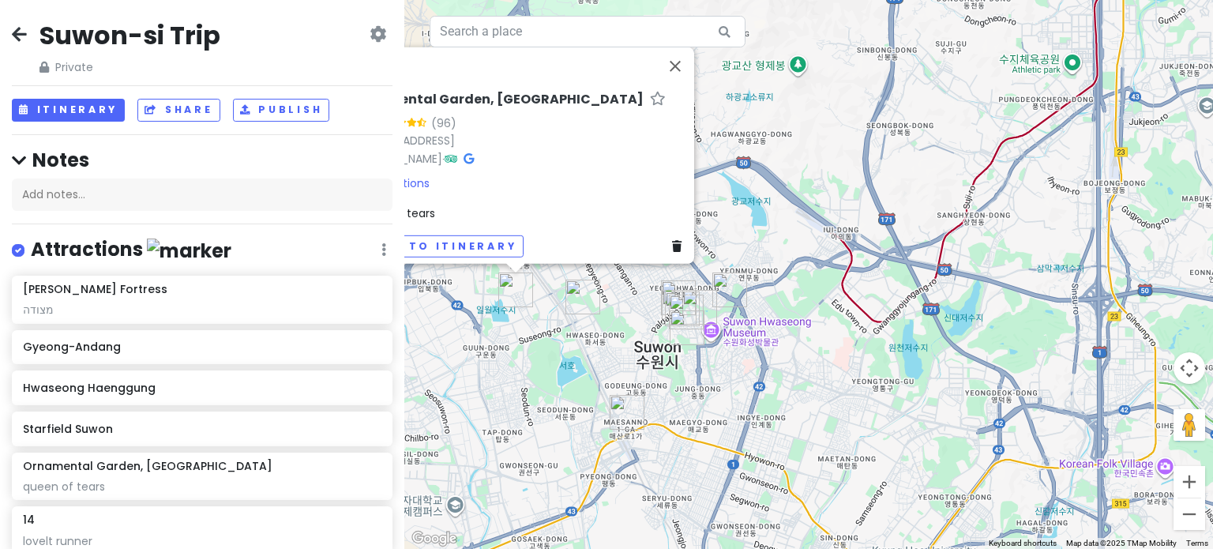
drag, startPoint x: 569, startPoint y: 328, endPoint x: 613, endPoint y: 340, distance: 46.0
click at [615, 340] on div "Ornamental Garden, [GEOGRAPHIC_DATA] 4.3 (96) 423-6 [GEOGRAPHIC_DATA], [GEOGRAP…" at bounding box center [808, 274] width 809 height 549
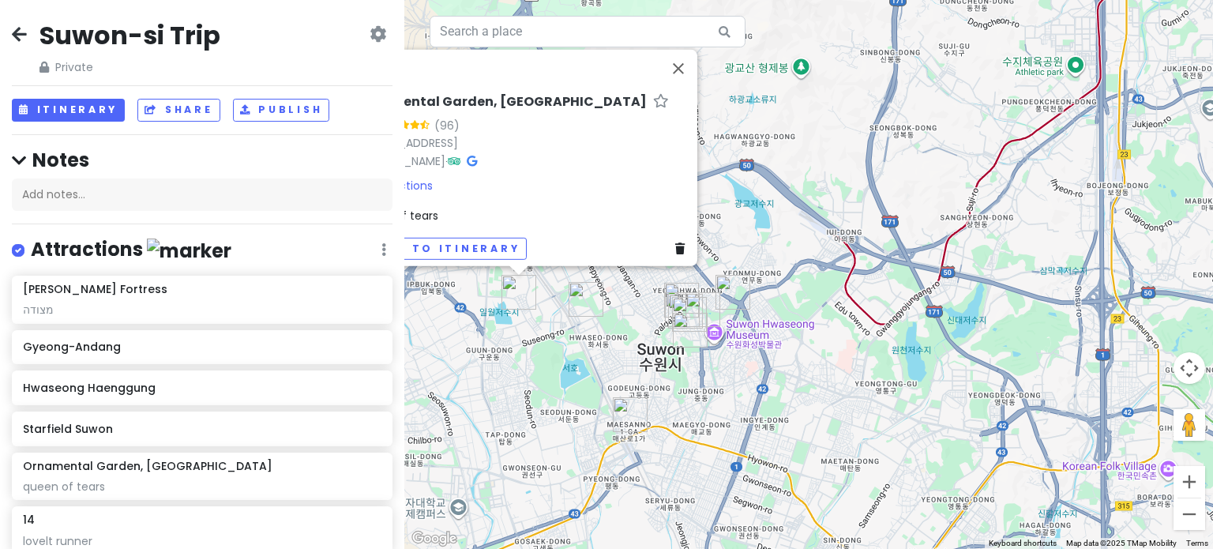
click at [584, 306] on img "Starfield Suwon" at bounding box center [586, 299] width 35 height 35
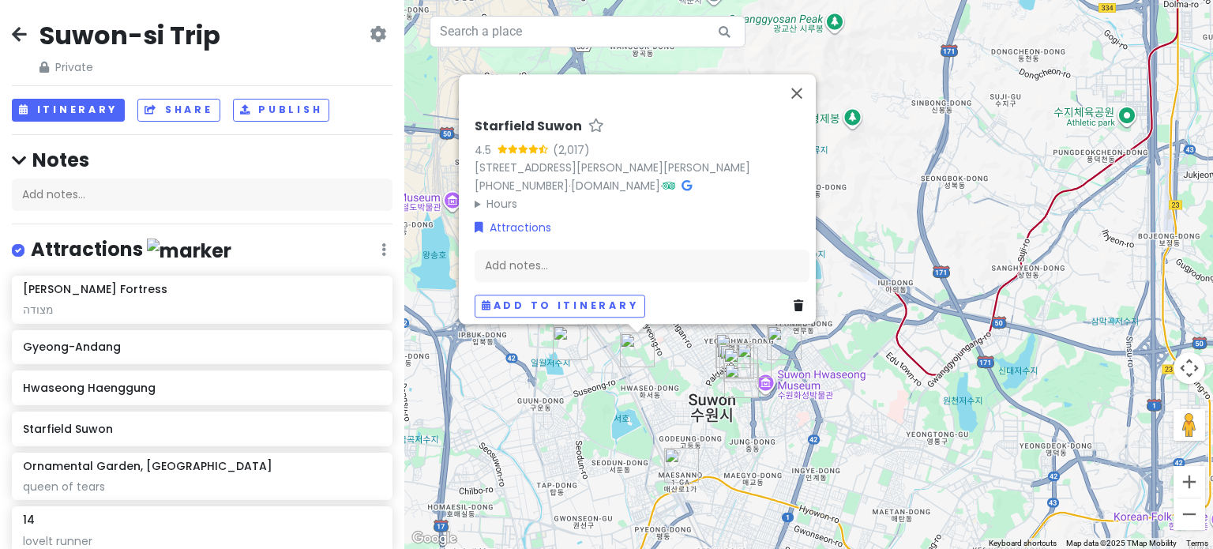
click at [689, 356] on div "Starfield Suwon 4.5 (2,017) [STREET_ADDRESS] [PHONE_NUMBER] · [DOMAIN_NAME] · H…" at bounding box center [808, 274] width 809 height 549
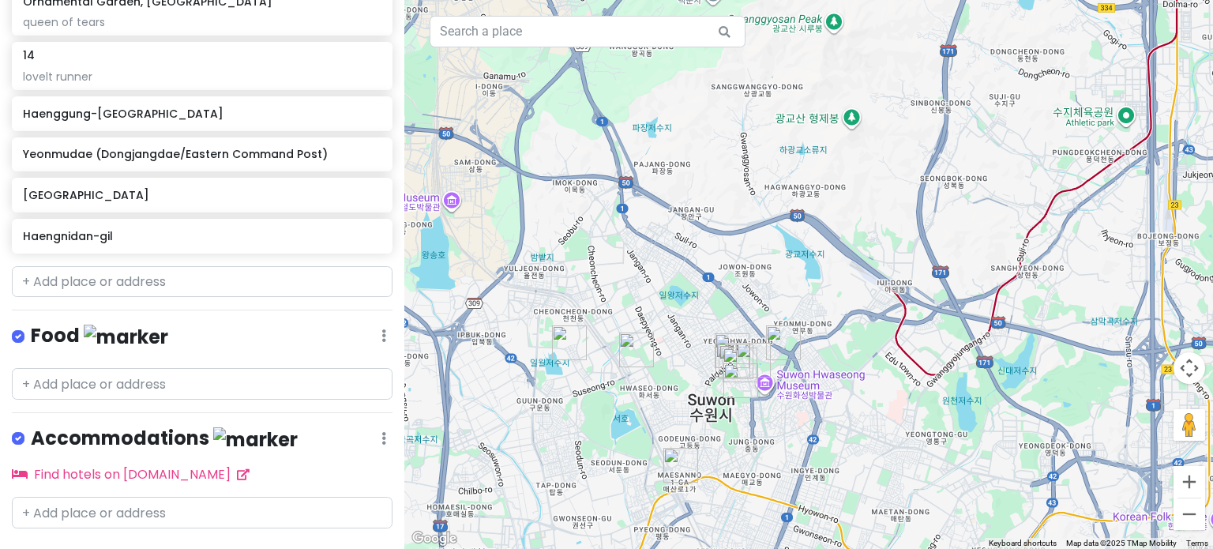
scroll to position [497, 0]
